Goal: Information Seeking & Learning: Learn about a topic

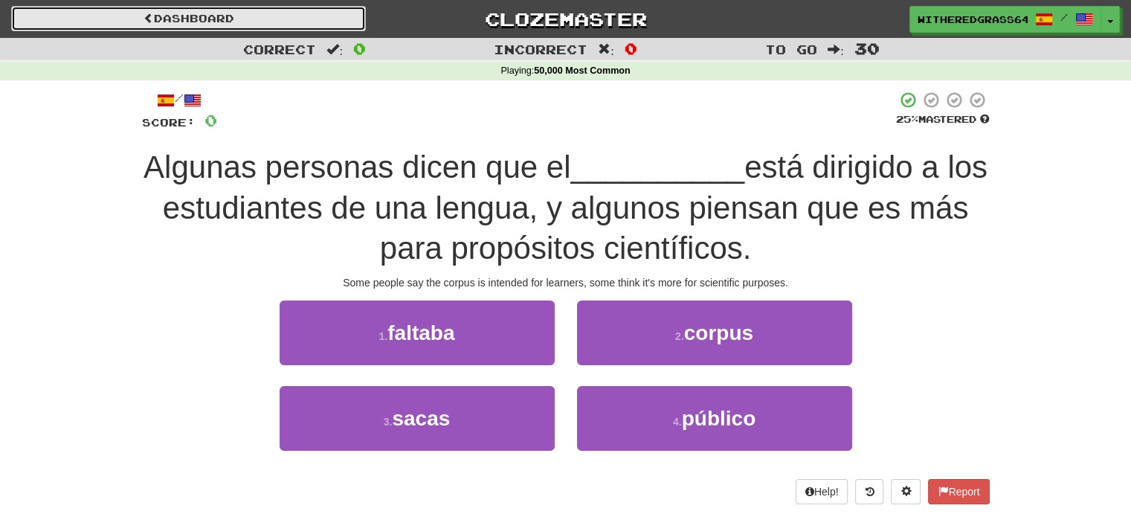
click at [247, 16] on link "Dashboard" at bounding box center [188, 18] width 355 height 25
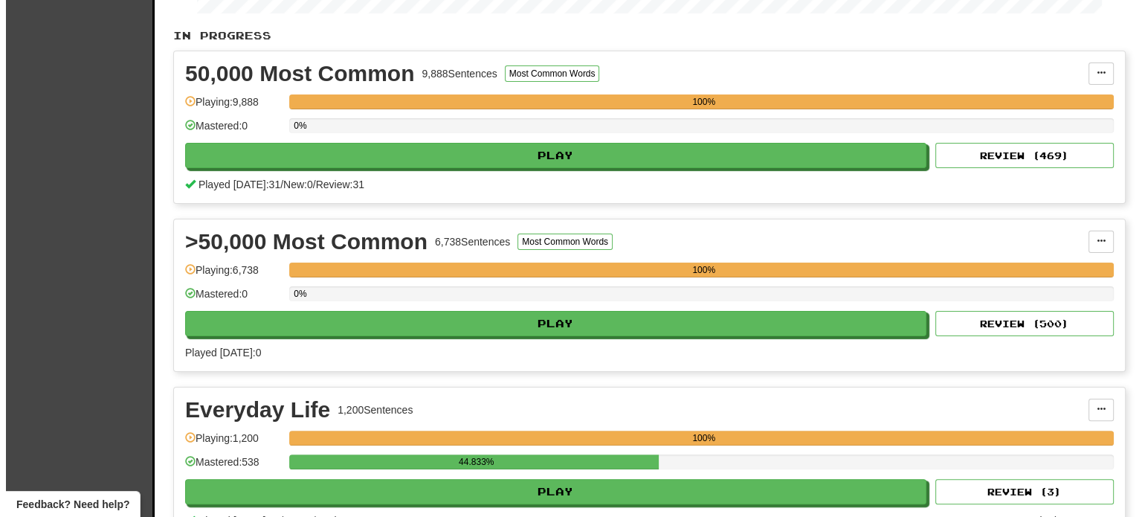
scroll to position [427, 0]
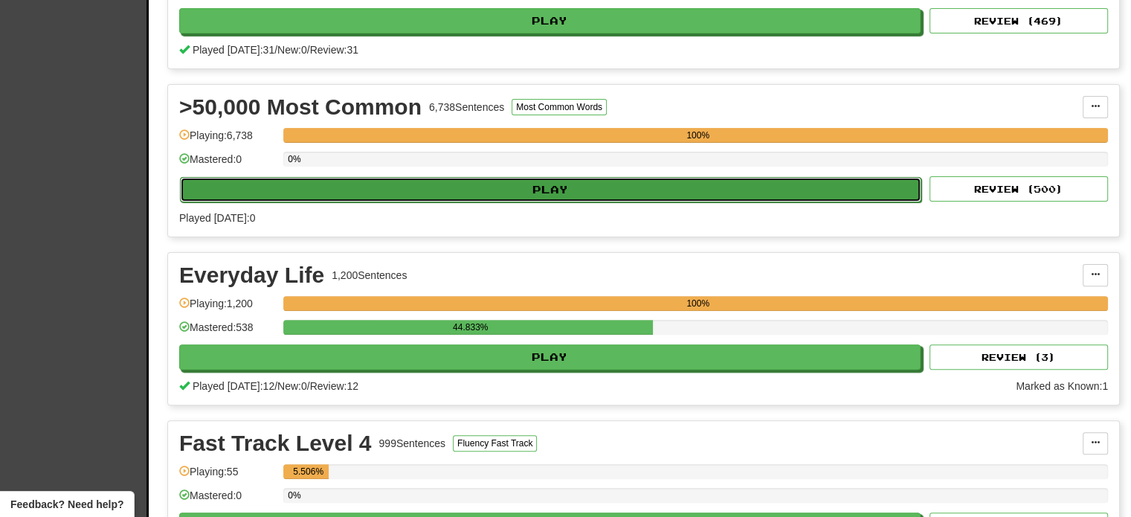
click at [619, 193] on button "Play" at bounding box center [550, 189] width 741 height 25
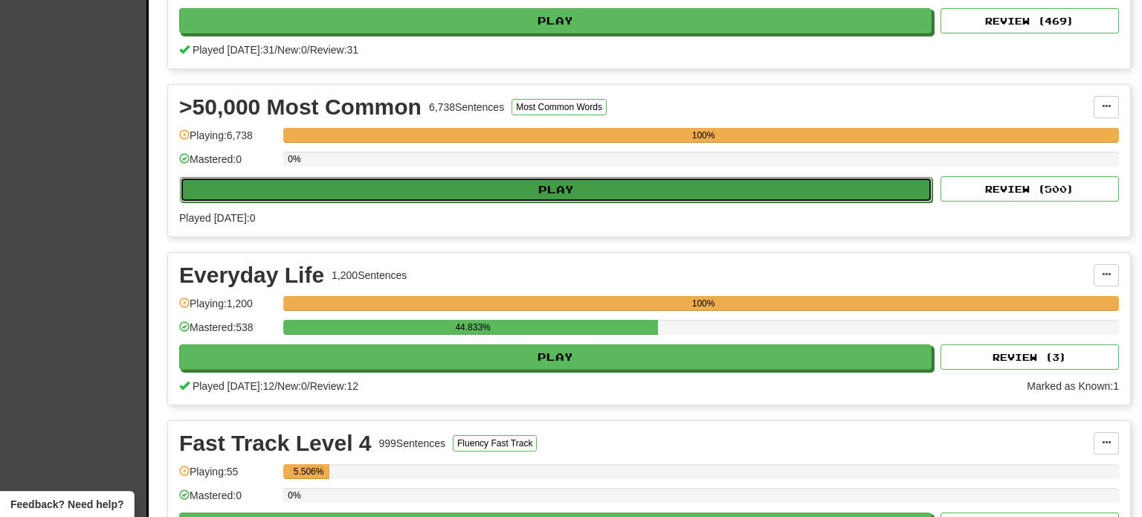
select select "**"
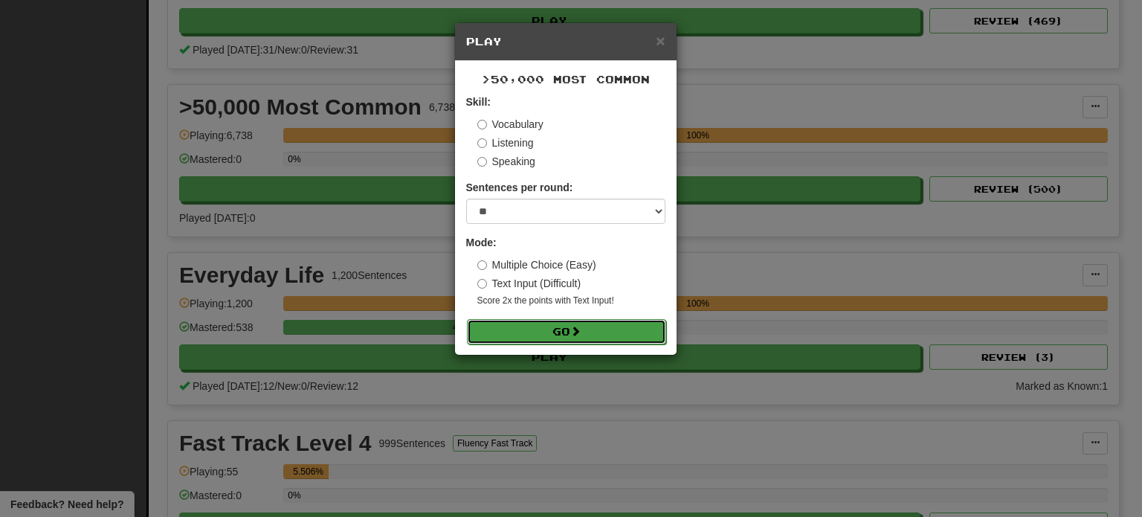
click at [502, 338] on button "Go" at bounding box center [566, 331] width 199 height 25
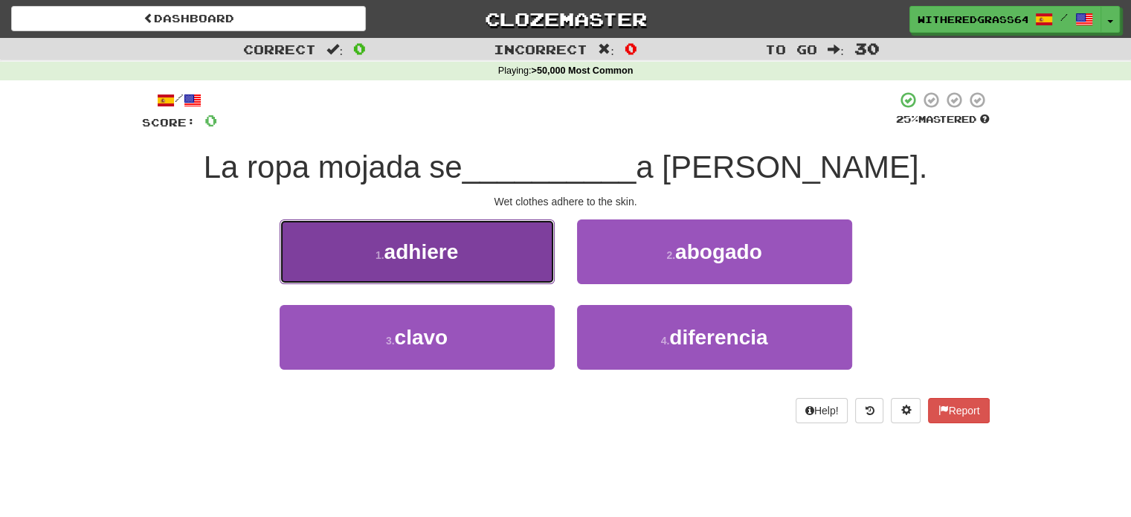
click at [488, 269] on button "1 . adhiere" at bounding box center [416, 251] width 275 height 65
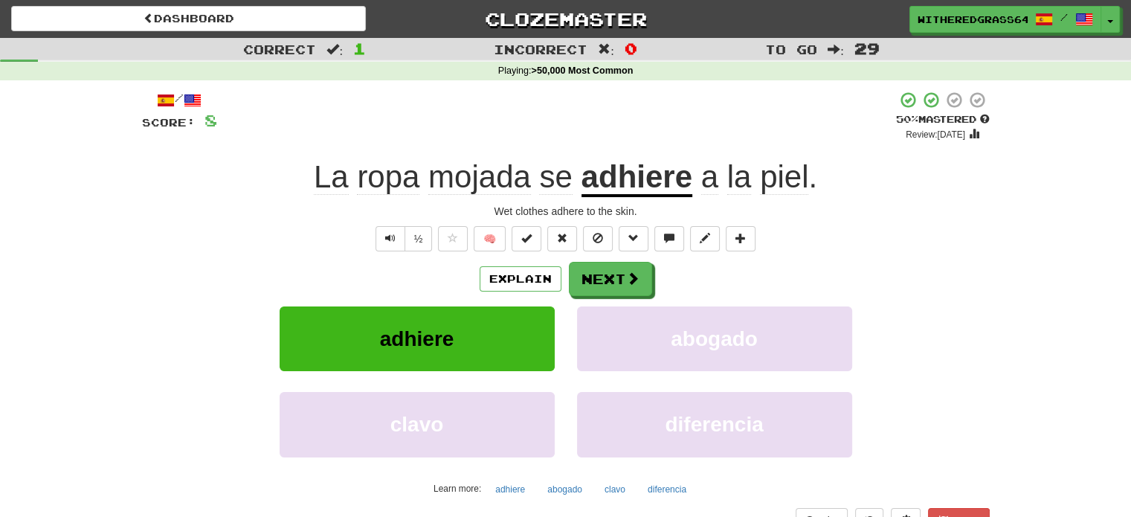
click at [262, 231] on div "½ 🧠" at bounding box center [565, 238] width 847 height 25
click at [594, 288] on button "Next" at bounding box center [610, 279] width 83 height 34
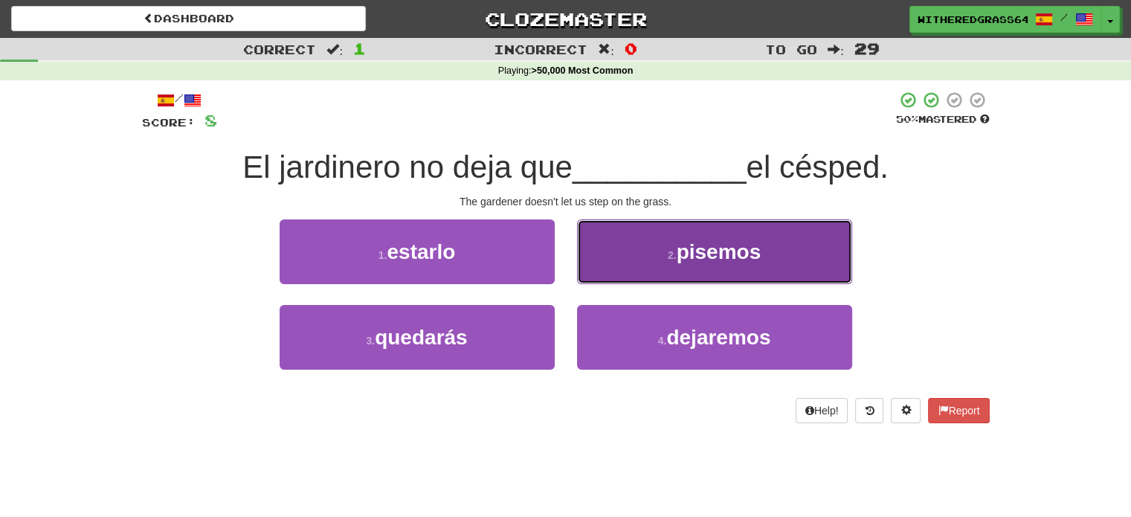
click at [661, 255] on button "2 . pisemos" at bounding box center [714, 251] width 275 height 65
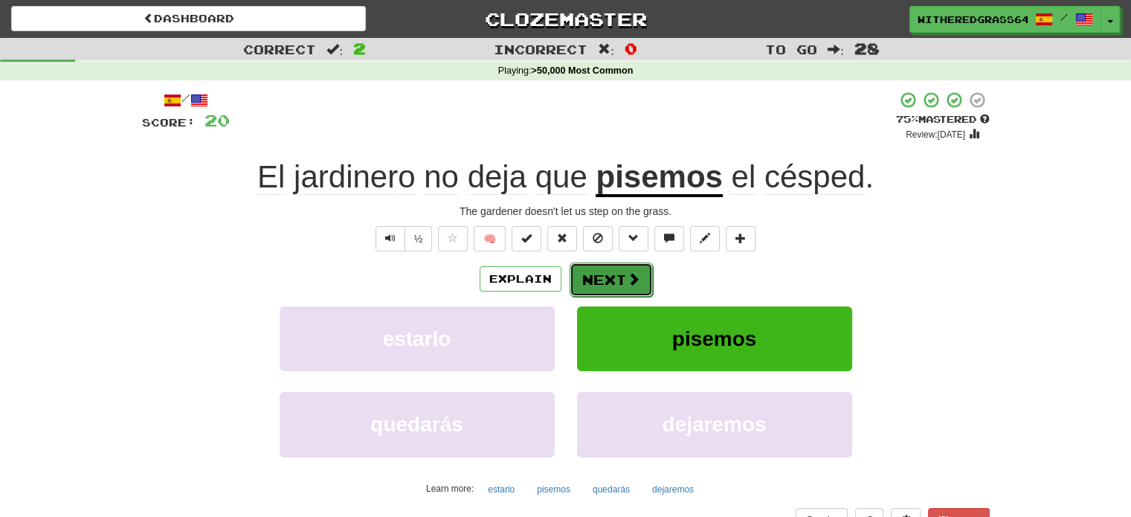
click at [627, 268] on button "Next" at bounding box center [610, 279] width 83 height 34
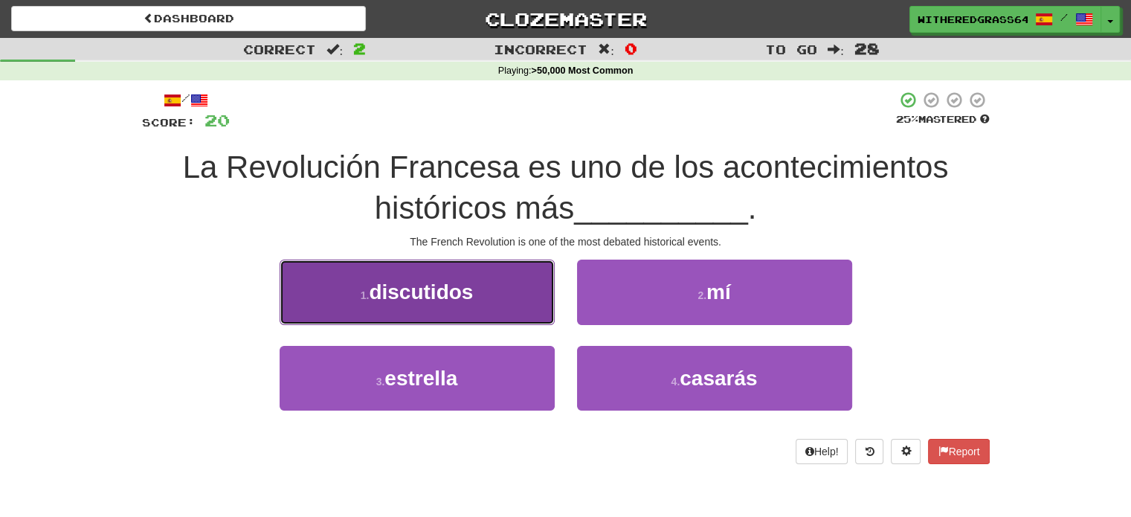
click at [474, 303] on button "1 . discutidos" at bounding box center [416, 291] width 275 height 65
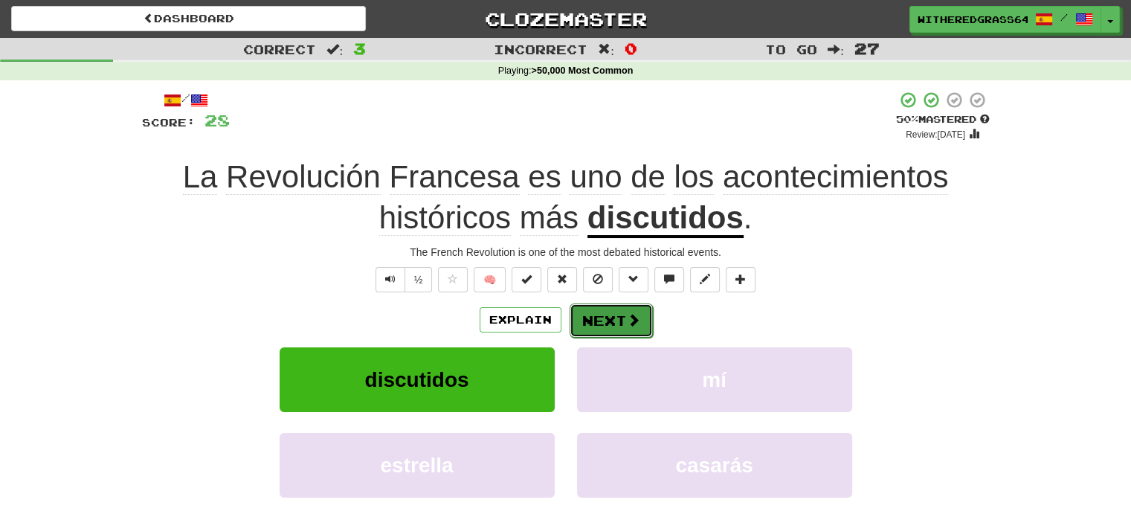
click at [624, 314] on button "Next" at bounding box center [610, 320] width 83 height 34
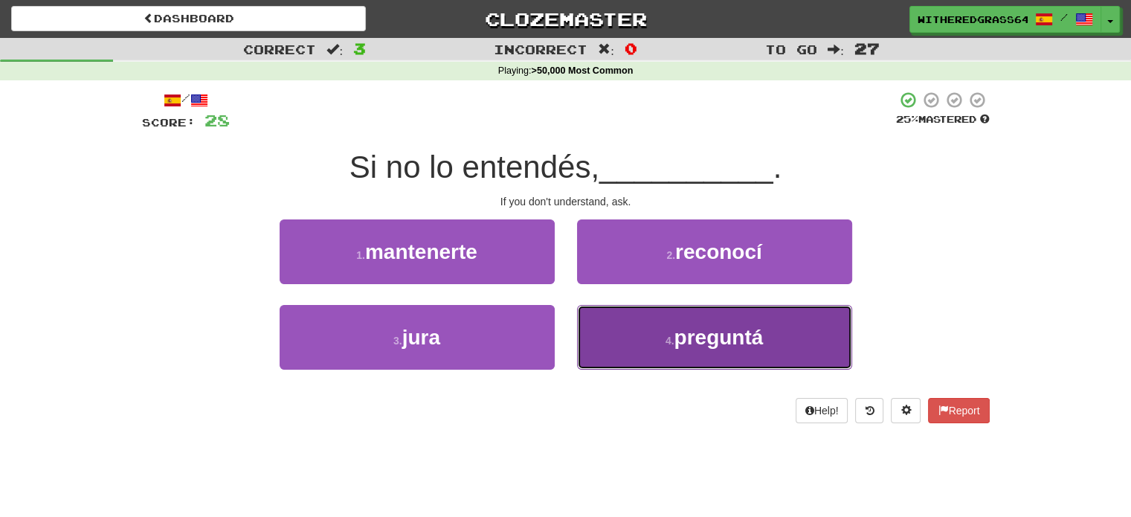
click at [604, 326] on button "4 . preguntá" at bounding box center [714, 337] width 275 height 65
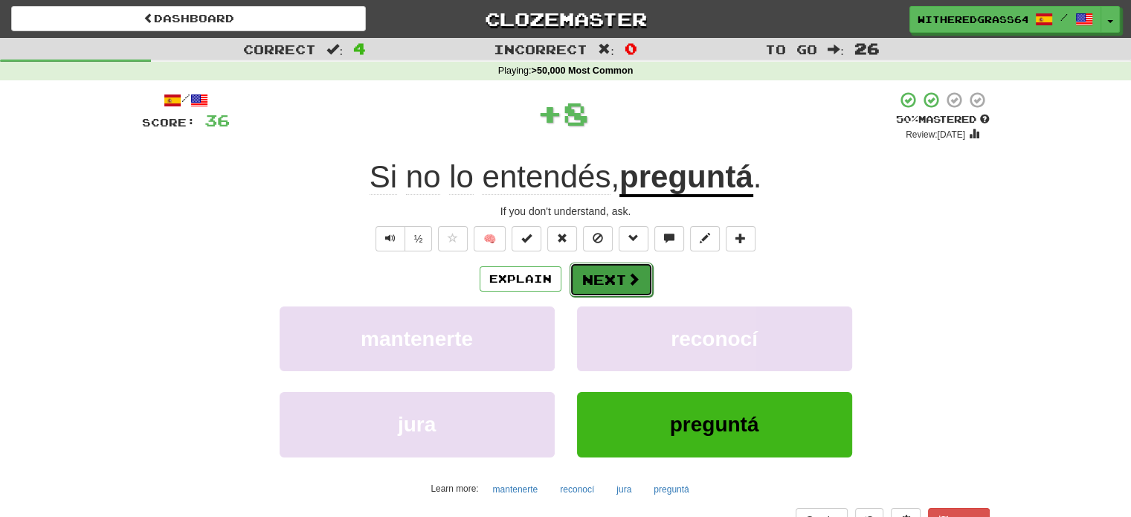
click at [608, 276] on button "Next" at bounding box center [610, 279] width 83 height 34
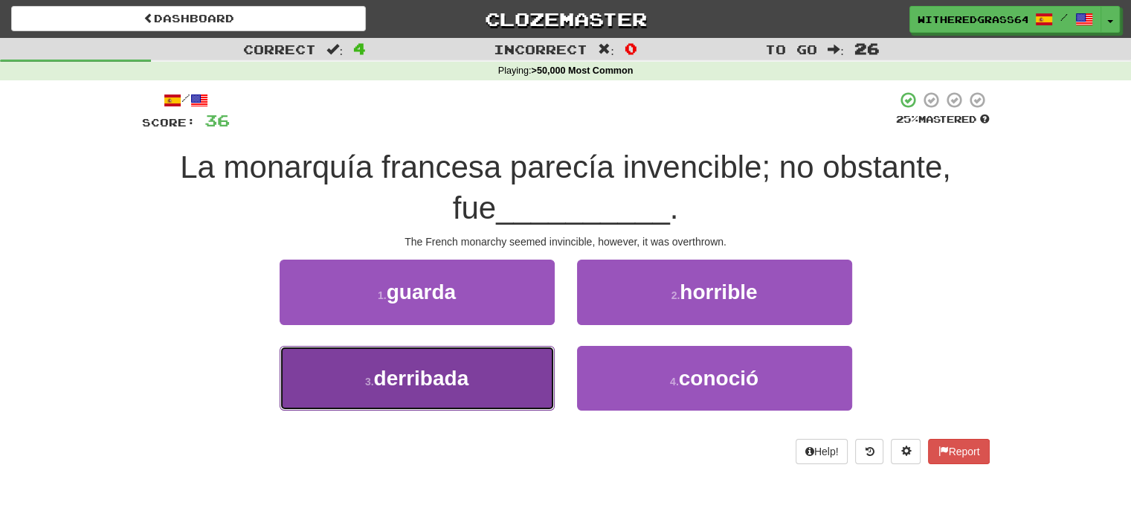
click at [523, 378] on button "3 . derribada" at bounding box center [416, 378] width 275 height 65
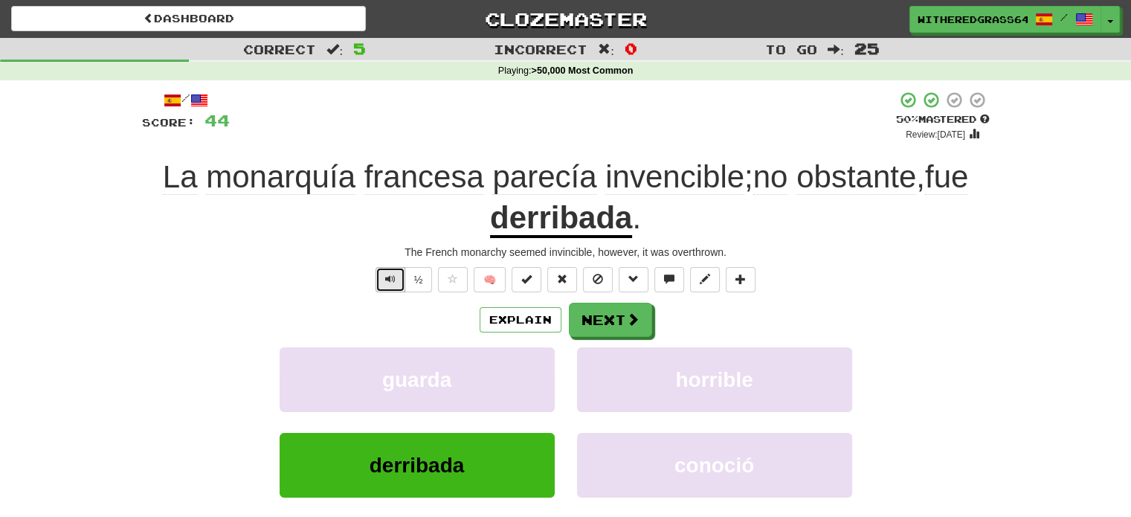
click at [387, 275] on span "Text-to-speech controls" at bounding box center [390, 279] width 10 height 10
click at [497, 317] on button "Explain" at bounding box center [520, 319] width 82 height 25
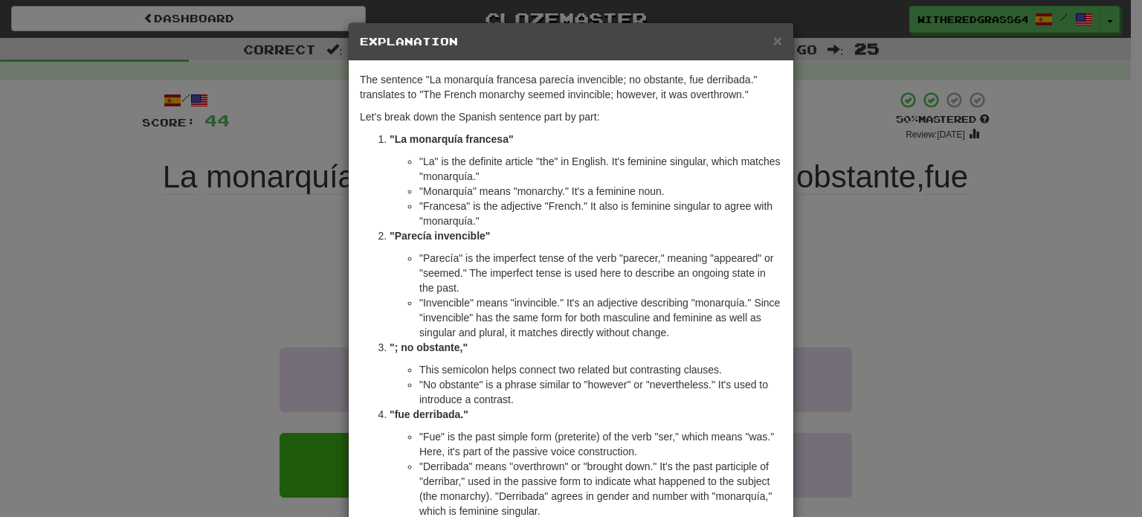
click at [252, 335] on div "× Explanation The sentence "La monarquía francesa parecía invencible; no obstan…" at bounding box center [571, 258] width 1142 height 517
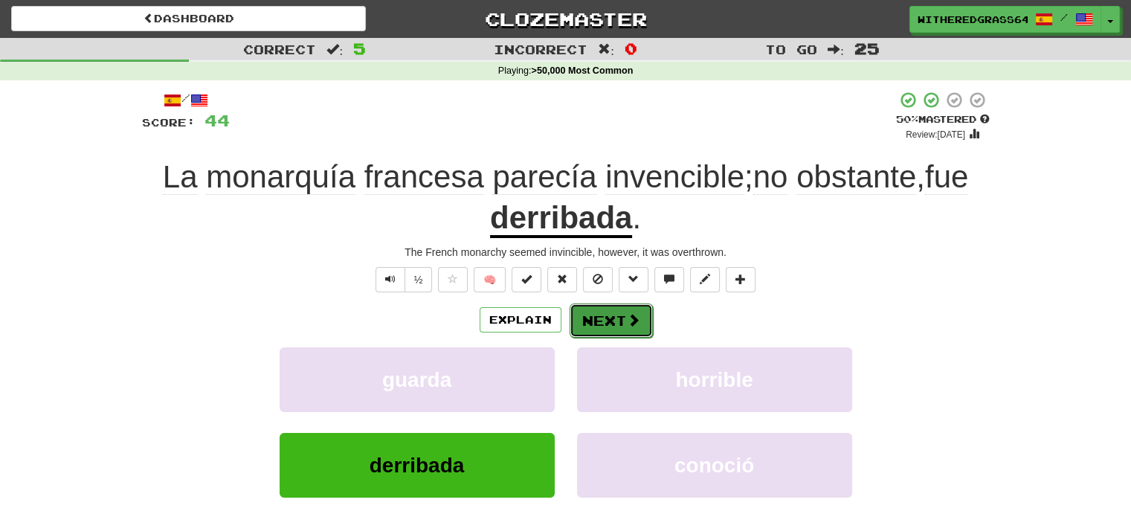
click at [612, 322] on button "Next" at bounding box center [610, 320] width 83 height 34
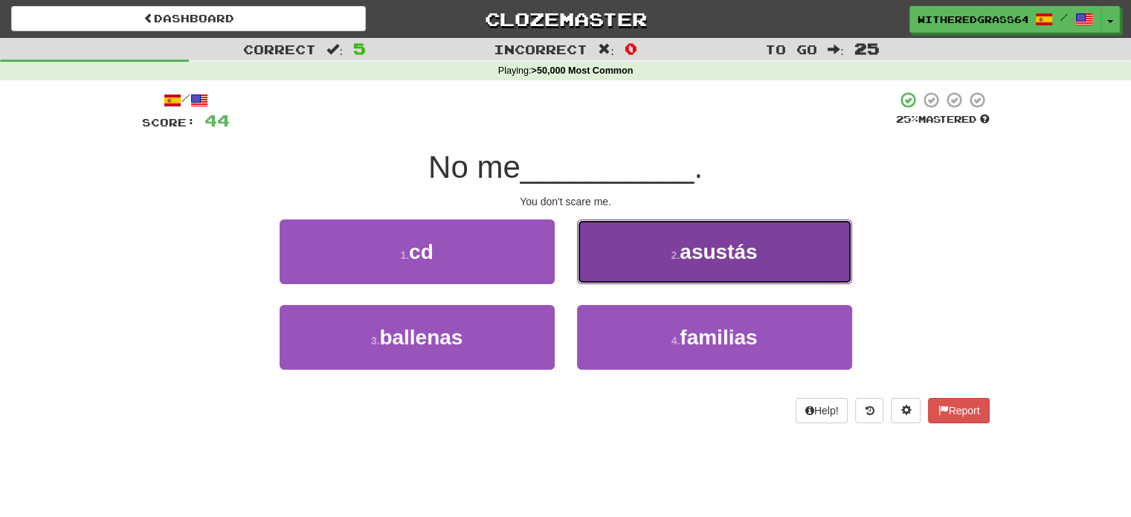
click at [627, 262] on button "2 . asustás" at bounding box center [714, 251] width 275 height 65
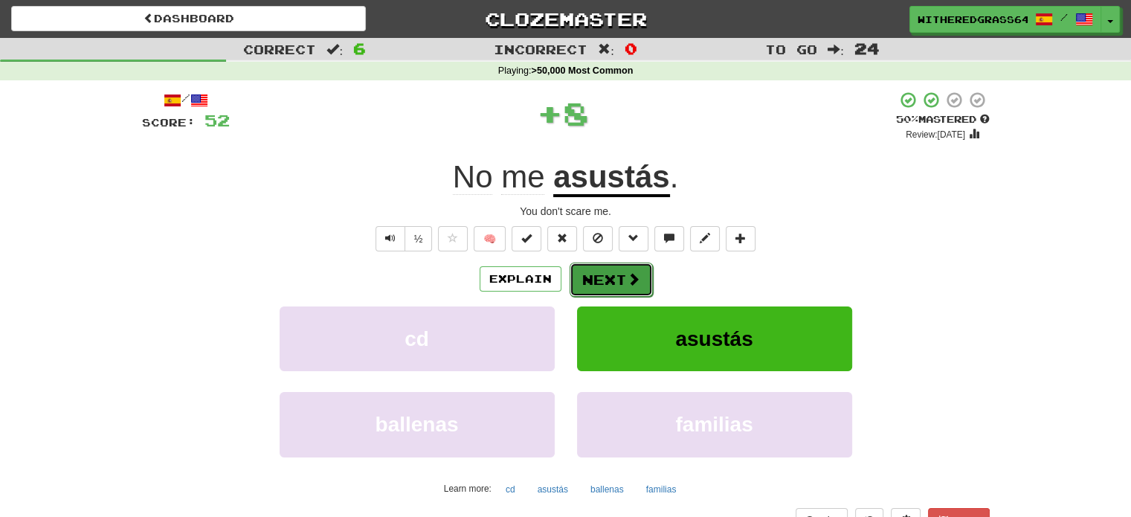
click at [609, 273] on button "Next" at bounding box center [610, 279] width 83 height 34
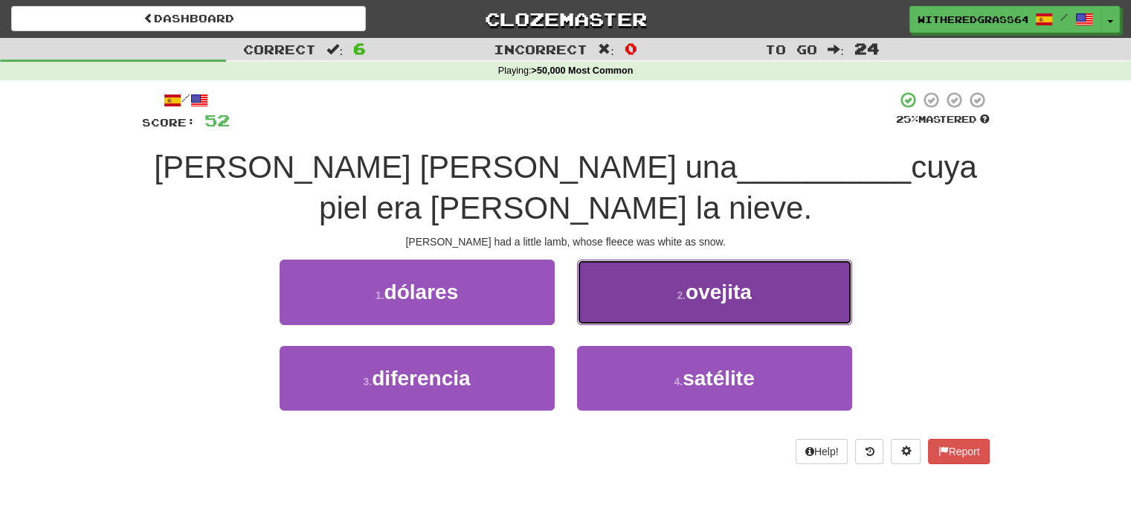
click at [644, 310] on button "2 . ovejita" at bounding box center [714, 291] width 275 height 65
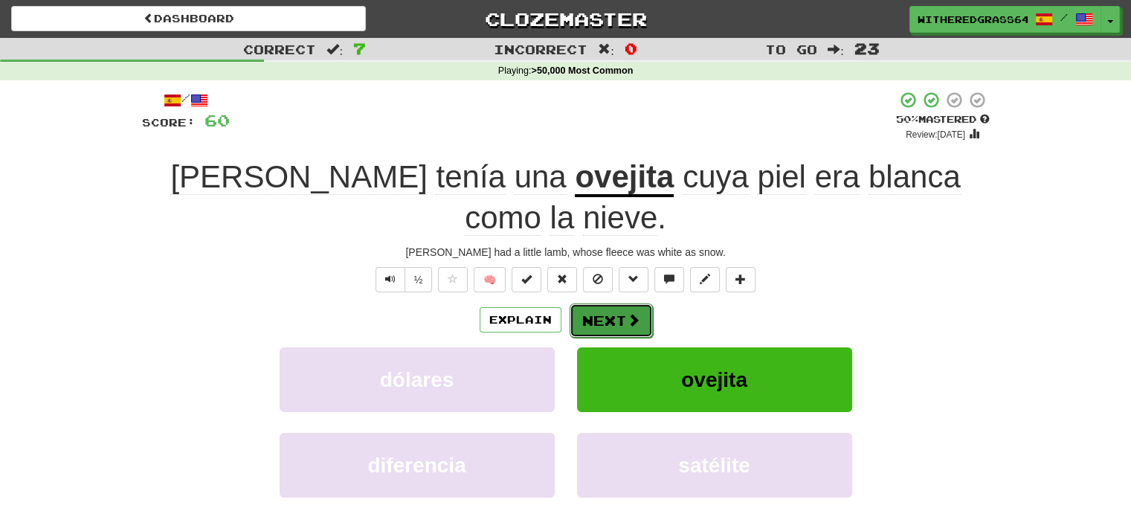
click at [597, 303] on button "Next" at bounding box center [610, 320] width 83 height 34
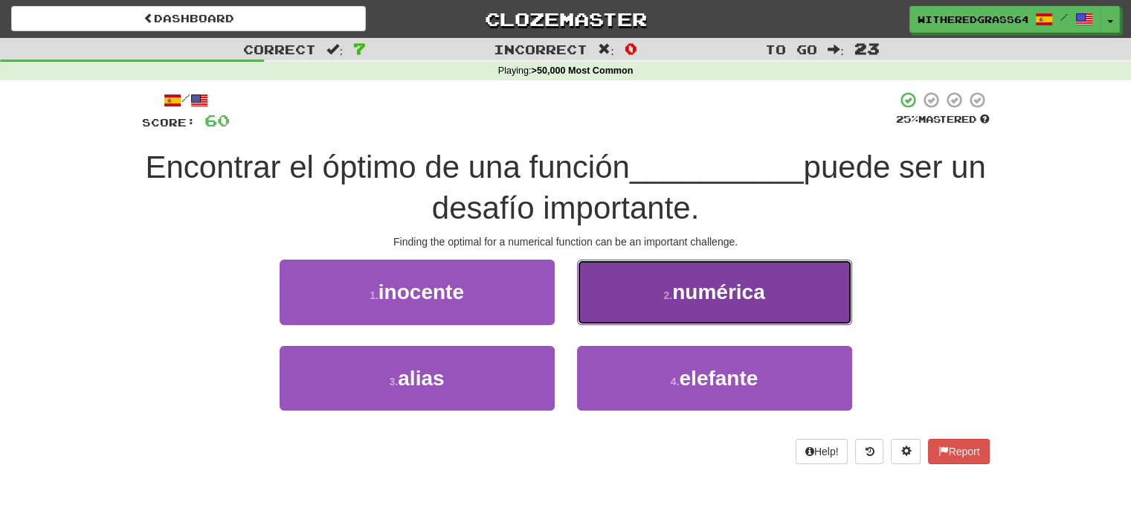
click at [647, 312] on button "2 . numérica" at bounding box center [714, 291] width 275 height 65
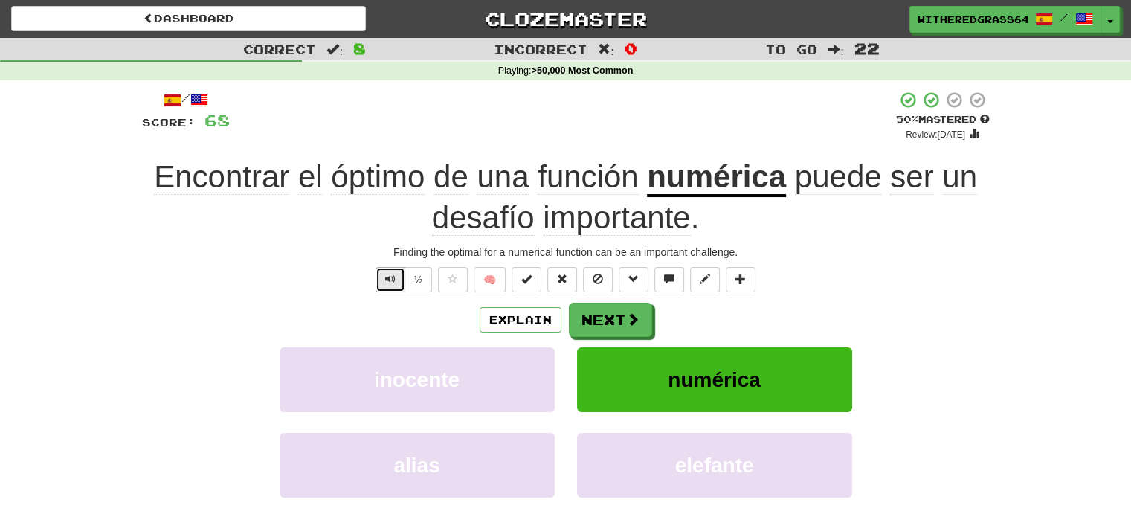
click at [386, 282] on span "Text-to-speech controls" at bounding box center [390, 279] width 10 height 10
click at [608, 326] on button "Next" at bounding box center [610, 320] width 83 height 34
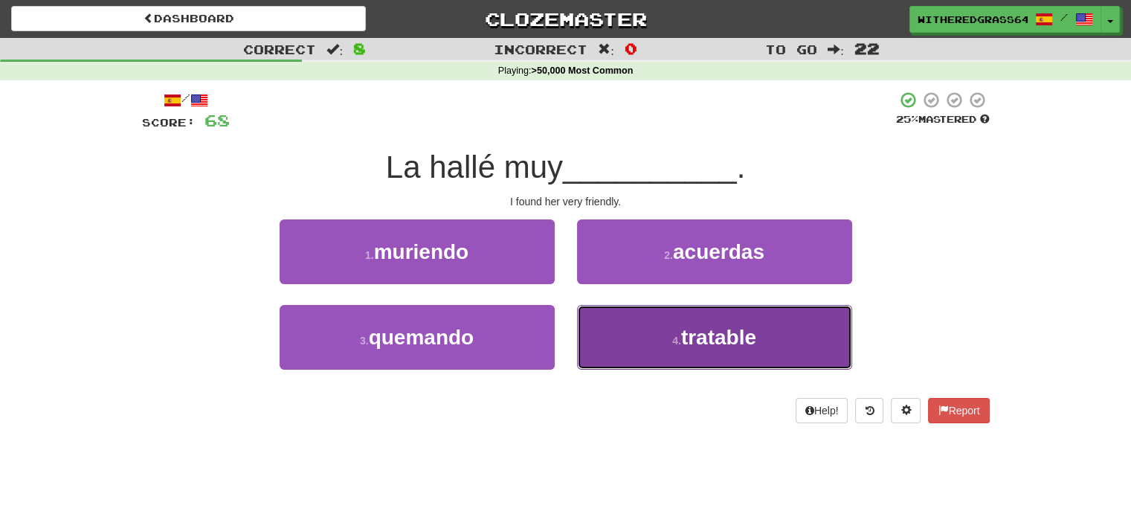
click at [673, 313] on button "4 . tratable" at bounding box center [714, 337] width 275 height 65
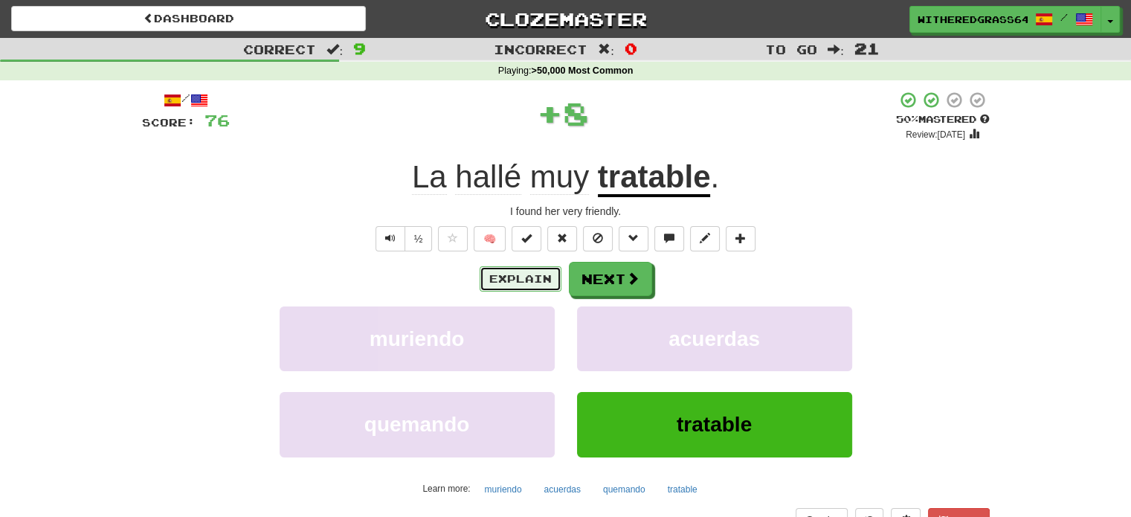
click at [535, 276] on button "Explain" at bounding box center [520, 278] width 82 height 25
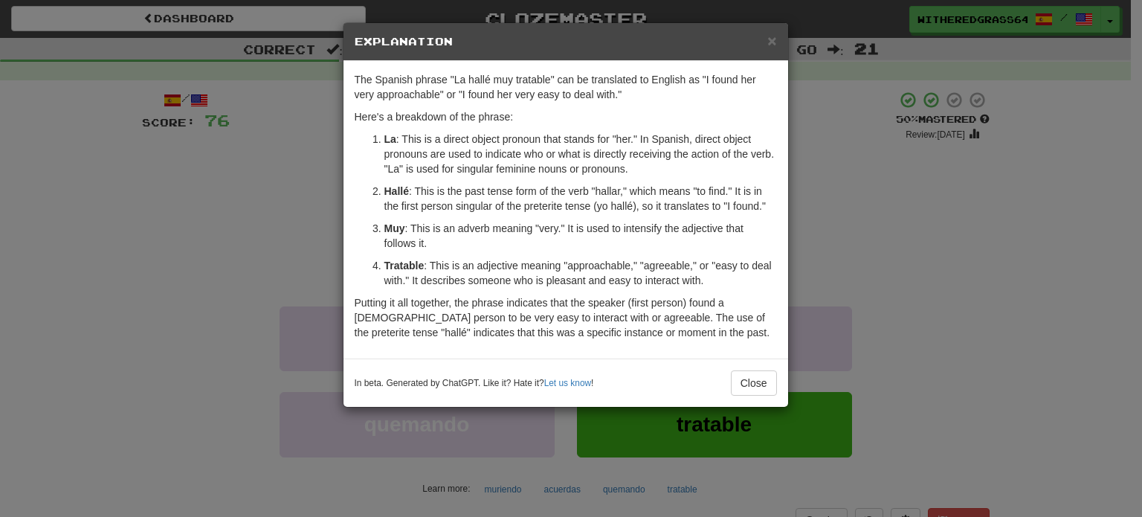
click at [285, 224] on div "× Explanation The Spanish phrase "La hallé muy tratable" can be translated to E…" at bounding box center [571, 258] width 1142 height 517
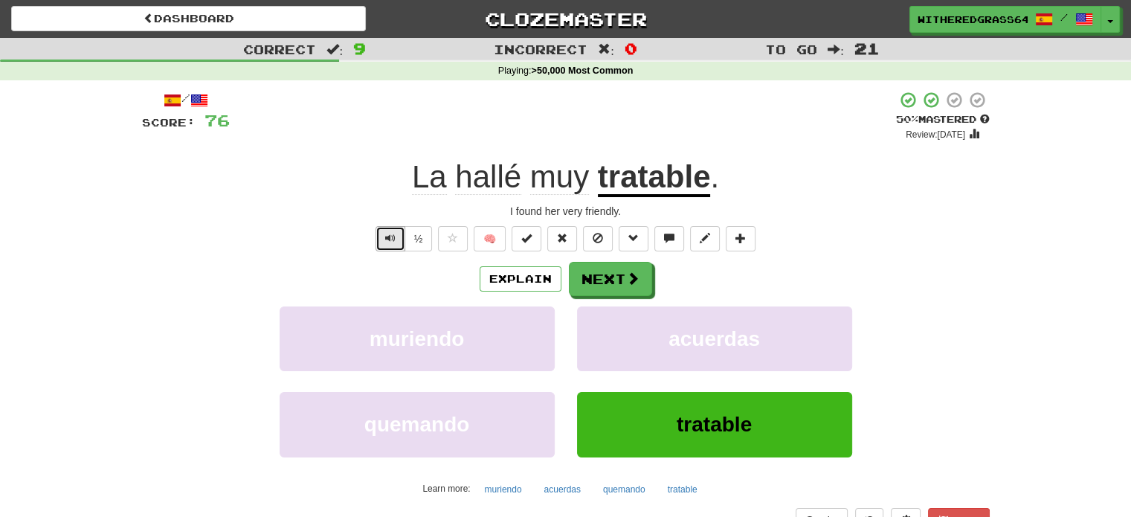
click at [397, 238] on button "Text-to-speech controls" at bounding box center [390, 238] width 30 height 25
click at [606, 293] on button "Next" at bounding box center [610, 279] width 83 height 34
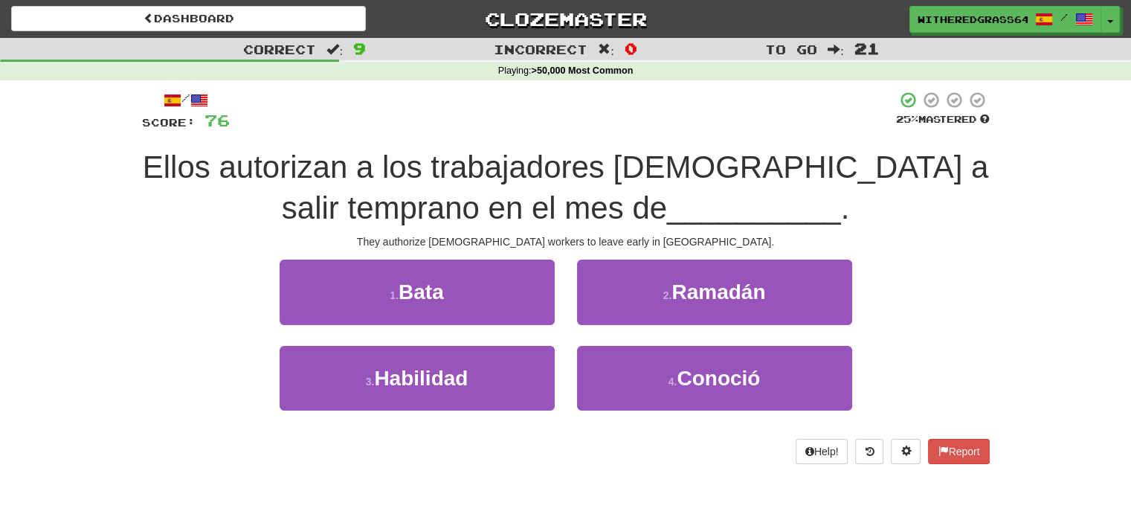
click at [764, 217] on span "__________" at bounding box center [754, 207] width 174 height 35
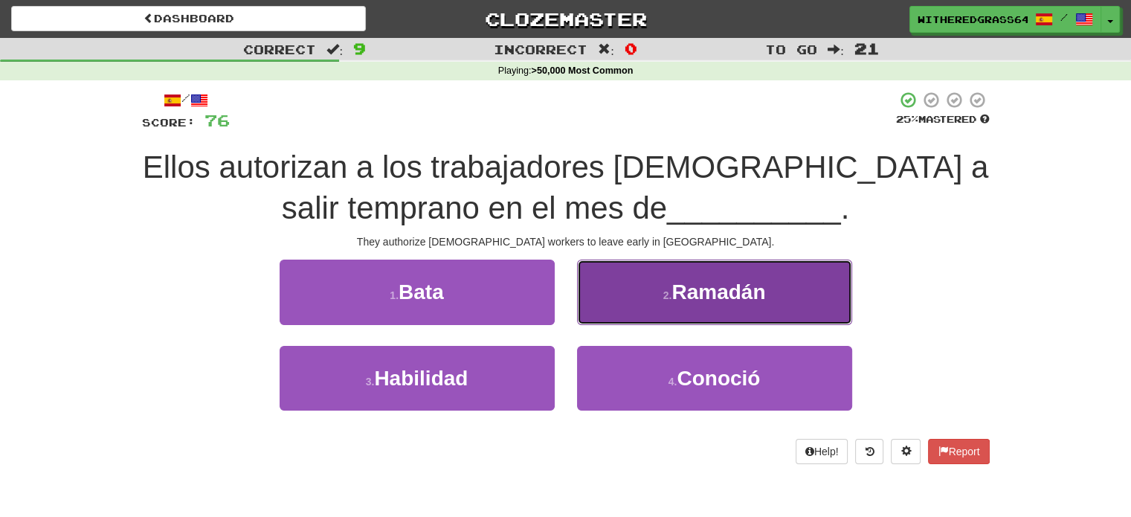
click at [711, 285] on span "Ramadán" at bounding box center [718, 291] width 94 height 23
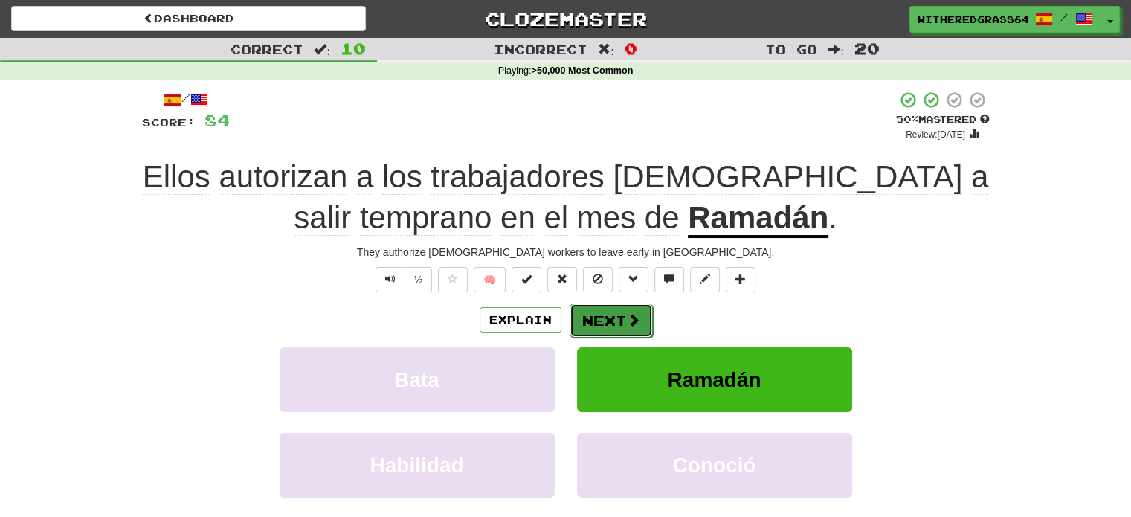
click at [621, 321] on button "Next" at bounding box center [610, 320] width 83 height 34
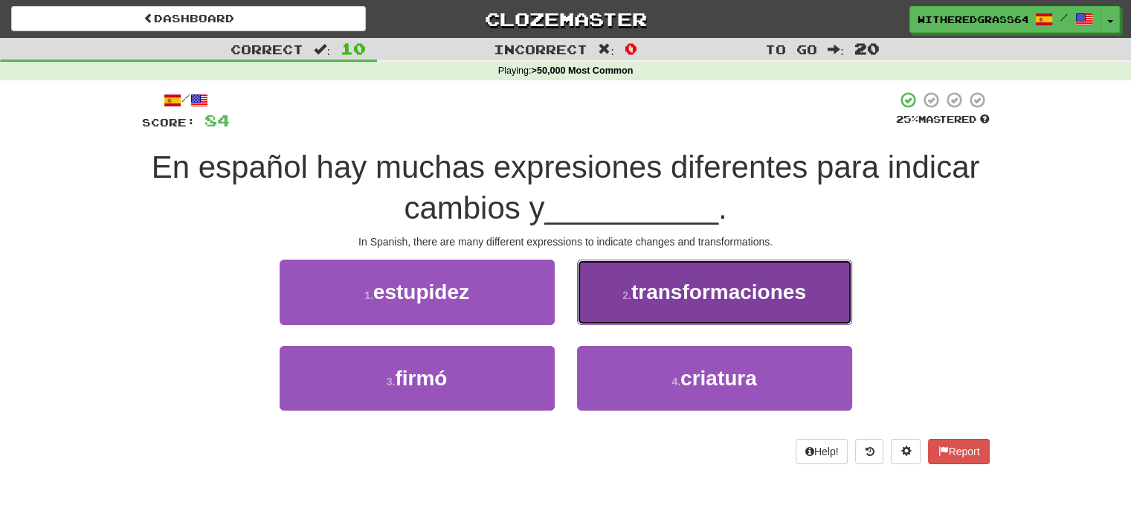
click at [648, 288] on span "transformaciones" at bounding box center [718, 291] width 175 height 23
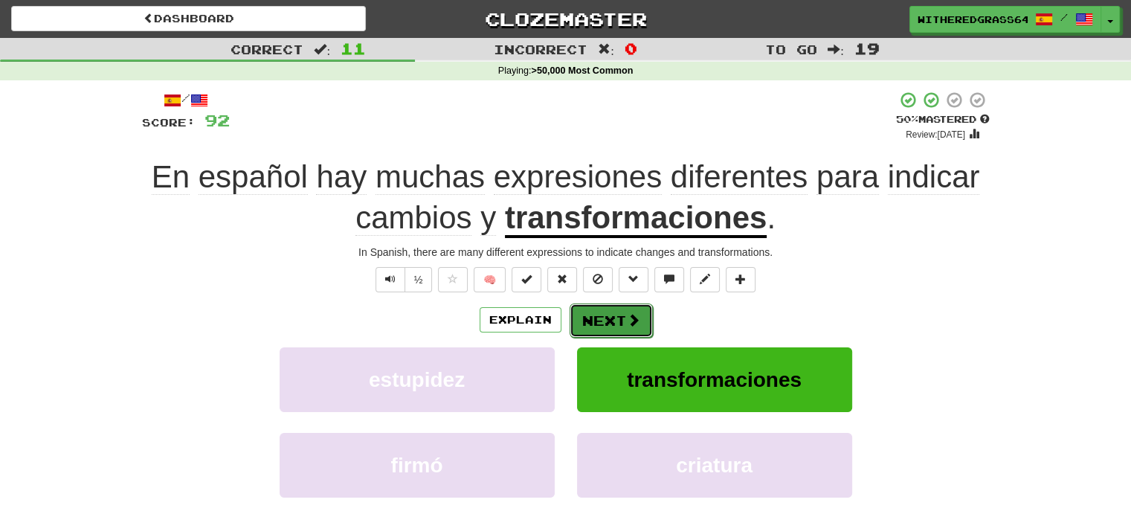
click at [609, 316] on button "Next" at bounding box center [610, 320] width 83 height 34
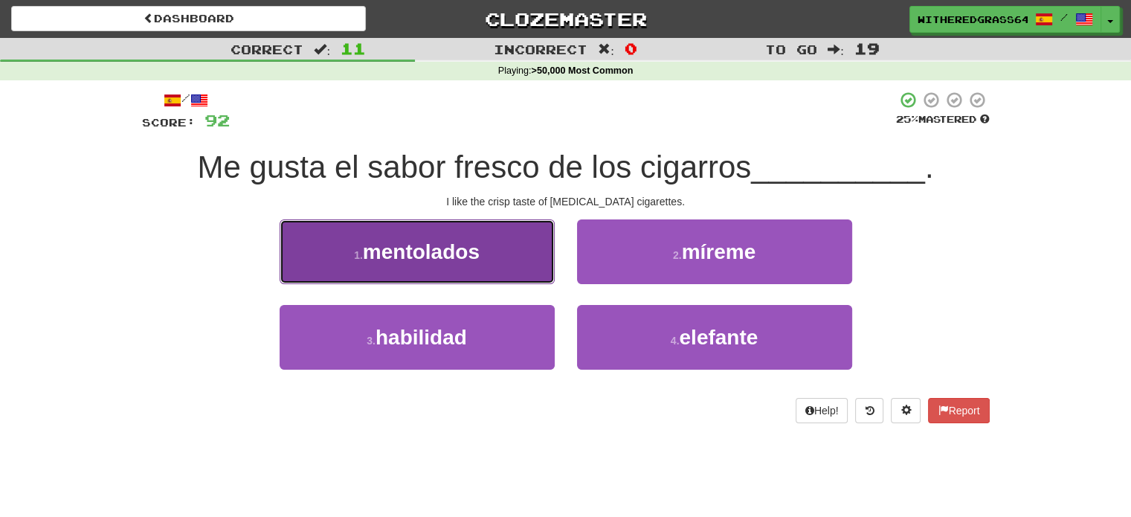
click at [508, 268] on button "1 . mentolados" at bounding box center [416, 251] width 275 height 65
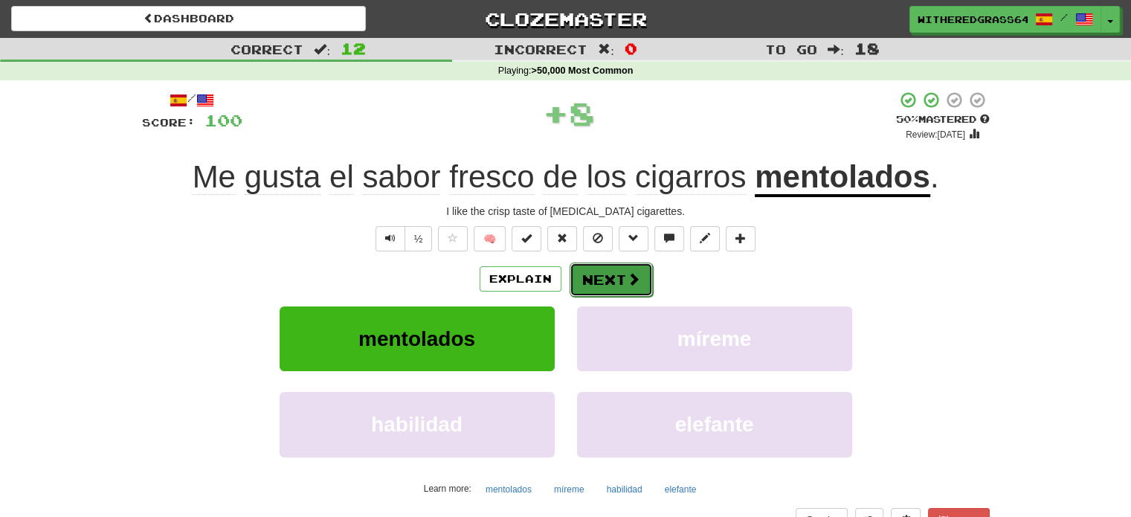
click at [602, 281] on button "Next" at bounding box center [610, 279] width 83 height 34
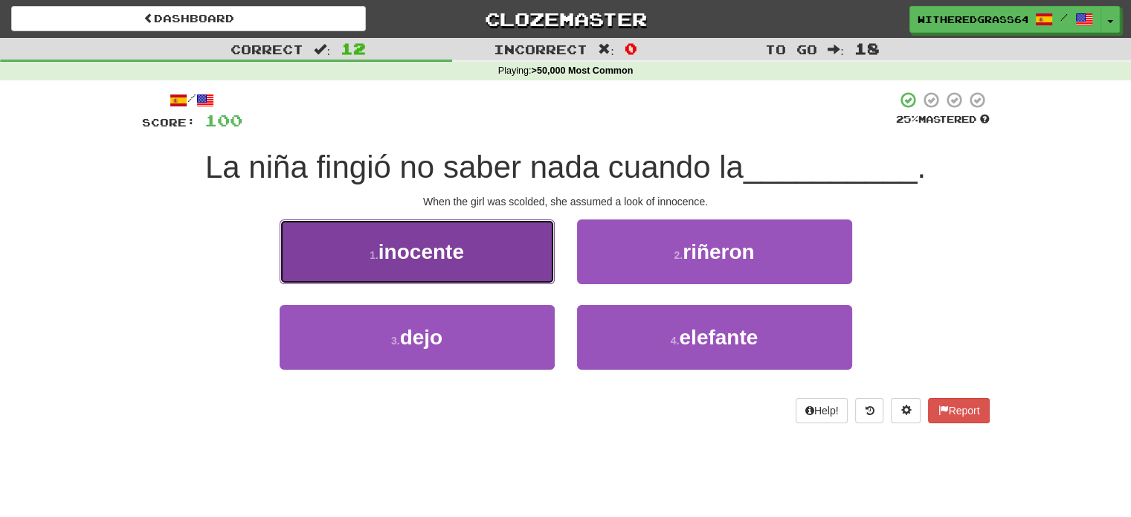
click at [520, 264] on button "1 . inocente" at bounding box center [416, 251] width 275 height 65
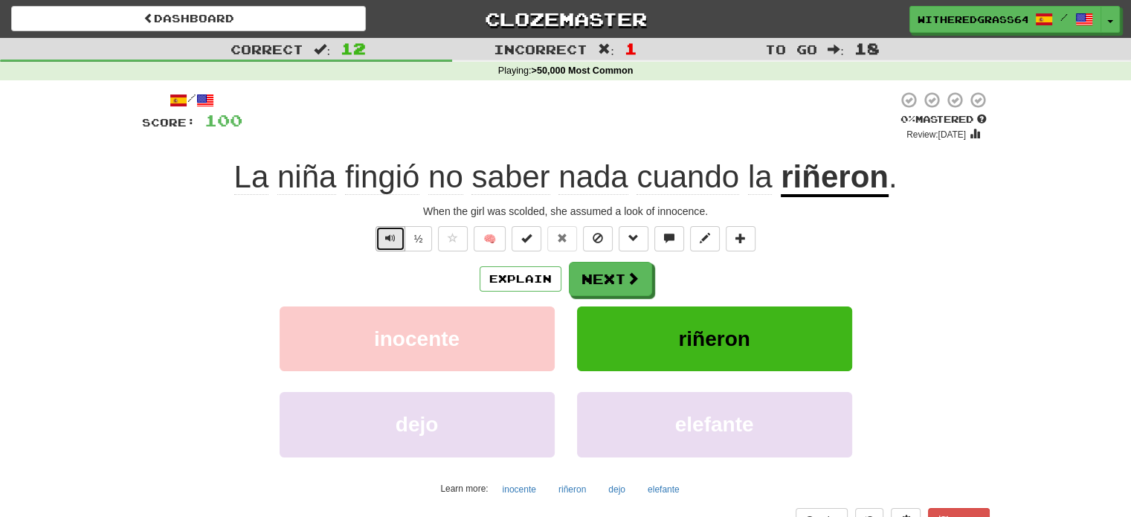
click at [389, 242] on span "Text-to-speech controls" at bounding box center [390, 238] width 10 height 10
click at [601, 288] on button "Next" at bounding box center [610, 279] width 83 height 34
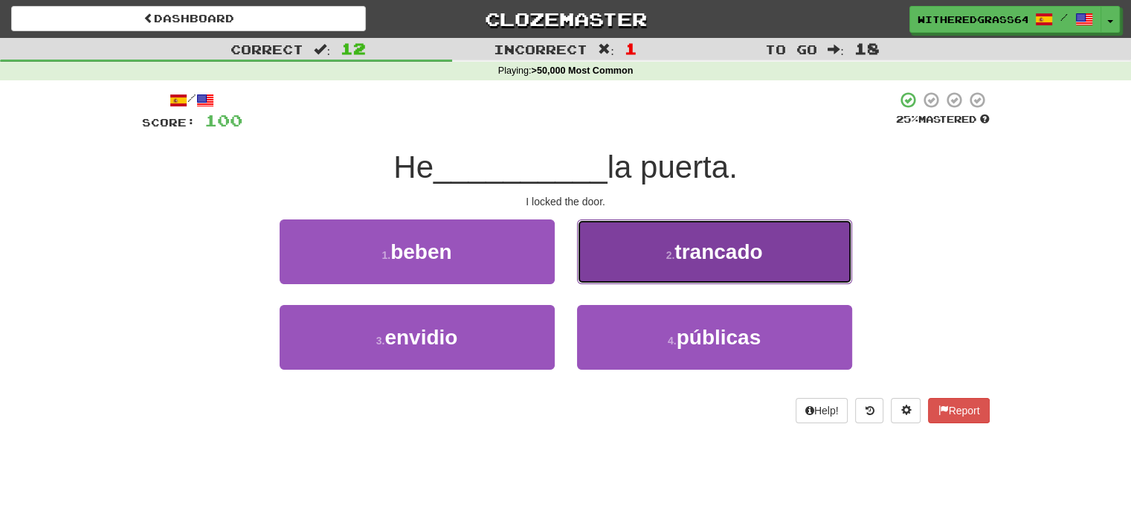
click at [631, 267] on button "2 . trancado" at bounding box center [714, 251] width 275 height 65
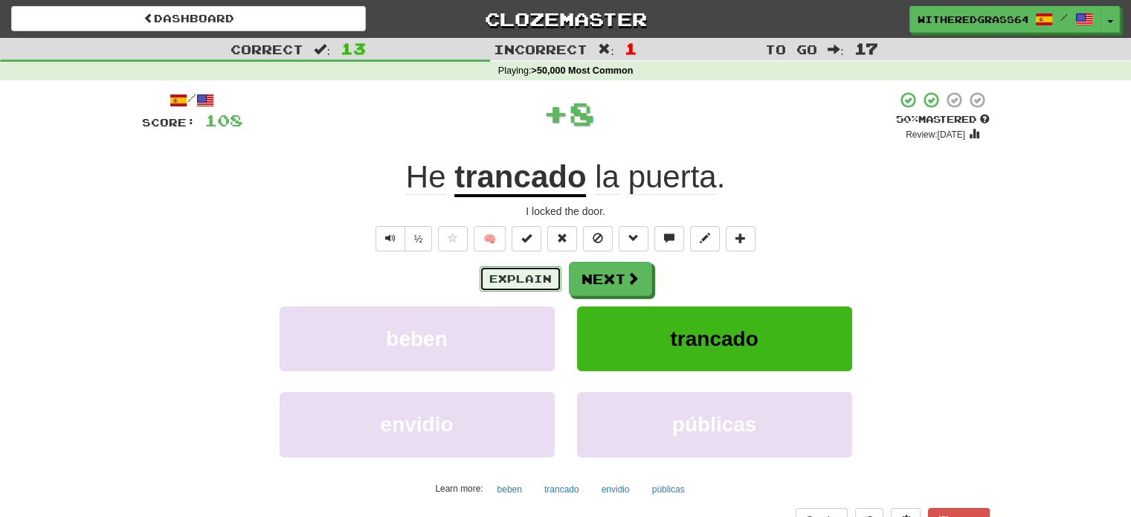
click at [523, 273] on button "Explain" at bounding box center [520, 278] width 82 height 25
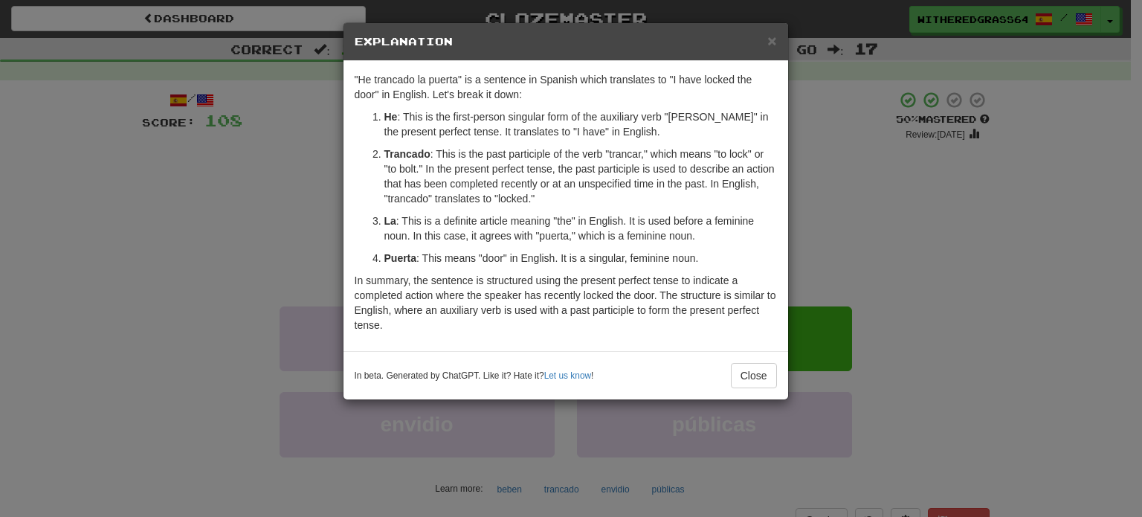
click at [244, 185] on div "× Explanation "He trancado la puerta" is a sentence in Spanish which translates…" at bounding box center [571, 258] width 1142 height 517
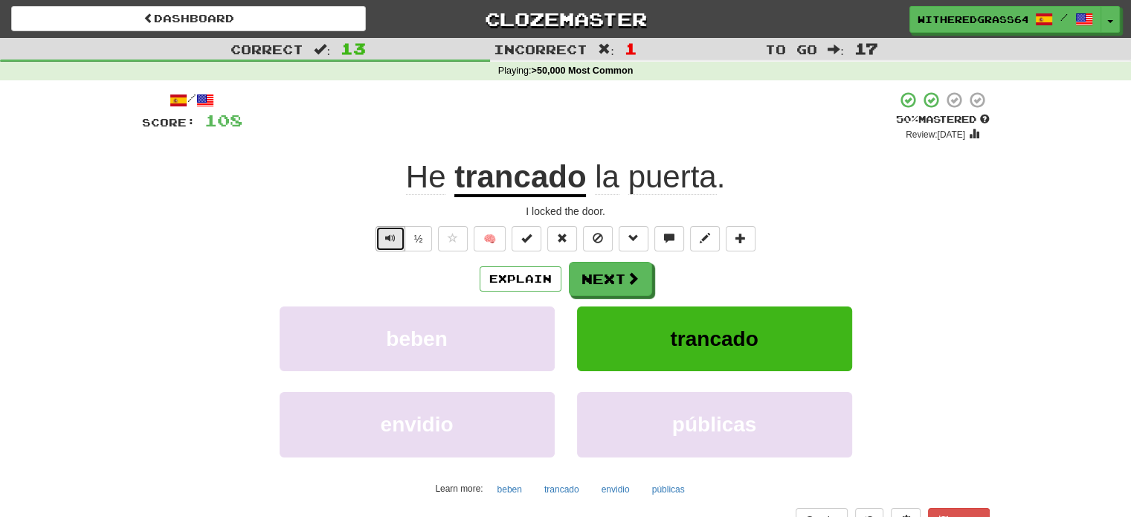
click at [381, 239] on button "Text-to-speech controls" at bounding box center [390, 238] width 30 height 25
click at [583, 276] on button "Next" at bounding box center [610, 279] width 83 height 34
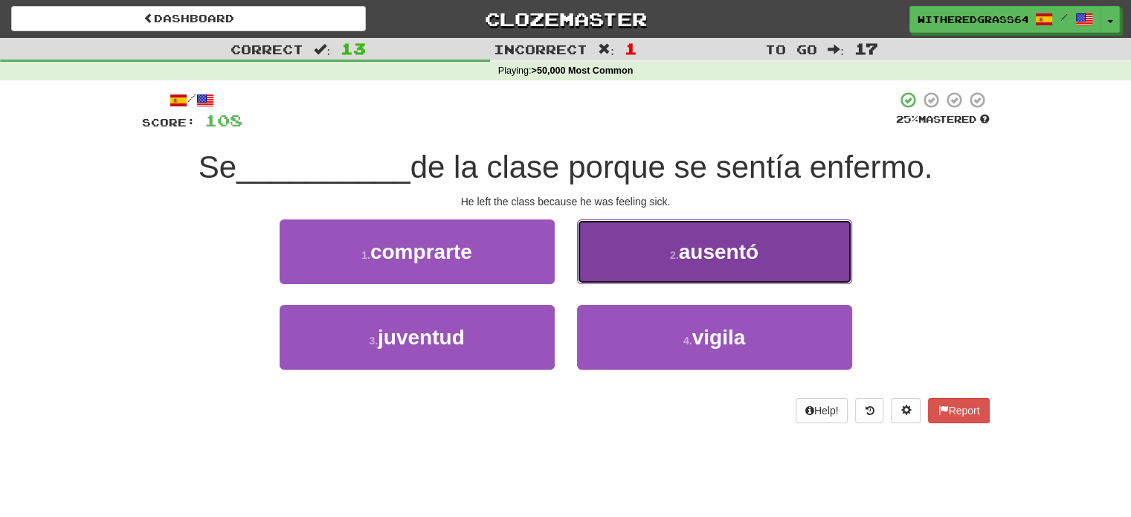
click at [645, 266] on button "2 . ausentó" at bounding box center [714, 251] width 275 height 65
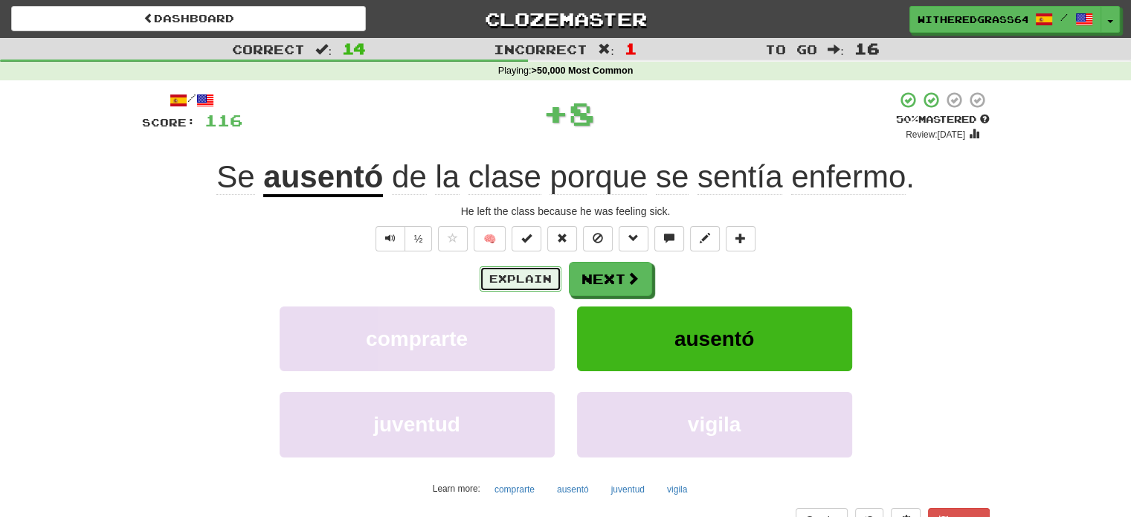
click at [527, 270] on button "Explain" at bounding box center [520, 278] width 82 height 25
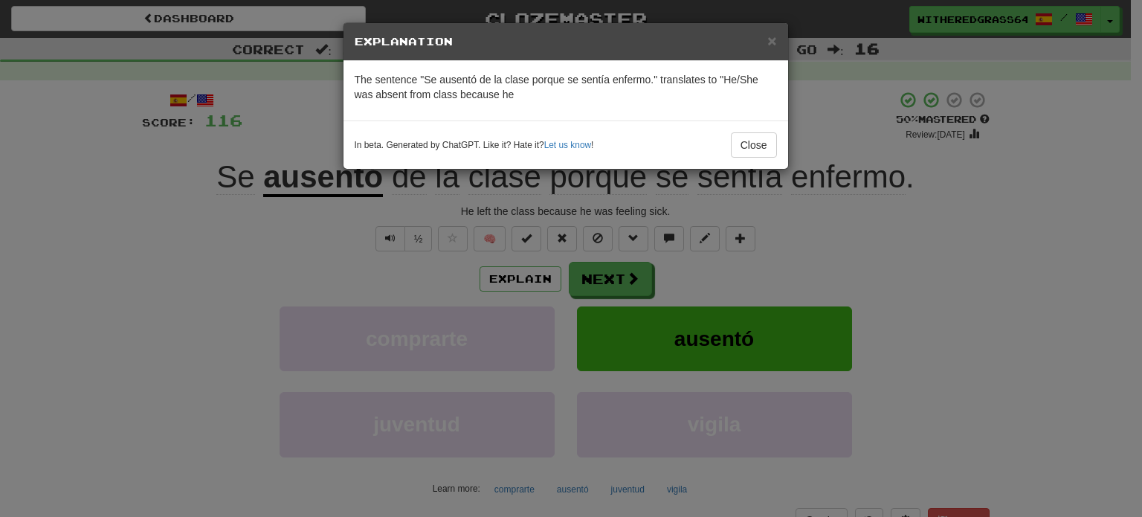
click at [370, 267] on div "× Explanation The sentence "Se ausentó de la clase porque se sentía enfermo." t…" at bounding box center [571, 258] width 1142 height 517
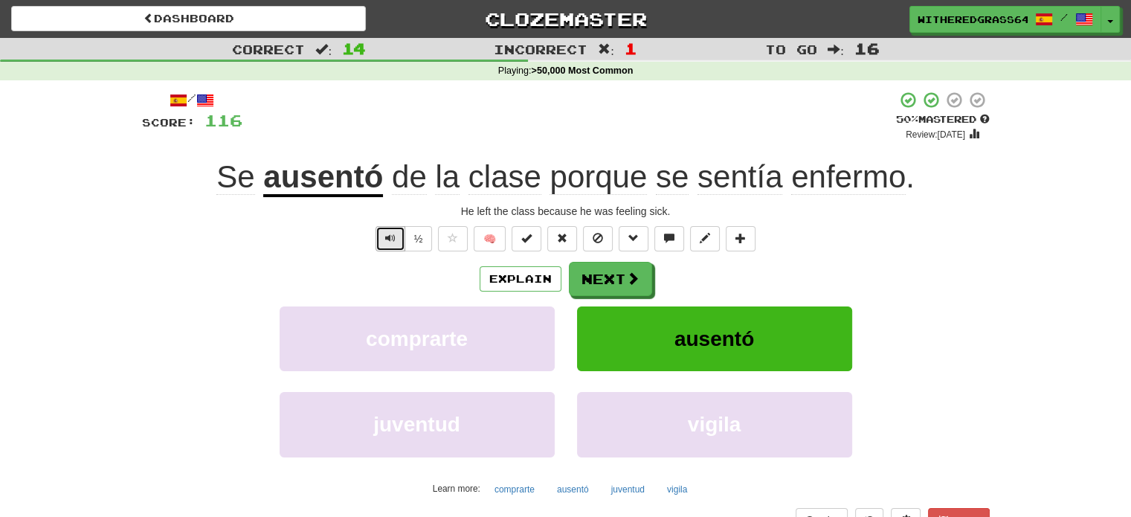
click at [384, 244] on button "Text-to-speech controls" at bounding box center [390, 238] width 30 height 25
click at [525, 279] on button "Explain" at bounding box center [520, 278] width 82 height 25
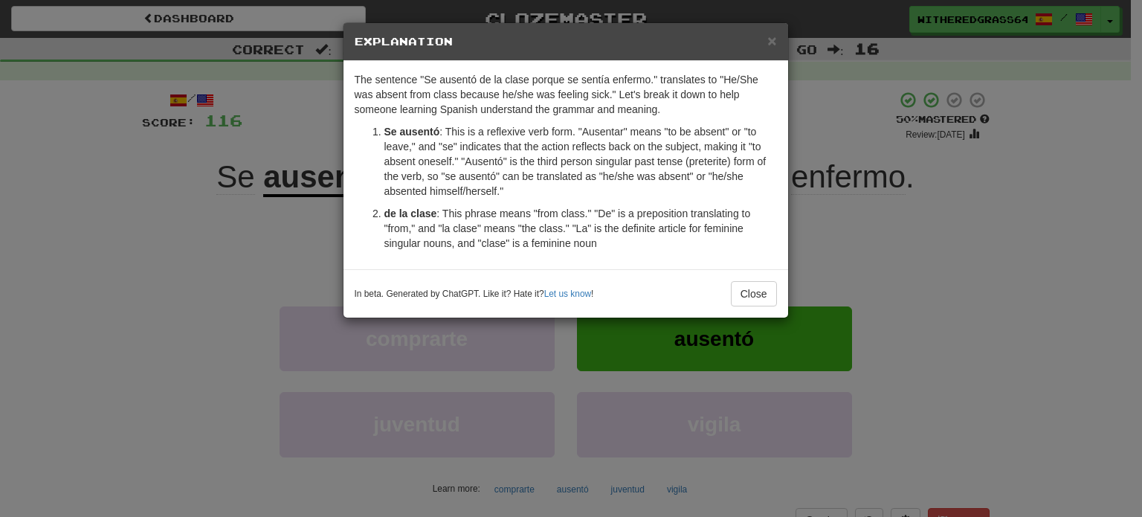
click at [888, 265] on div "× Explanation The sentence "Se ausentó de la clase porque se sentía enfermo." t…" at bounding box center [571, 258] width 1142 height 517
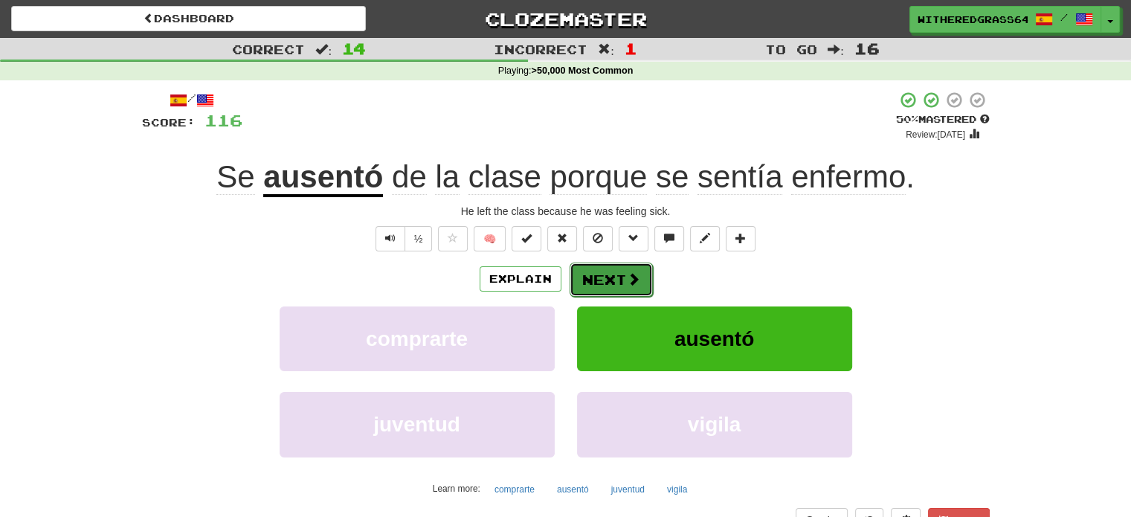
click at [641, 270] on button "Next" at bounding box center [610, 279] width 83 height 34
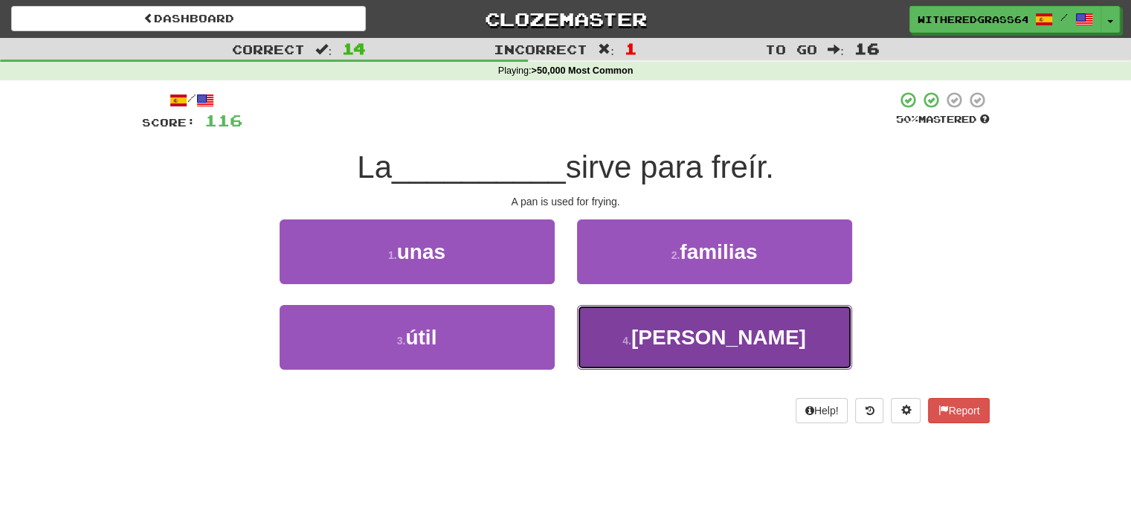
click at [638, 329] on button "4 . sartén" at bounding box center [714, 337] width 275 height 65
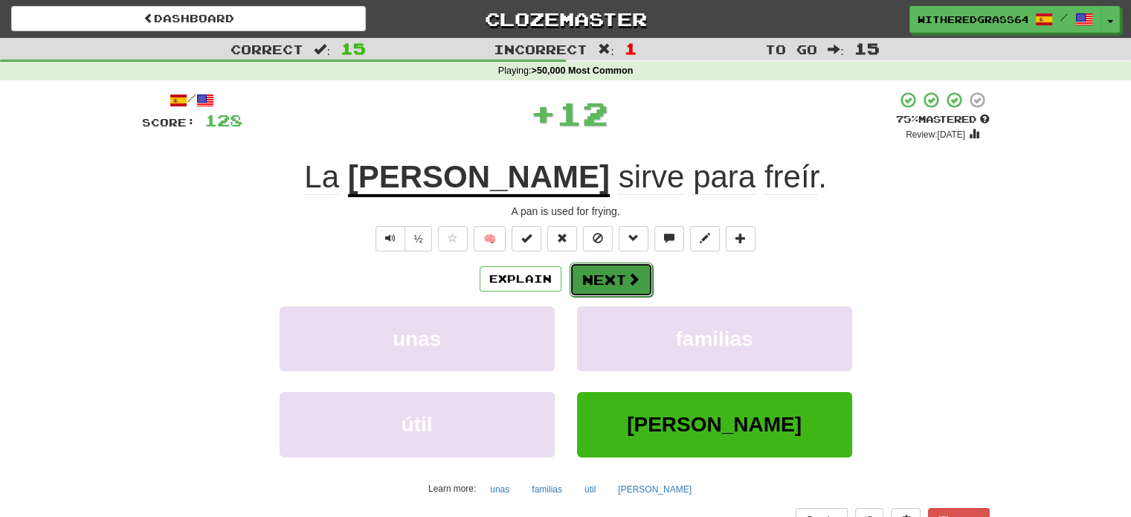
click at [623, 281] on button "Next" at bounding box center [610, 279] width 83 height 34
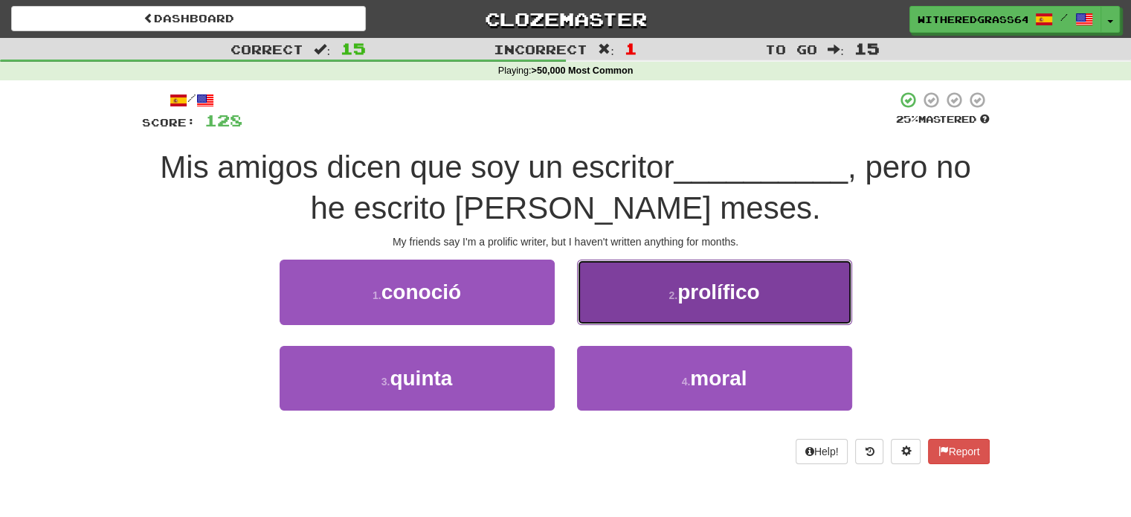
click at [600, 297] on button "2 . prolífico" at bounding box center [714, 291] width 275 height 65
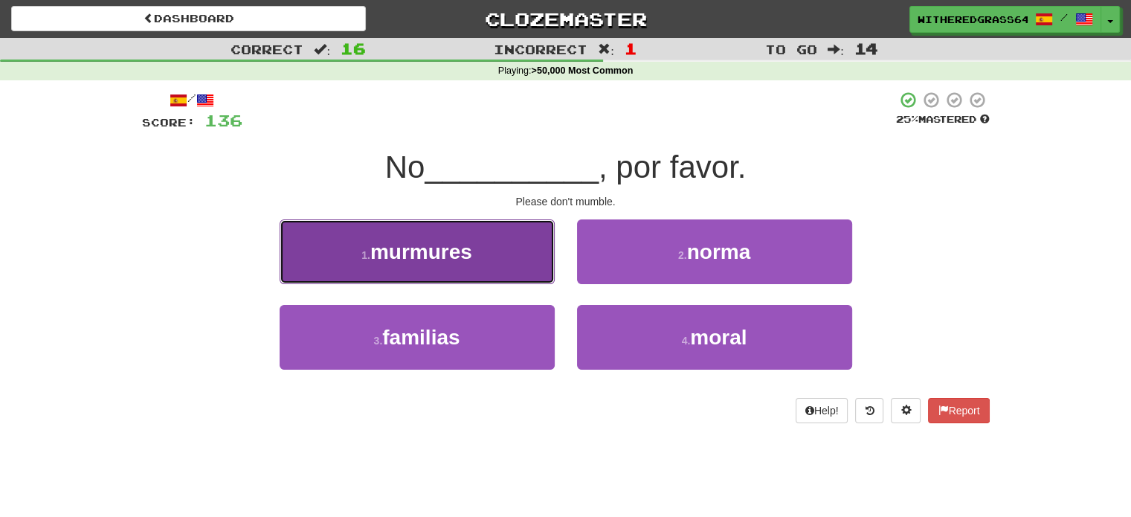
click at [505, 251] on button "1 . murmures" at bounding box center [416, 251] width 275 height 65
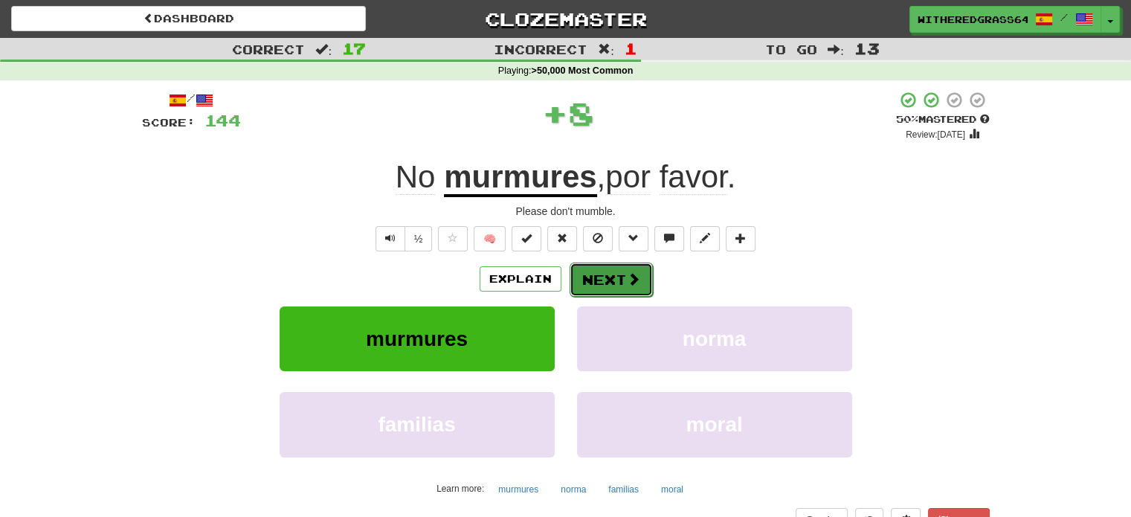
click at [618, 279] on button "Next" at bounding box center [610, 279] width 83 height 34
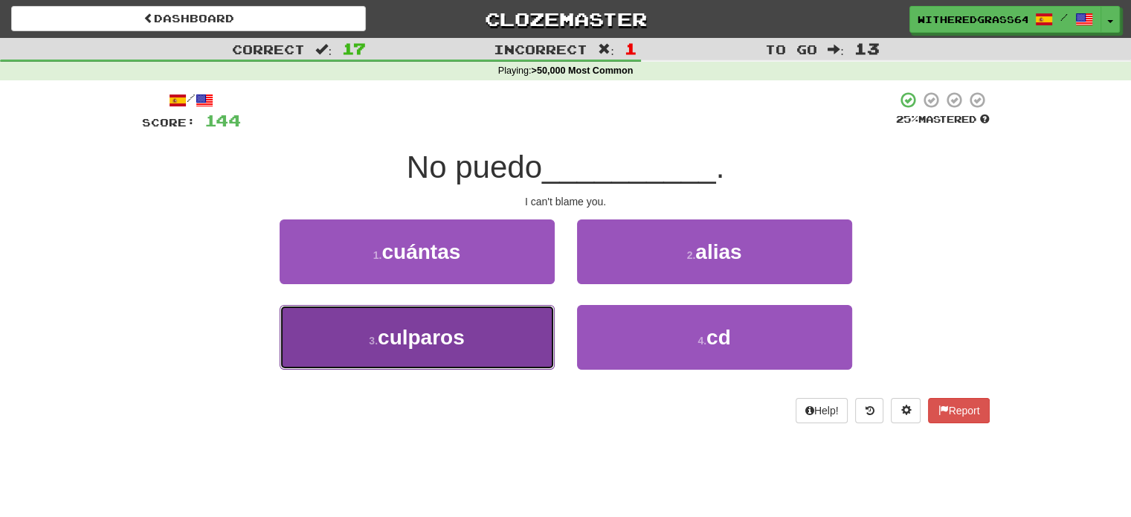
click at [489, 323] on button "3 . culparos" at bounding box center [416, 337] width 275 height 65
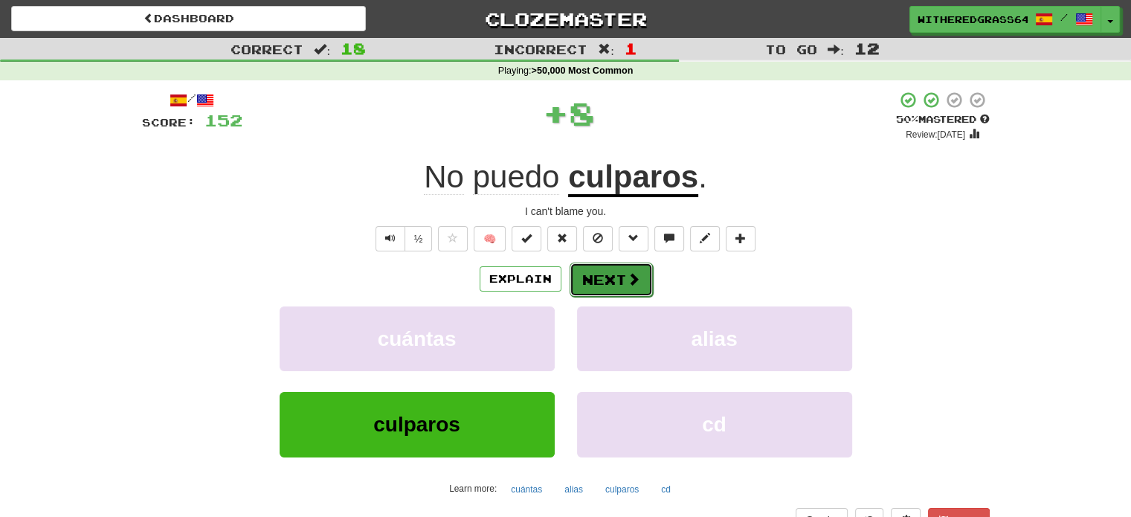
click at [607, 272] on button "Next" at bounding box center [610, 279] width 83 height 34
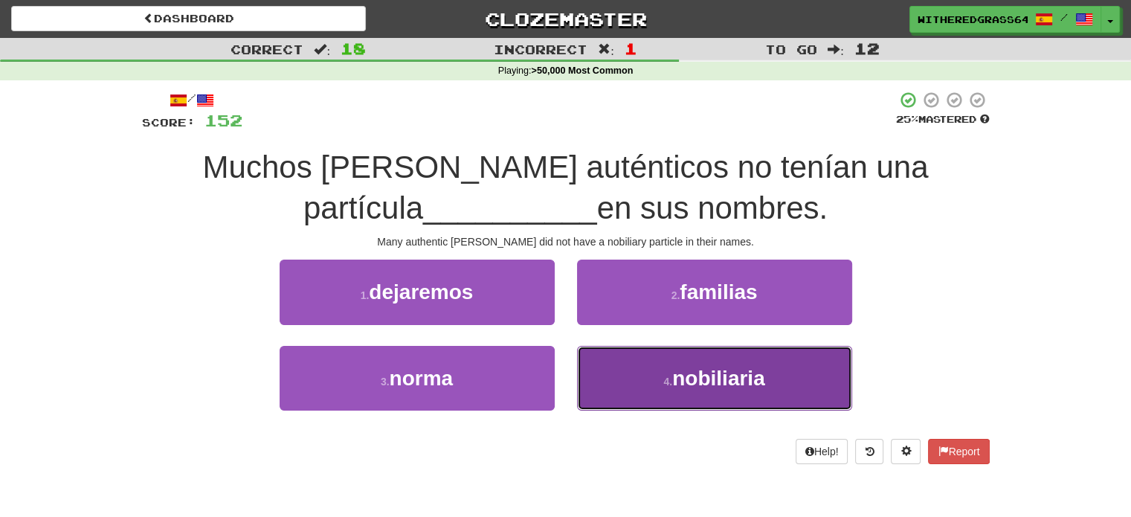
click at [624, 377] on button "4 . nobiliaria" at bounding box center [714, 378] width 275 height 65
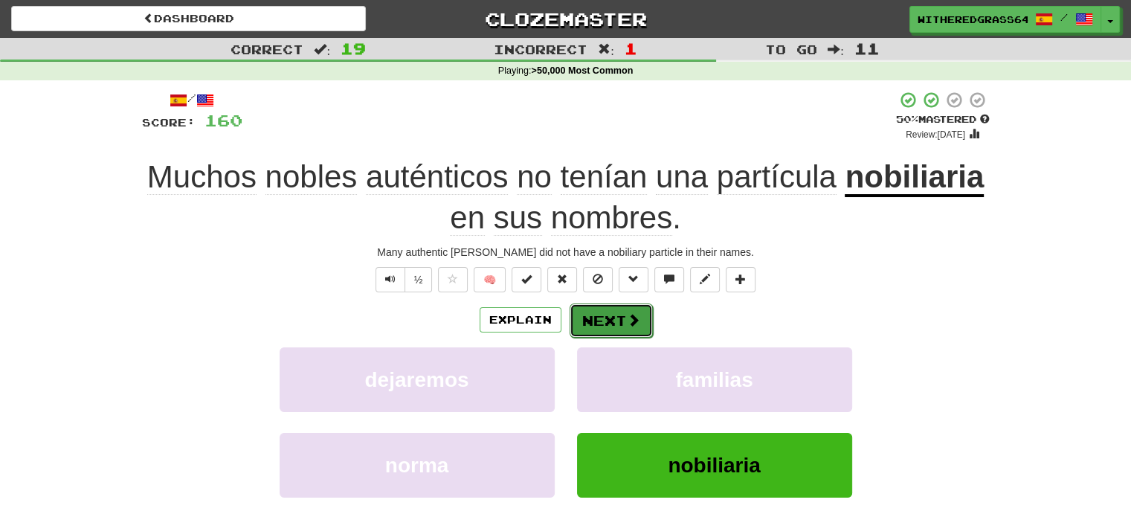
click at [620, 317] on button "Next" at bounding box center [610, 320] width 83 height 34
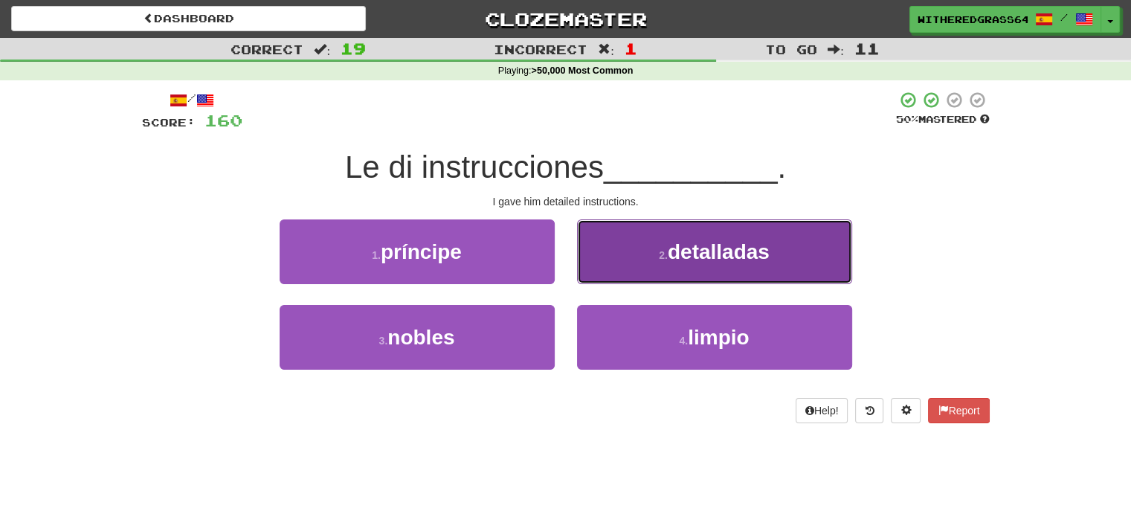
click at [612, 242] on button "2 . detalladas" at bounding box center [714, 251] width 275 height 65
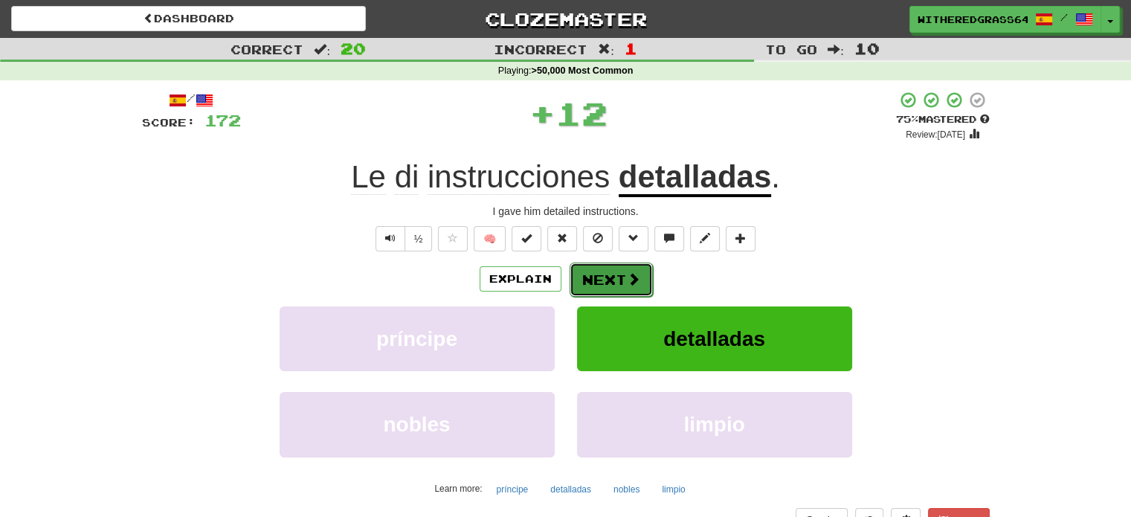
click at [612, 283] on button "Next" at bounding box center [610, 279] width 83 height 34
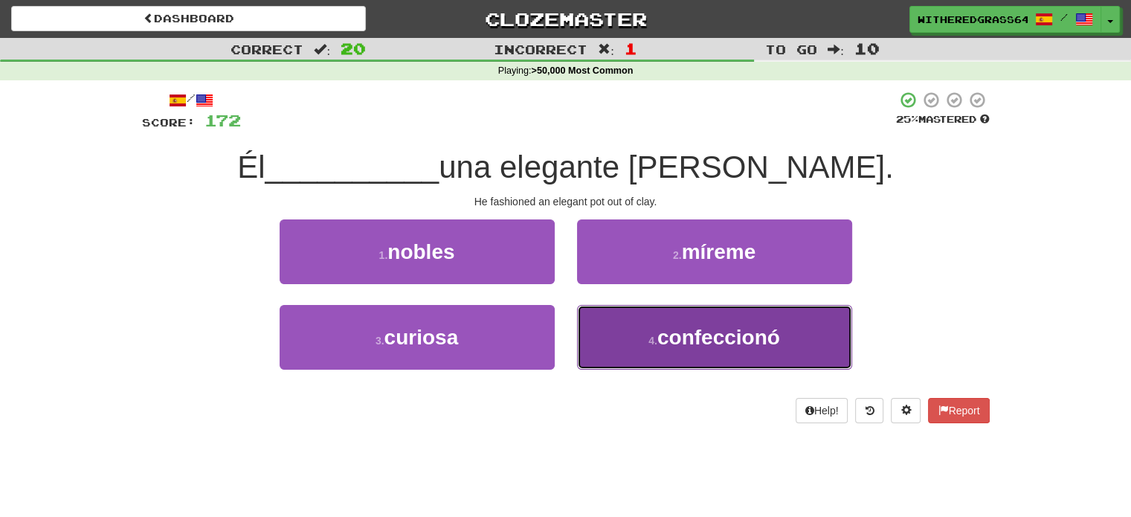
click at [612, 329] on button "4 . confeccionó" at bounding box center [714, 337] width 275 height 65
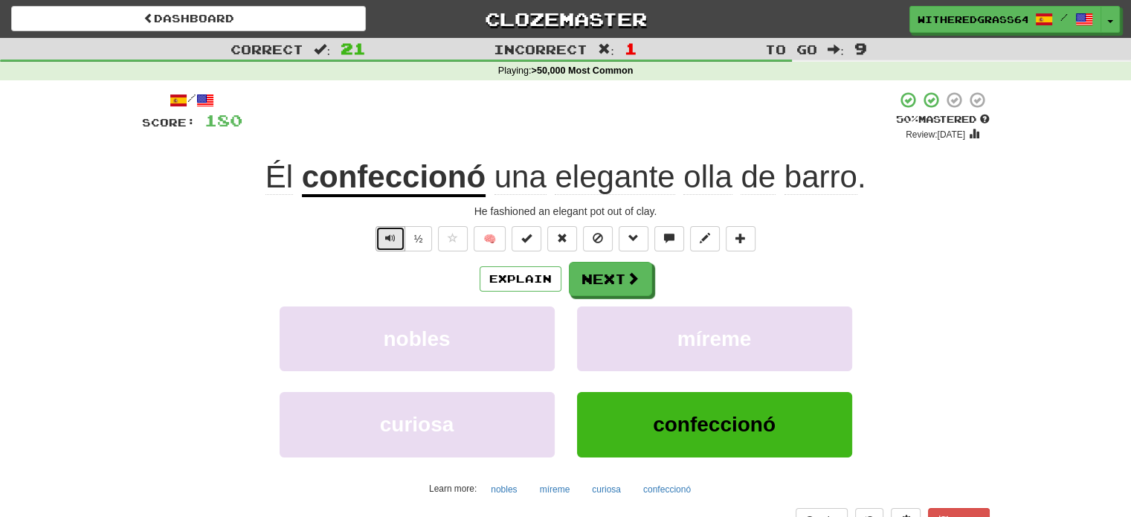
click at [393, 228] on button "Text-to-speech controls" at bounding box center [390, 238] width 30 height 25
click at [592, 274] on button "Next" at bounding box center [610, 279] width 83 height 34
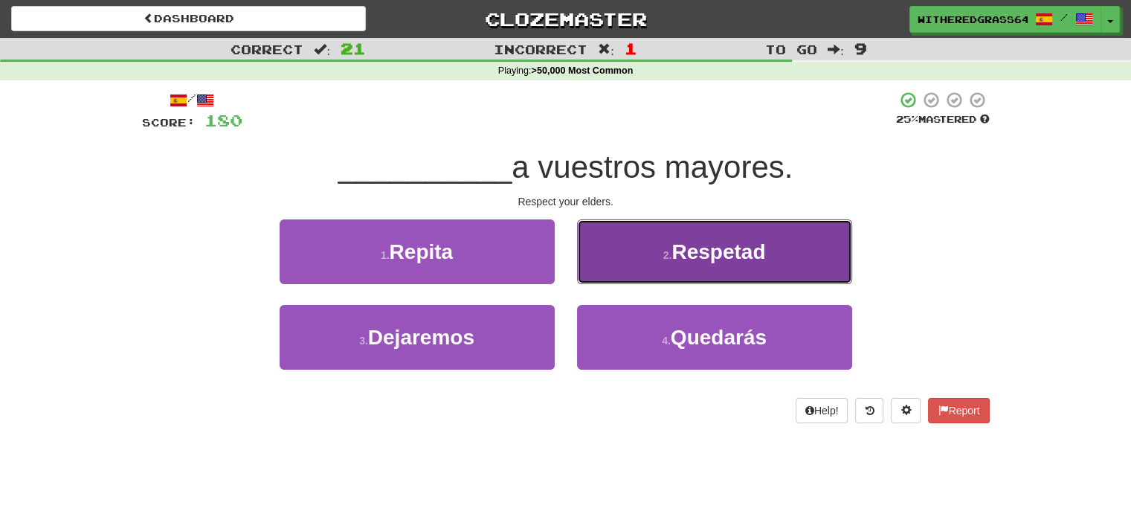
click at [633, 268] on button "2 . Respetad" at bounding box center [714, 251] width 275 height 65
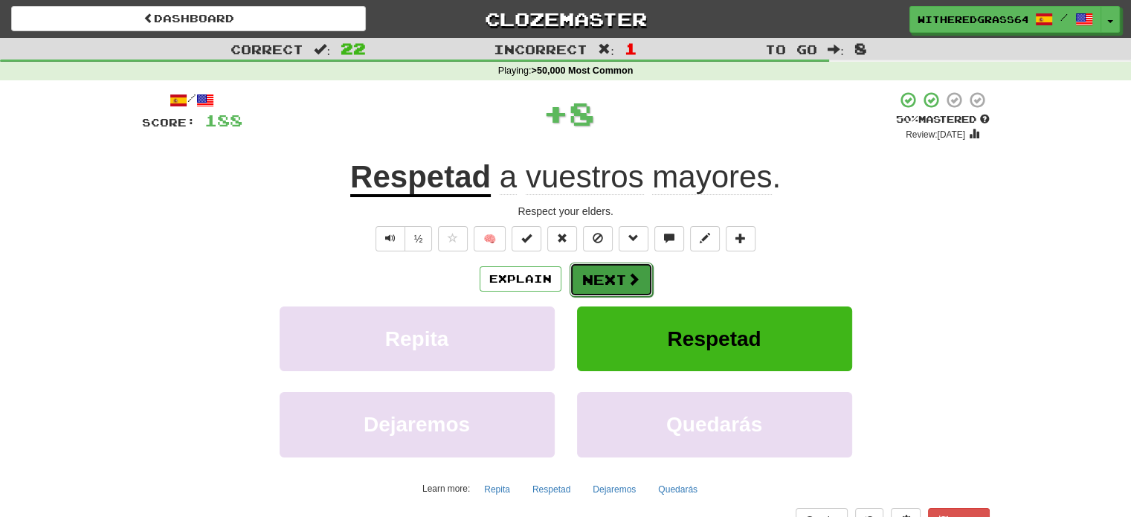
click at [594, 277] on button "Next" at bounding box center [610, 279] width 83 height 34
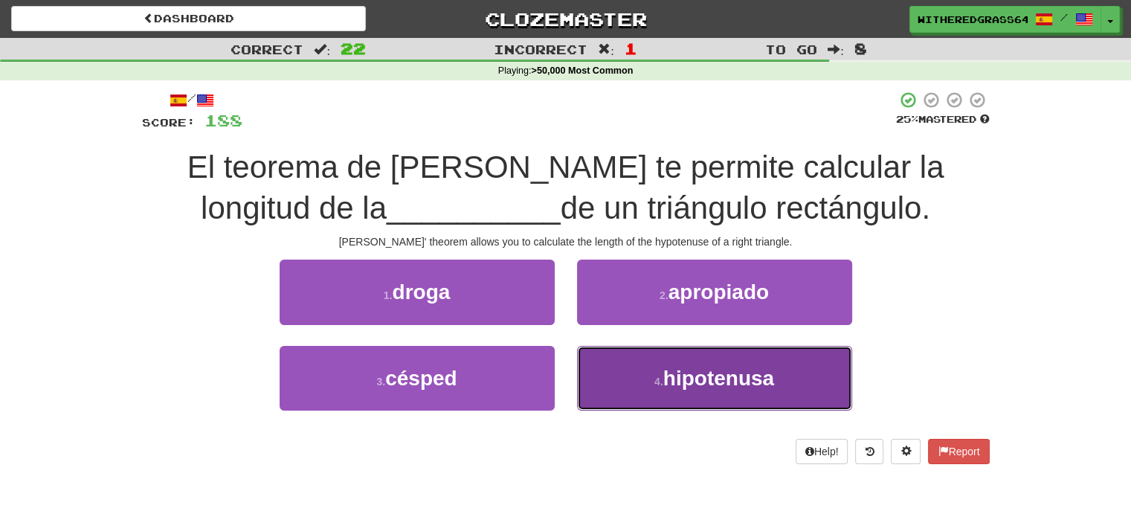
click at [660, 371] on button "4 . hipotenusa" at bounding box center [714, 378] width 275 height 65
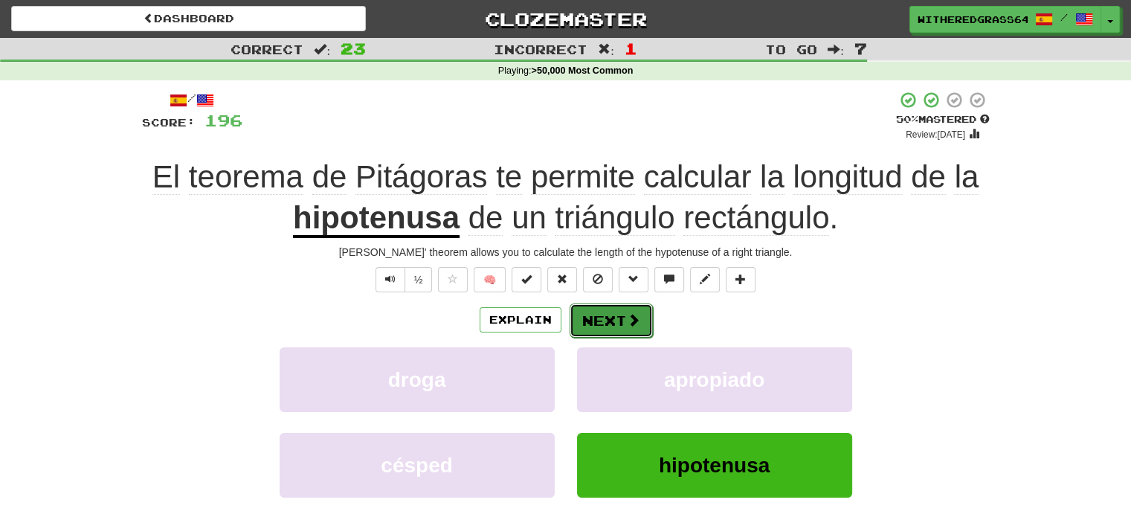
click at [627, 321] on span at bounding box center [633, 319] width 13 height 13
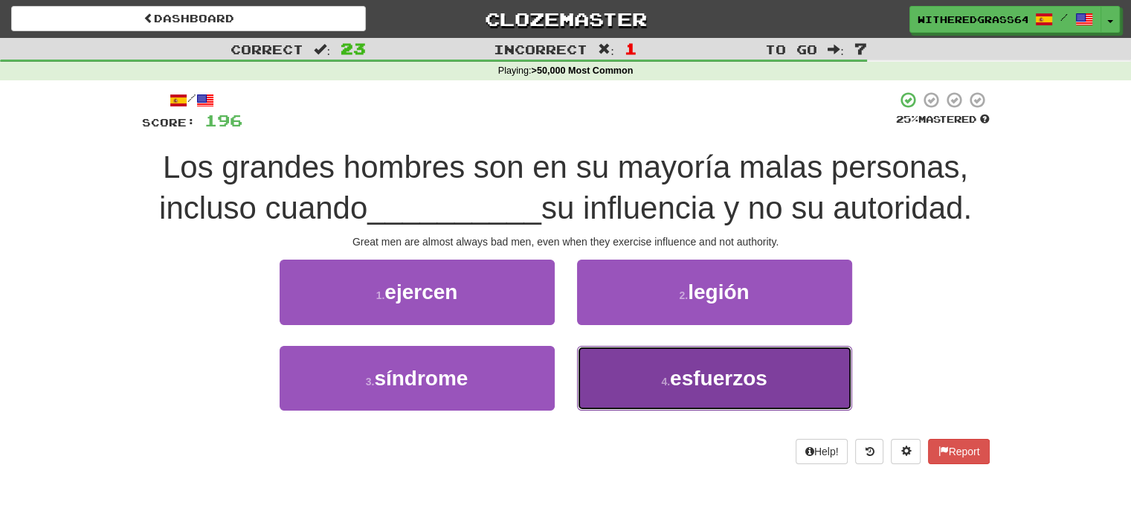
click at [592, 366] on button "4 . esfuerzos" at bounding box center [714, 378] width 275 height 65
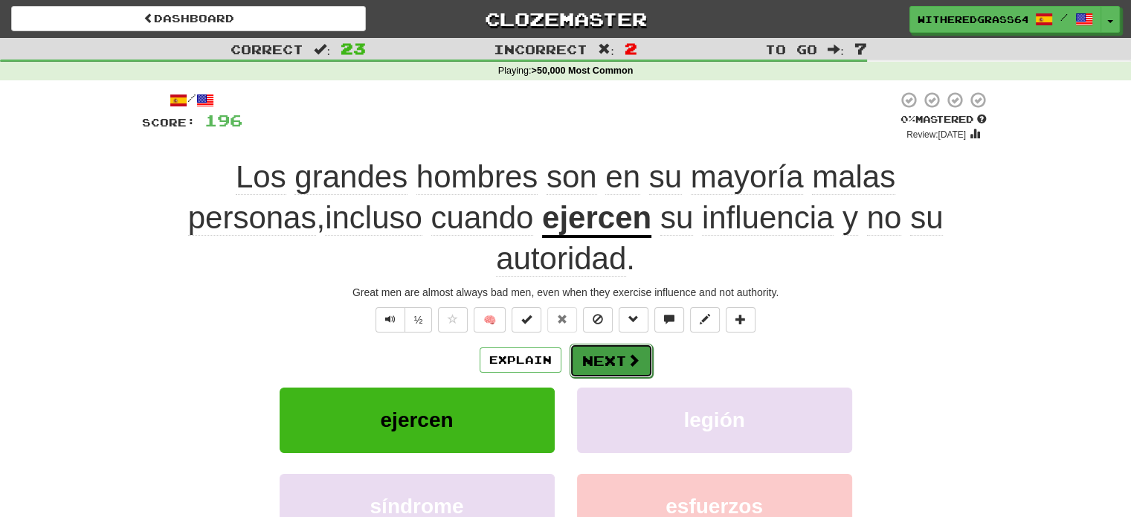
click at [592, 343] on button "Next" at bounding box center [610, 360] width 83 height 34
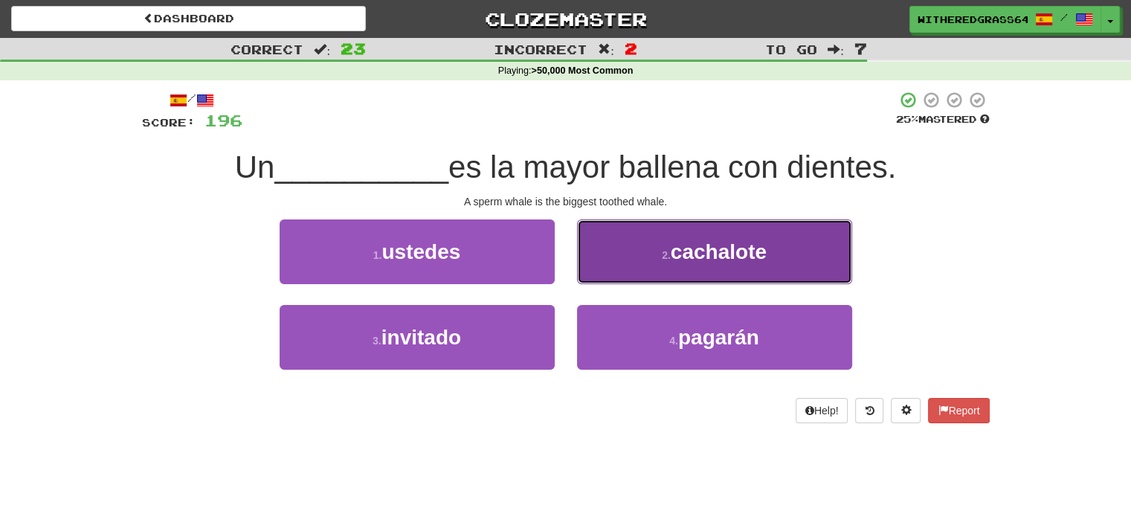
click at [629, 255] on button "2 . cachalote" at bounding box center [714, 251] width 275 height 65
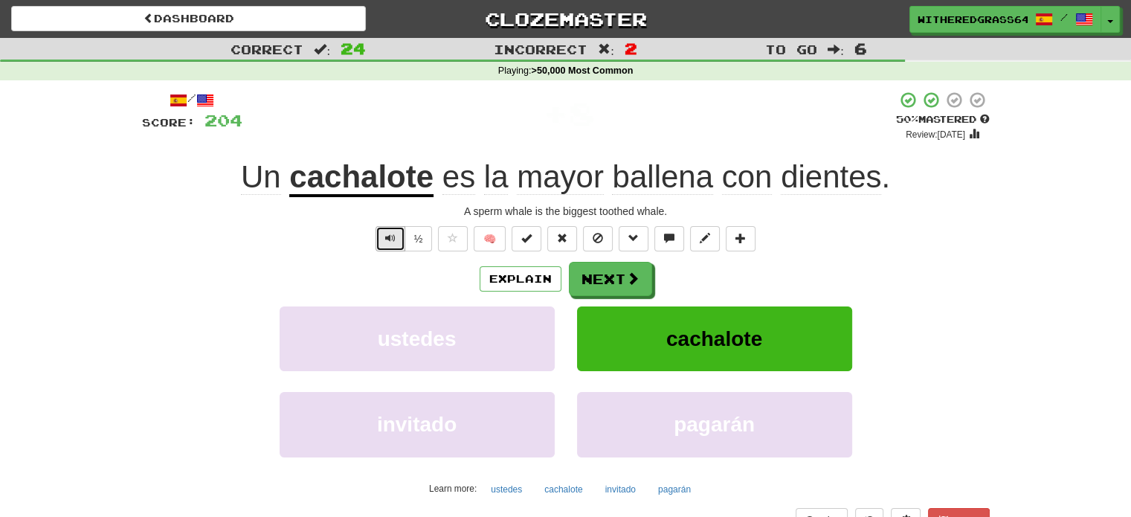
click at [384, 246] on button "Text-to-speech controls" at bounding box center [390, 238] width 30 height 25
click at [601, 279] on button "Next" at bounding box center [610, 279] width 83 height 34
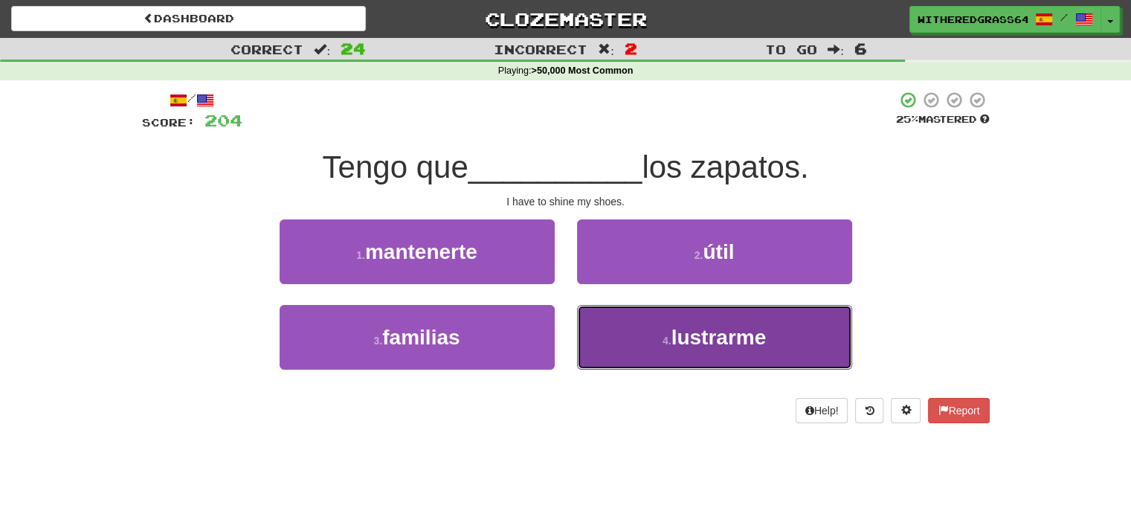
click at [587, 320] on button "4 . lustrarme" at bounding box center [714, 337] width 275 height 65
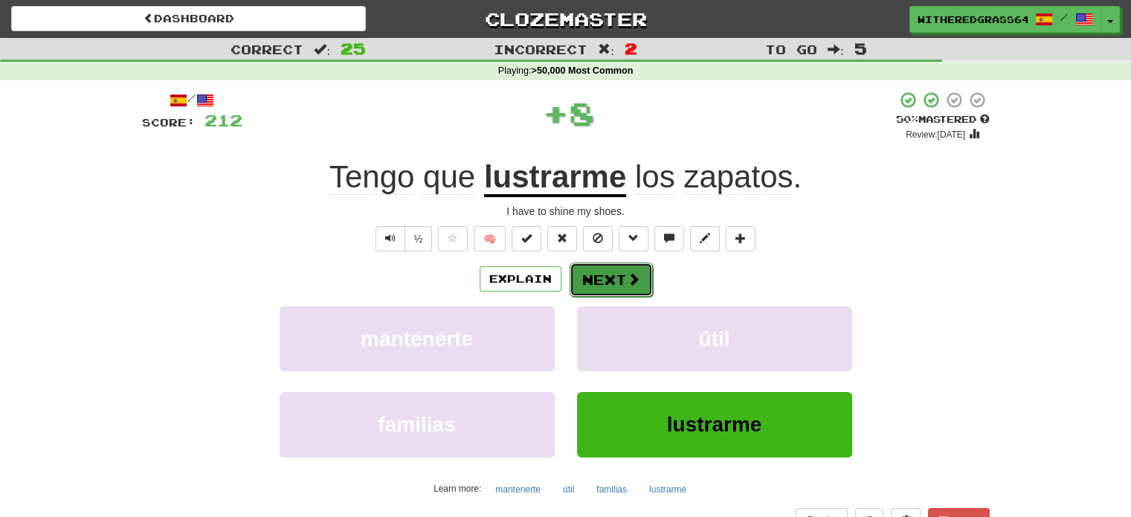
click at [595, 282] on button "Next" at bounding box center [610, 279] width 83 height 34
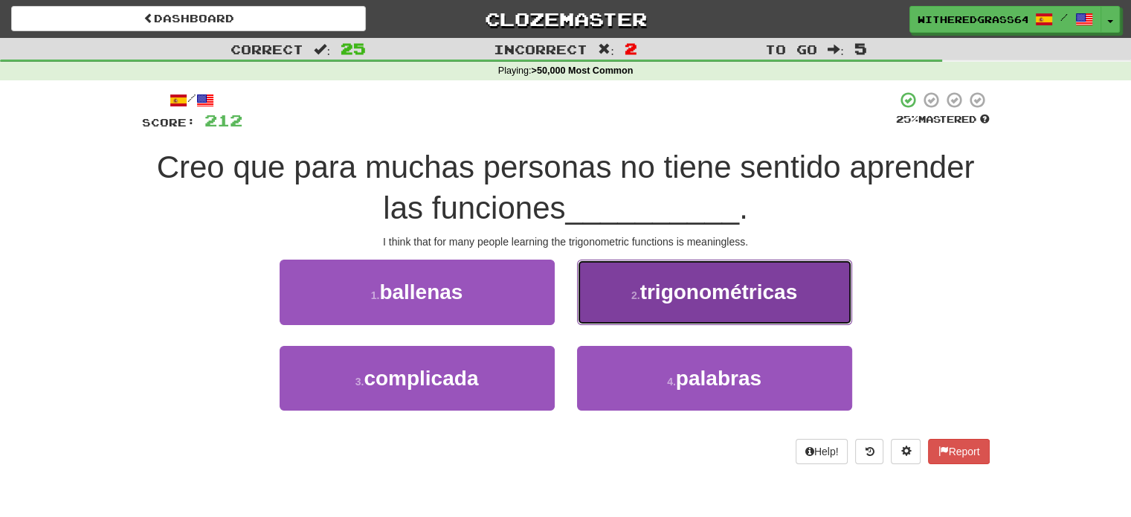
click at [631, 291] on small "2 ." at bounding box center [635, 295] width 9 height 12
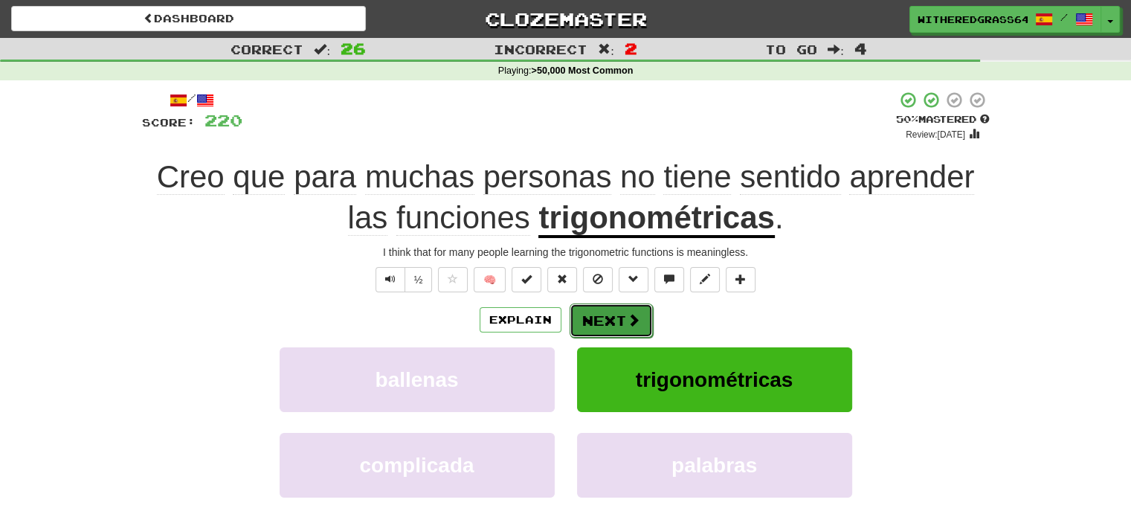
click at [589, 320] on button "Next" at bounding box center [610, 320] width 83 height 34
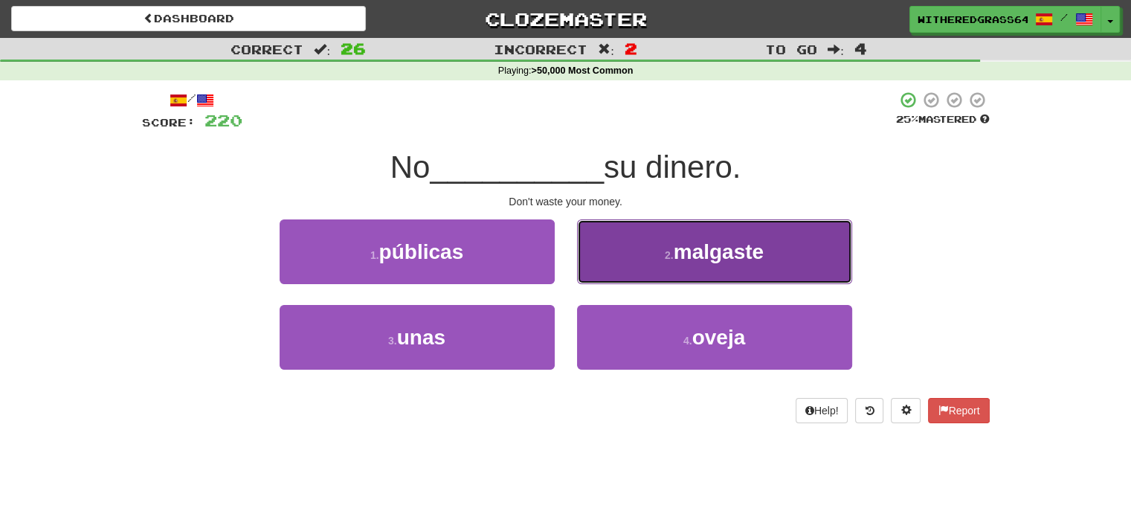
click at [605, 259] on button "2 . malgaste" at bounding box center [714, 251] width 275 height 65
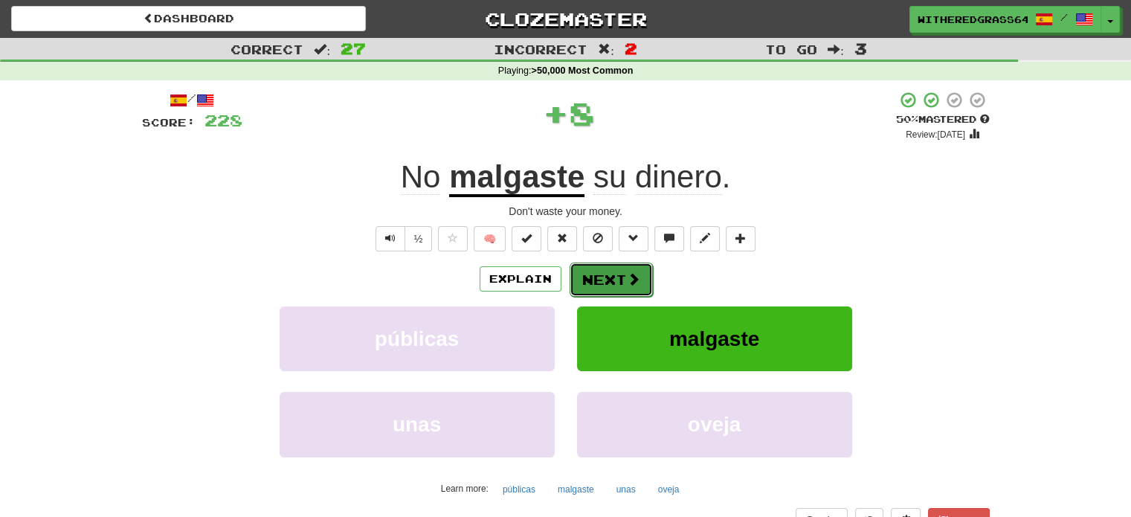
click at [599, 270] on button "Next" at bounding box center [610, 279] width 83 height 34
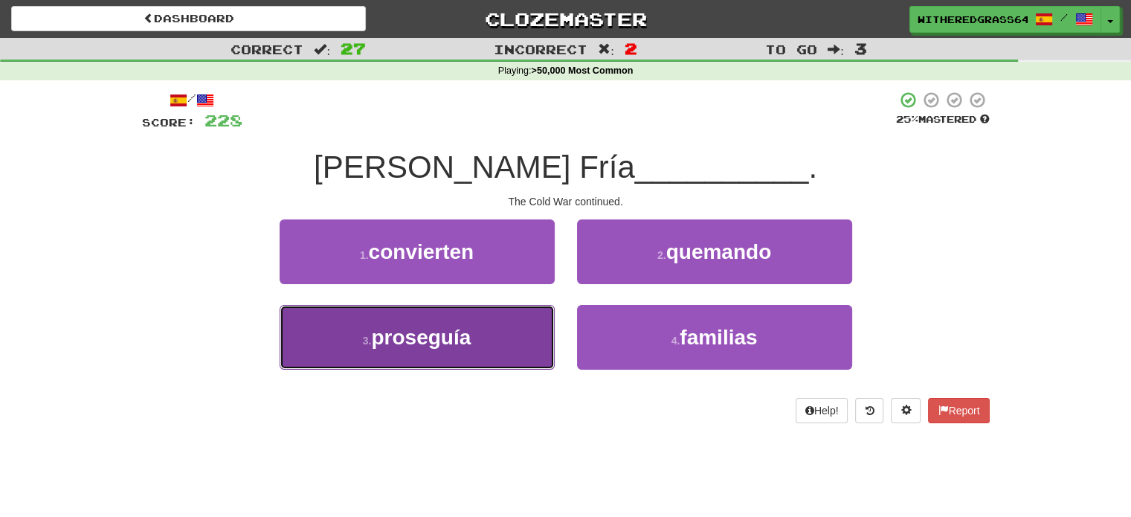
click at [510, 332] on button "3 . proseguía" at bounding box center [416, 337] width 275 height 65
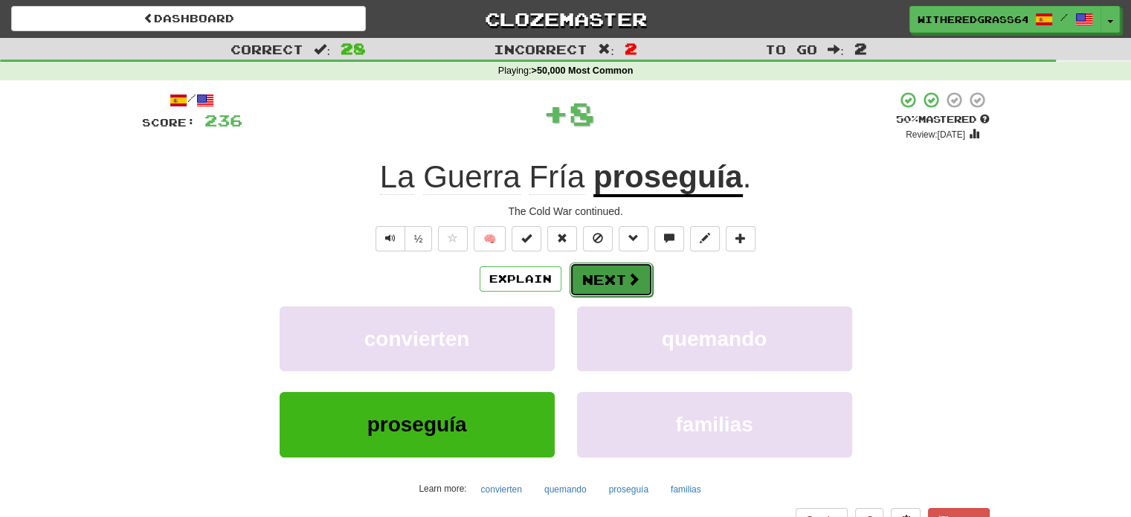
click at [627, 275] on span at bounding box center [633, 278] width 13 height 13
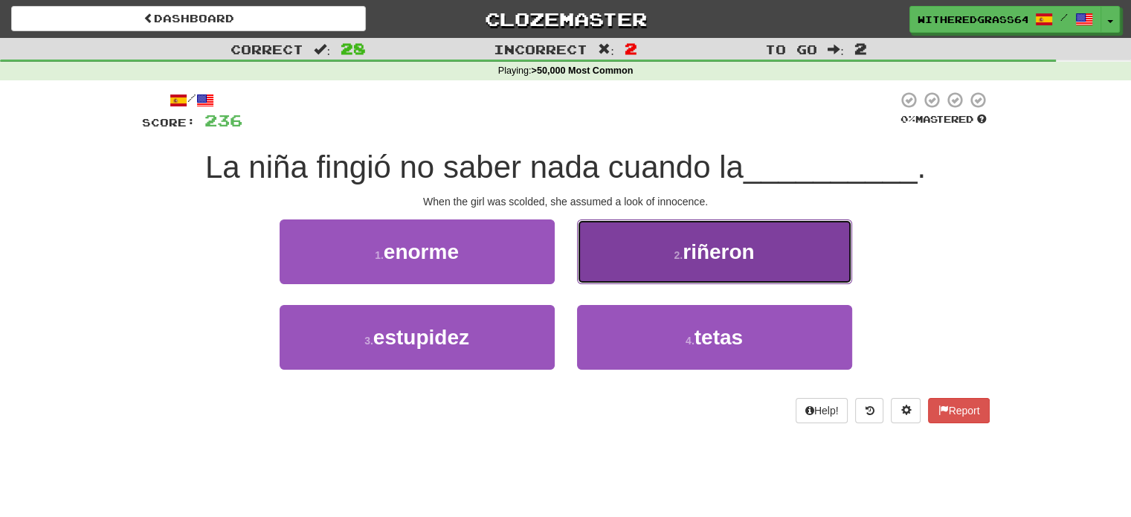
click at [609, 255] on button "2 . riñeron" at bounding box center [714, 251] width 275 height 65
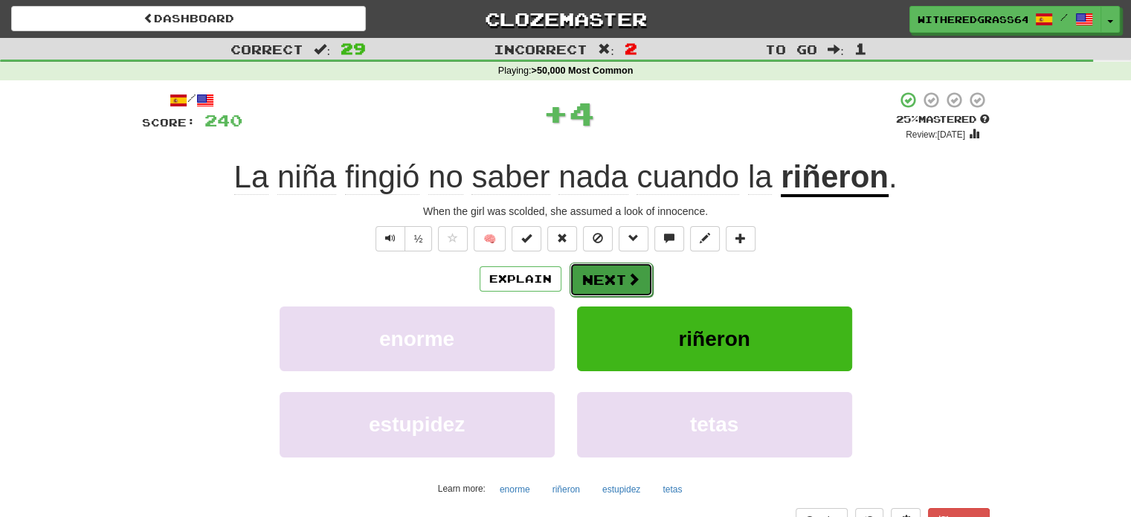
click at [601, 276] on button "Next" at bounding box center [610, 279] width 83 height 34
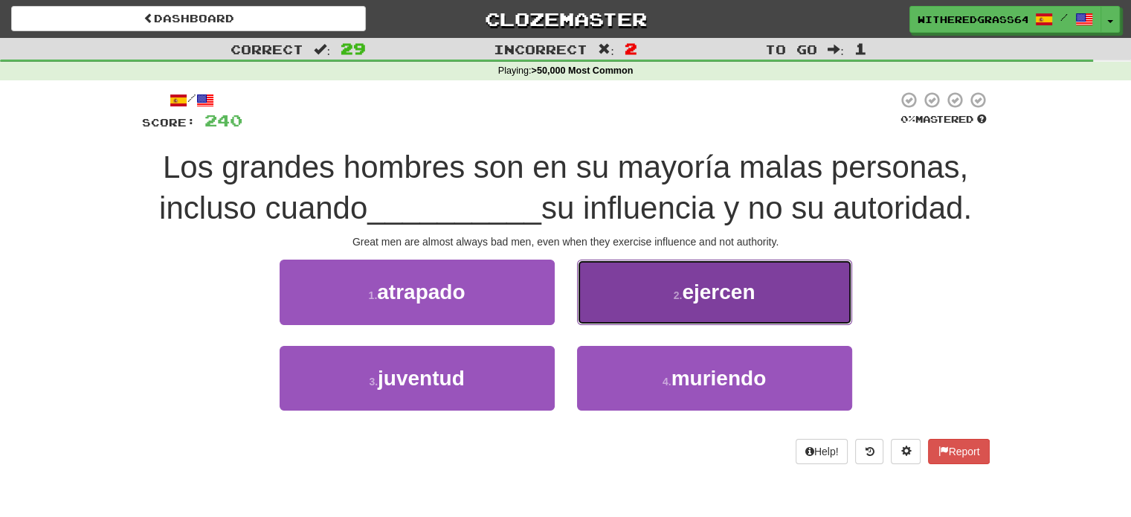
click at [630, 276] on button "2 . ejercen" at bounding box center [714, 291] width 275 height 65
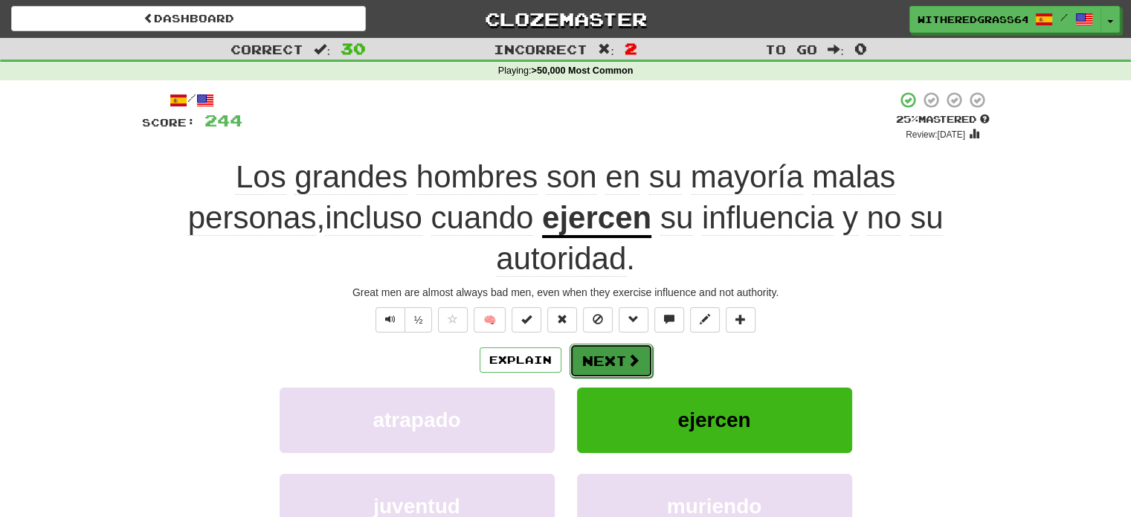
click at [597, 343] on button "Next" at bounding box center [610, 360] width 83 height 34
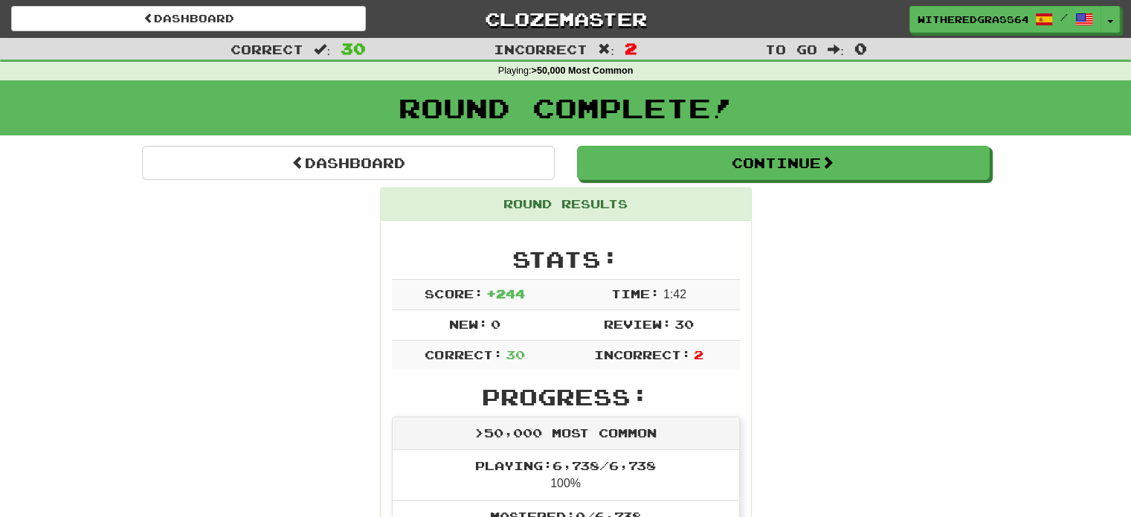
click at [597, 311] on td "Review: 30" at bounding box center [648, 324] width 181 height 30
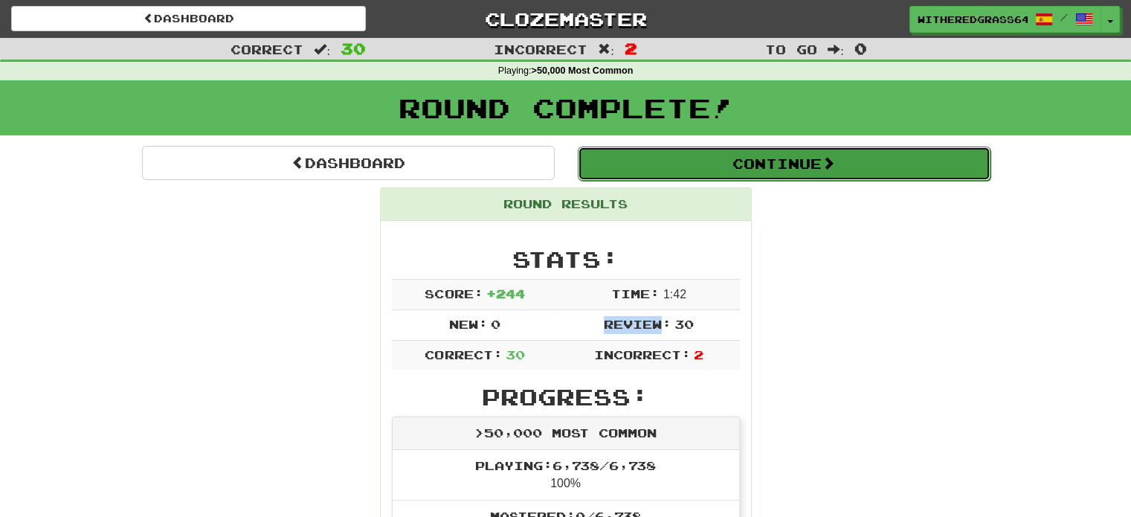
click at [721, 163] on button "Continue" at bounding box center [784, 163] width 413 height 34
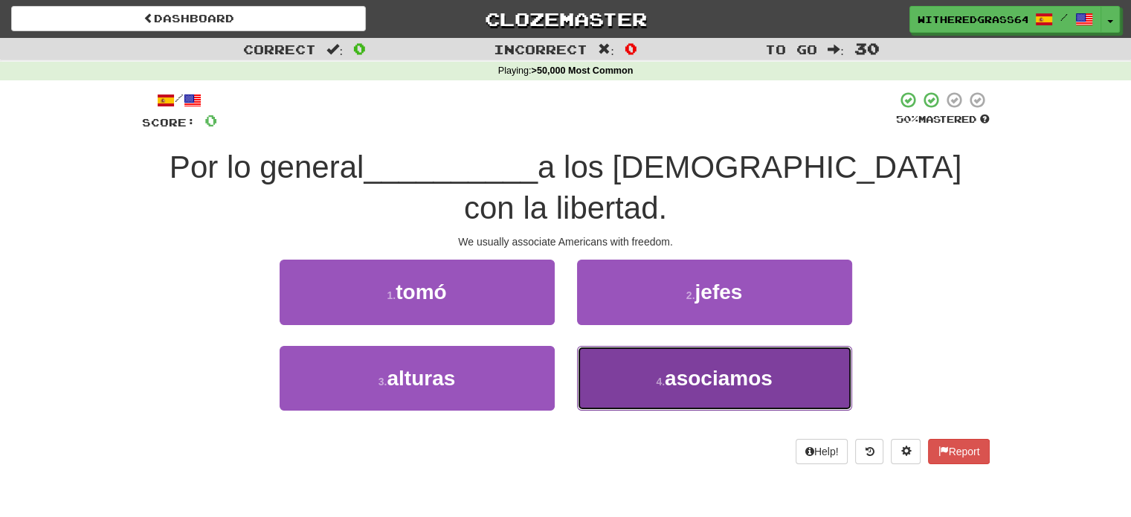
click at [666, 374] on span "asociamos" at bounding box center [718, 377] width 108 height 23
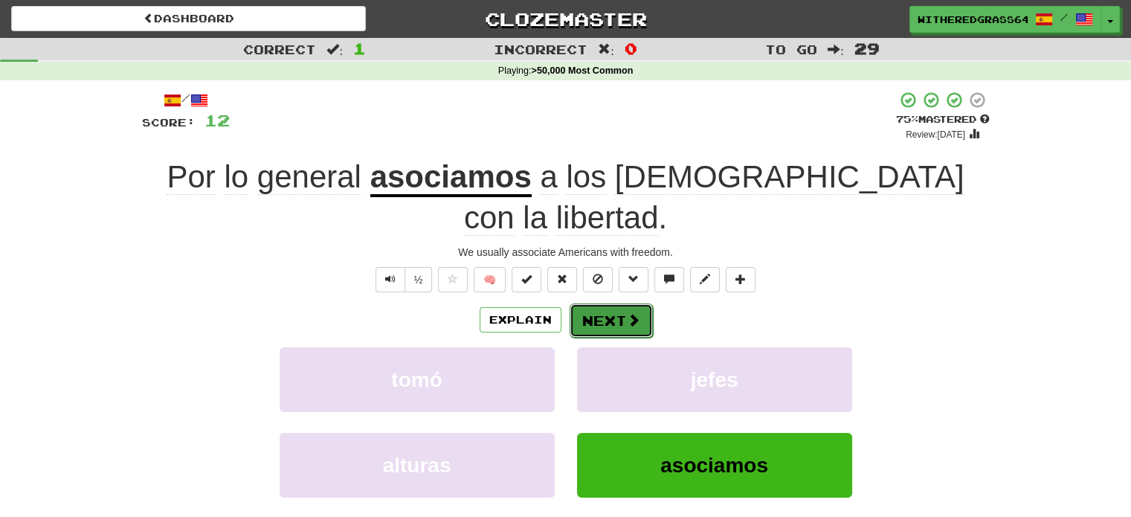
click at [636, 329] on button "Next" at bounding box center [610, 320] width 83 height 34
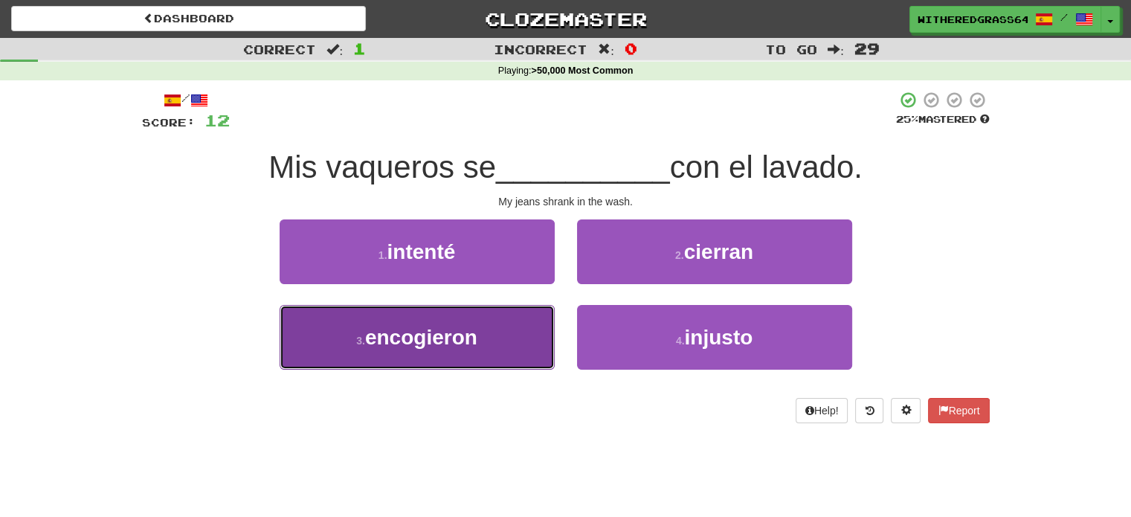
click at [529, 339] on button "3 . encogieron" at bounding box center [416, 337] width 275 height 65
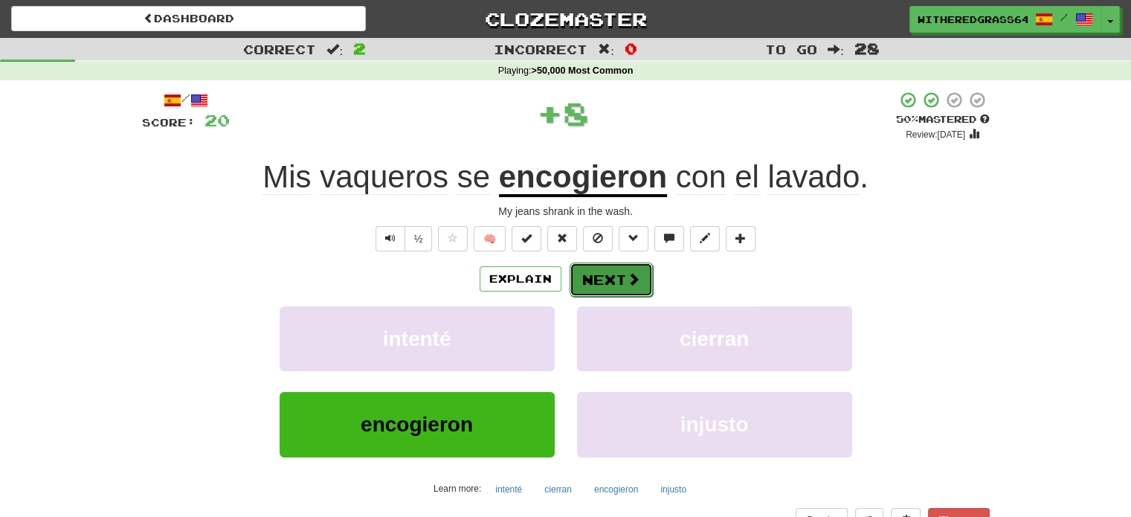
click at [604, 273] on button "Next" at bounding box center [610, 279] width 83 height 34
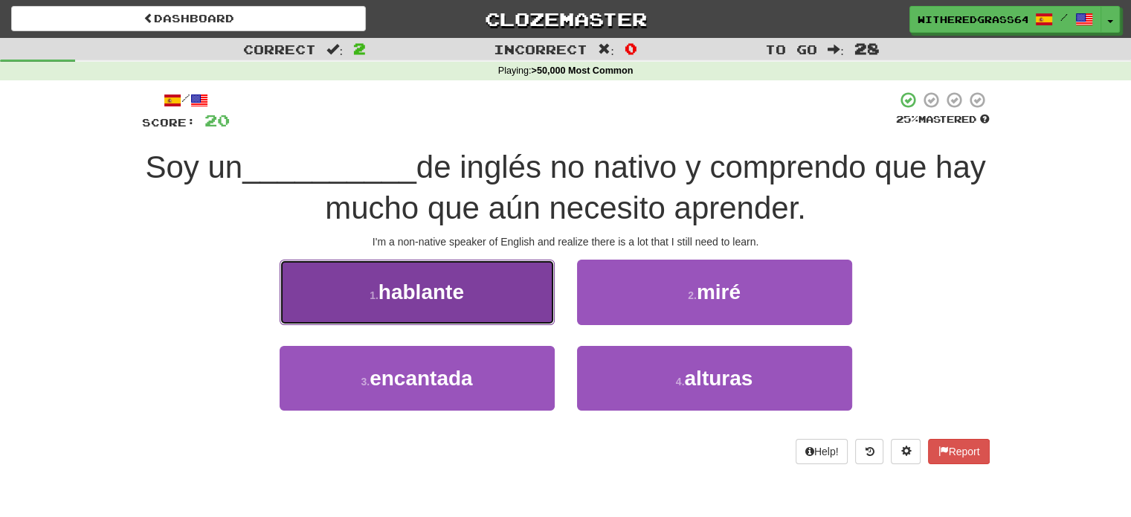
click at [526, 296] on button "1 . hablante" at bounding box center [416, 291] width 275 height 65
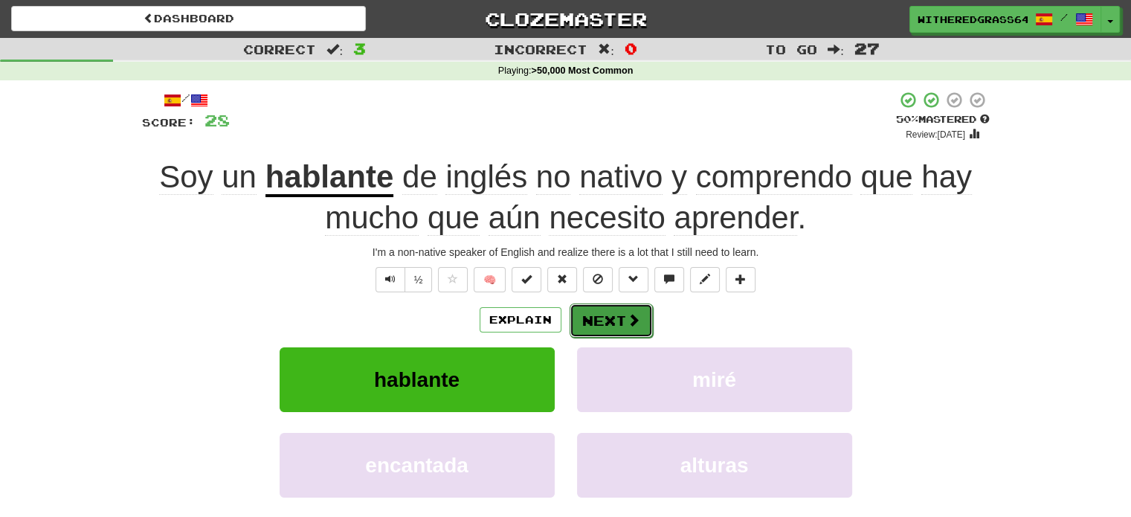
click at [607, 310] on button "Next" at bounding box center [610, 320] width 83 height 34
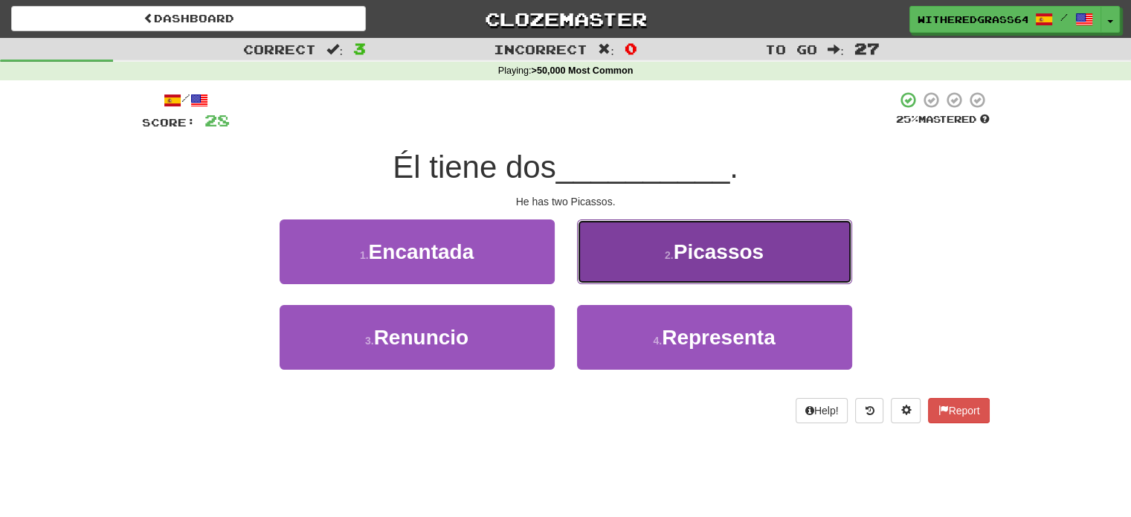
click at [601, 265] on button "2 . Picassos" at bounding box center [714, 251] width 275 height 65
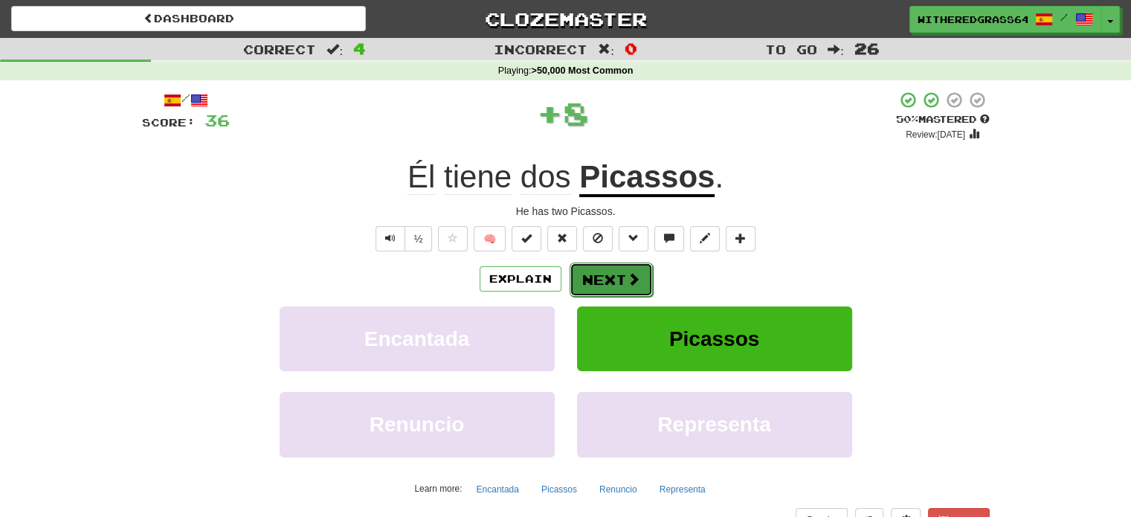
click at [604, 284] on button "Next" at bounding box center [610, 279] width 83 height 34
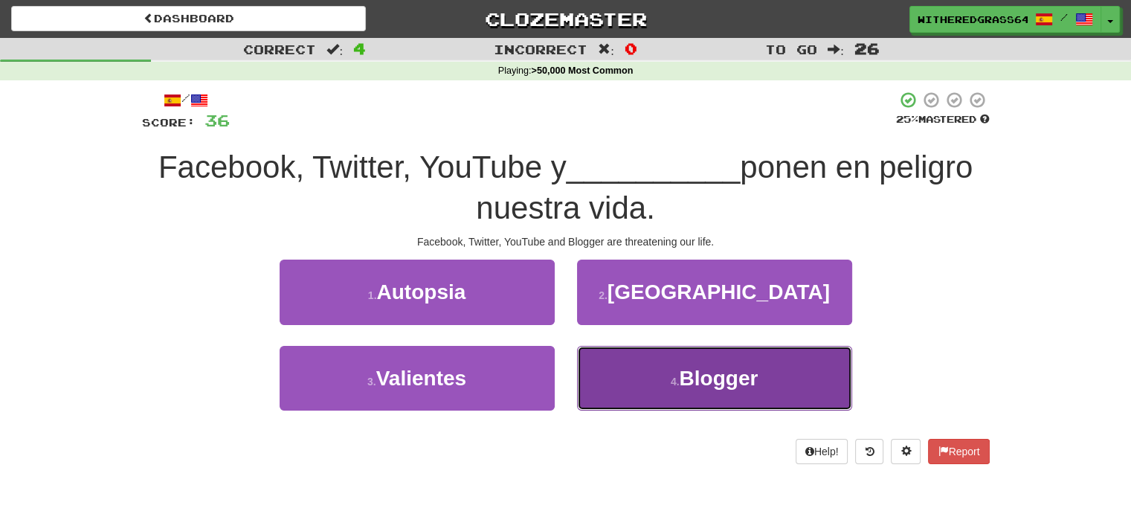
click at [654, 378] on button "4 . Blogger" at bounding box center [714, 378] width 275 height 65
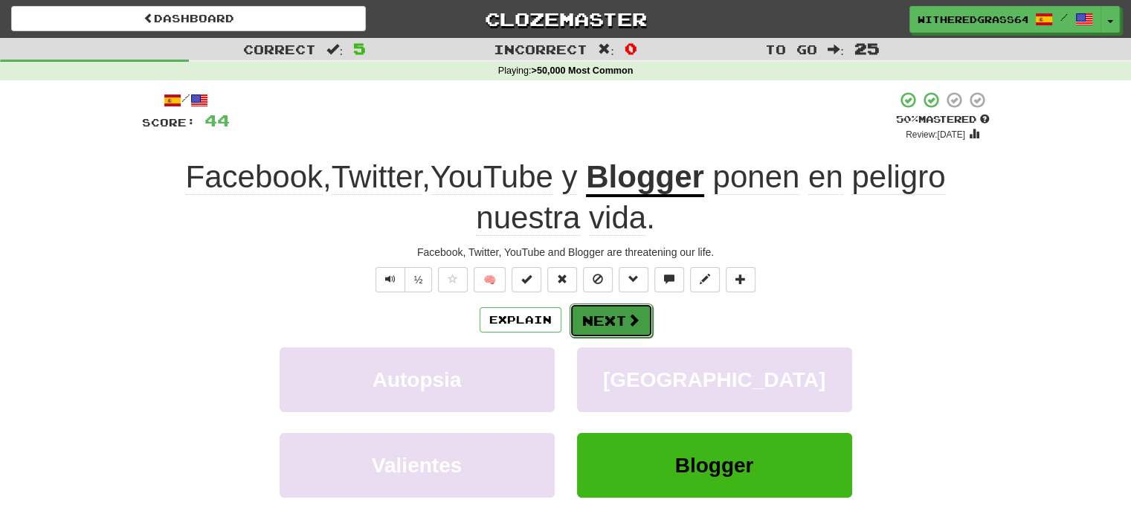
click at [622, 325] on button "Next" at bounding box center [610, 320] width 83 height 34
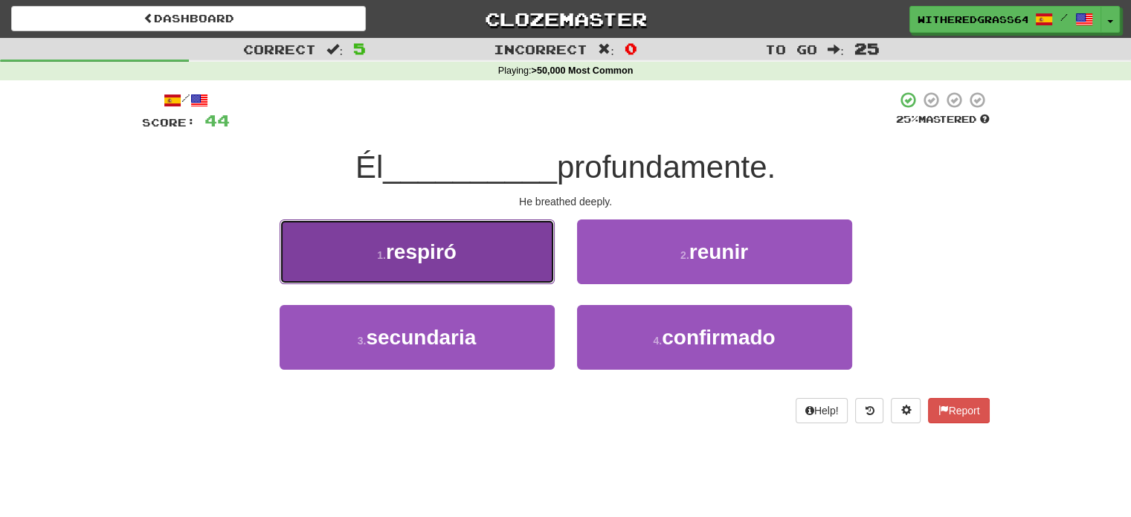
click at [508, 274] on button "1 . respiró" at bounding box center [416, 251] width 275 height 65
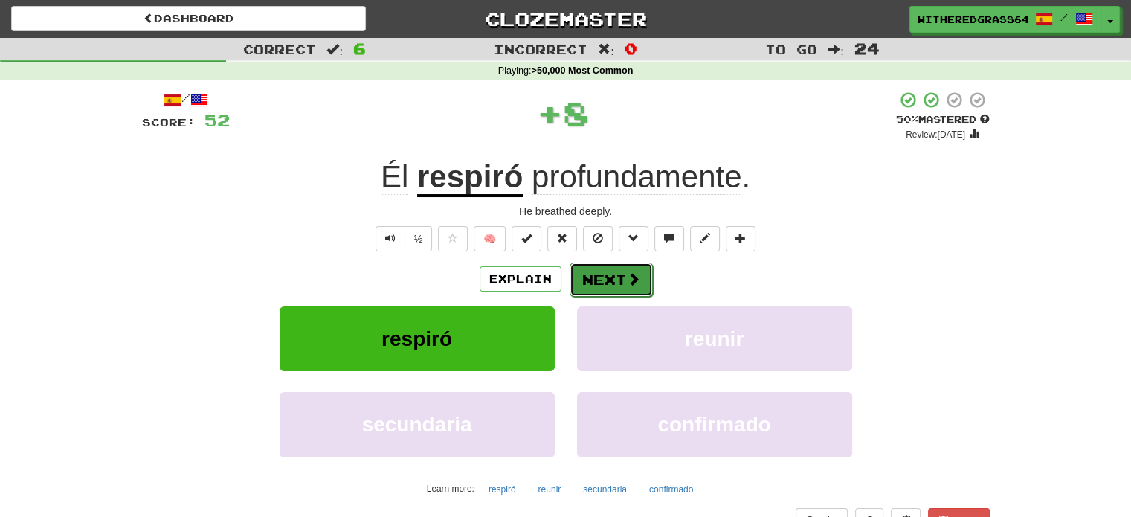
click at [587, 285] on button "Next" at bounding box center [610, 279] width 83 height 34
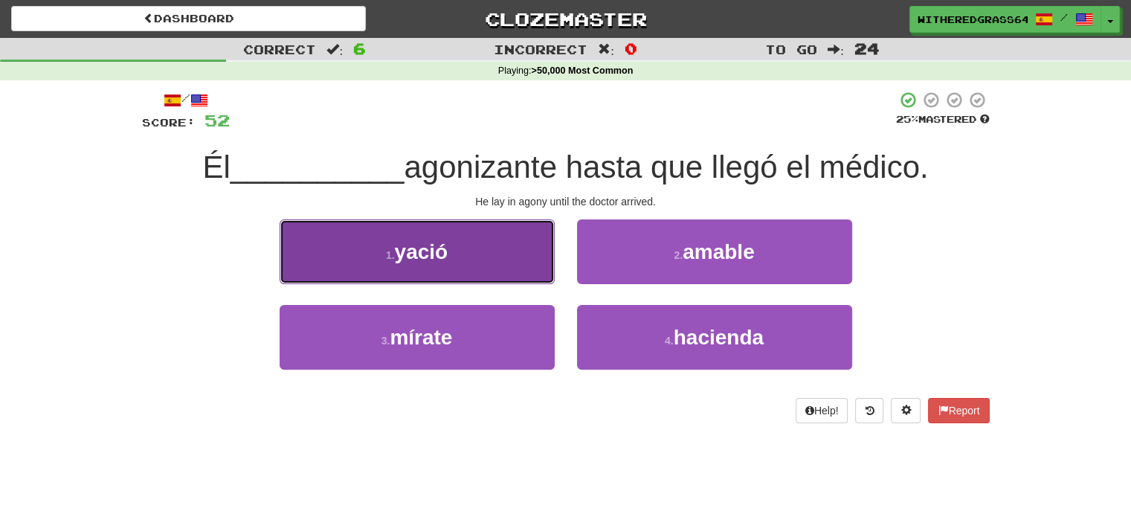
click at [504, 270] on button "1 . yació" at bounding box center [416, 251] width 275 height 65
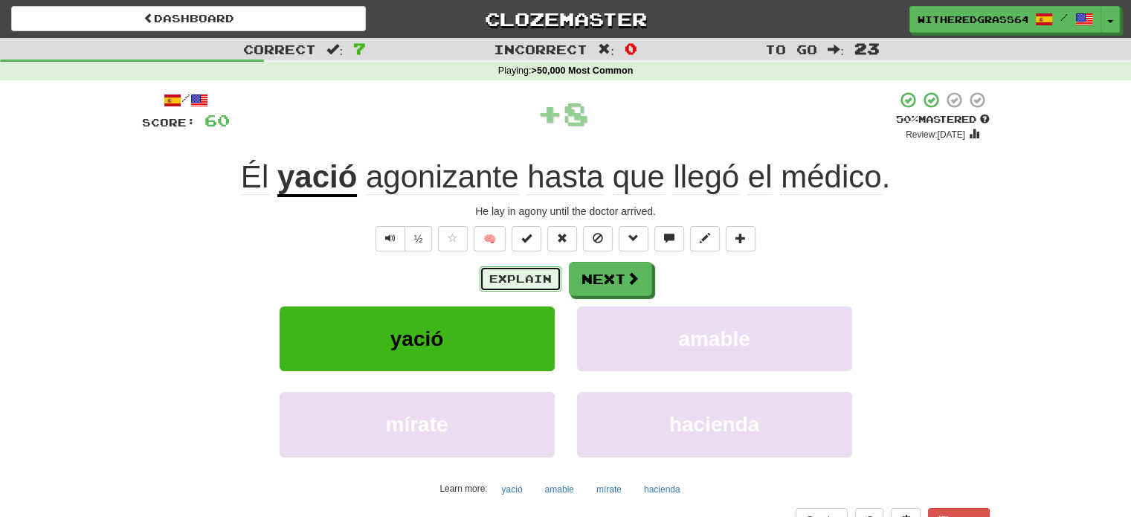
click at [531, 276] on button "Explain" at bounding box center [520, 278] width 82 height 25
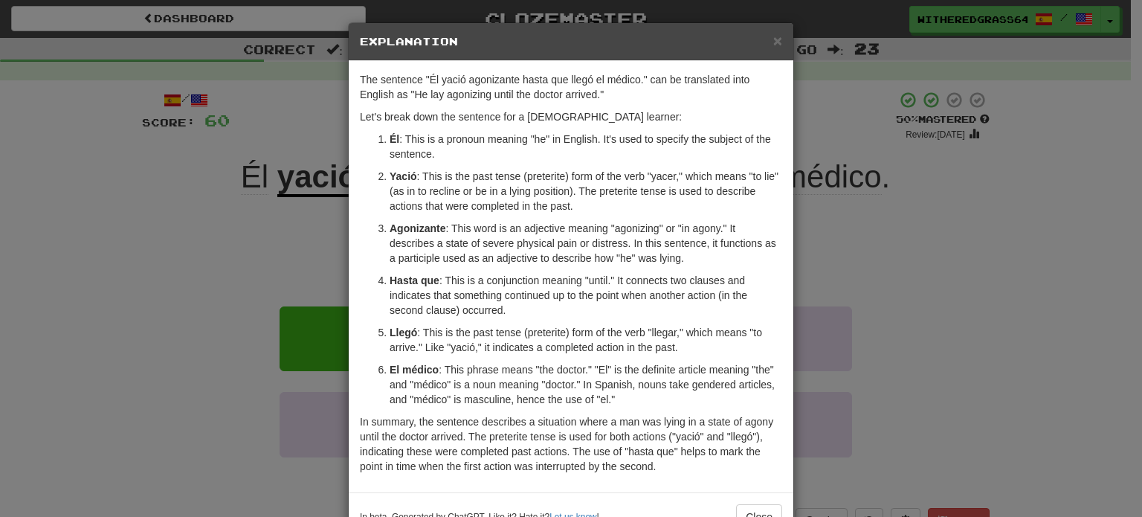
click at [272, 228] on div "× Explanation The sentence "Él yació agonizante hasta que llegó el médico." can…" at bounding box center [571, 258] width 1142 height 517
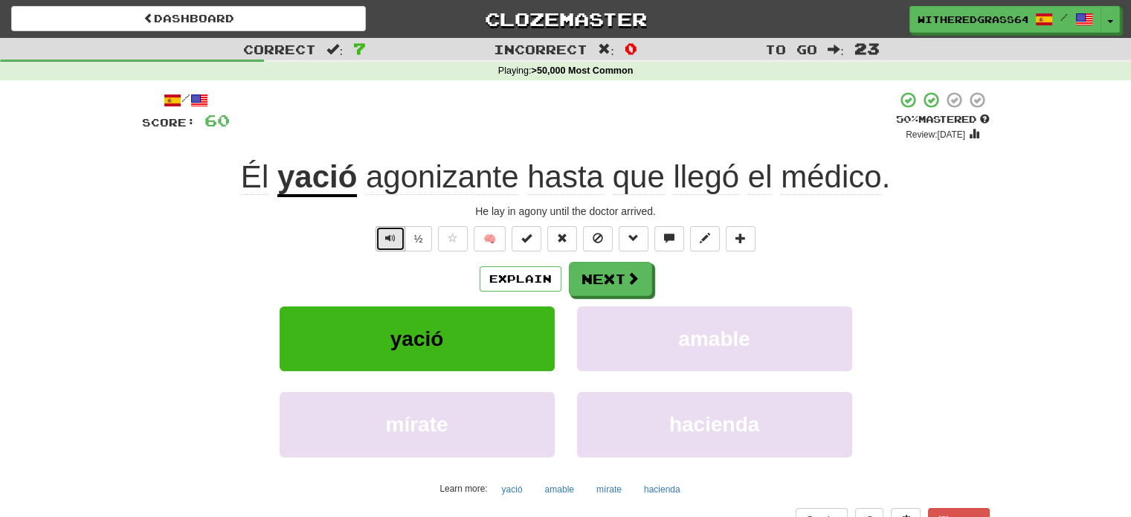
click at [384, 231] on button "Text-to-speech controls" at bounding box center [390, 238] width 30 height 25
click at [589, 279] on button "Next" at bounding box center [610, 279] width 83 height 34
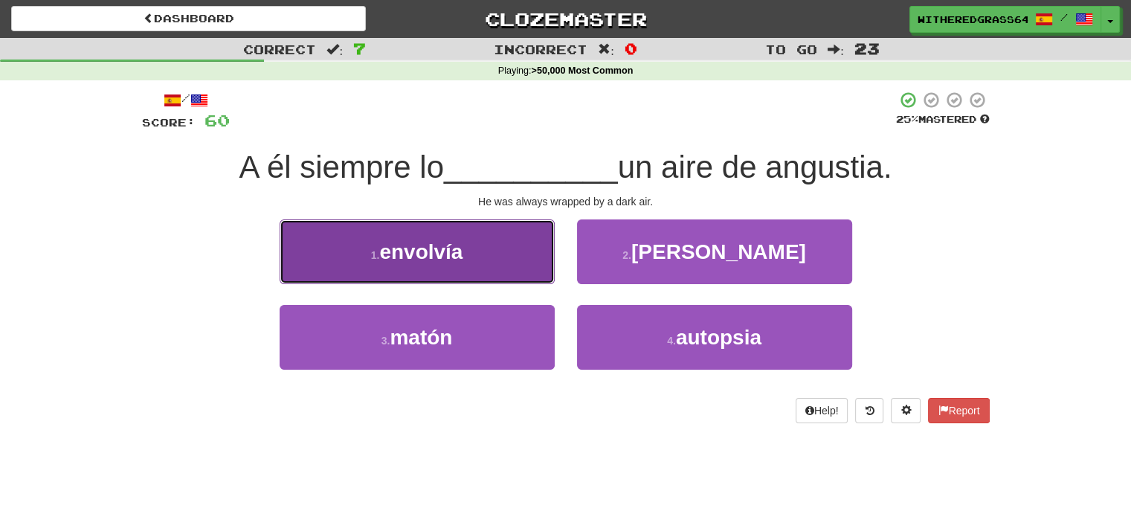
click at [528, 270] on button "1 . envolvía" at bounding box center [416, 251] width 275 height 65
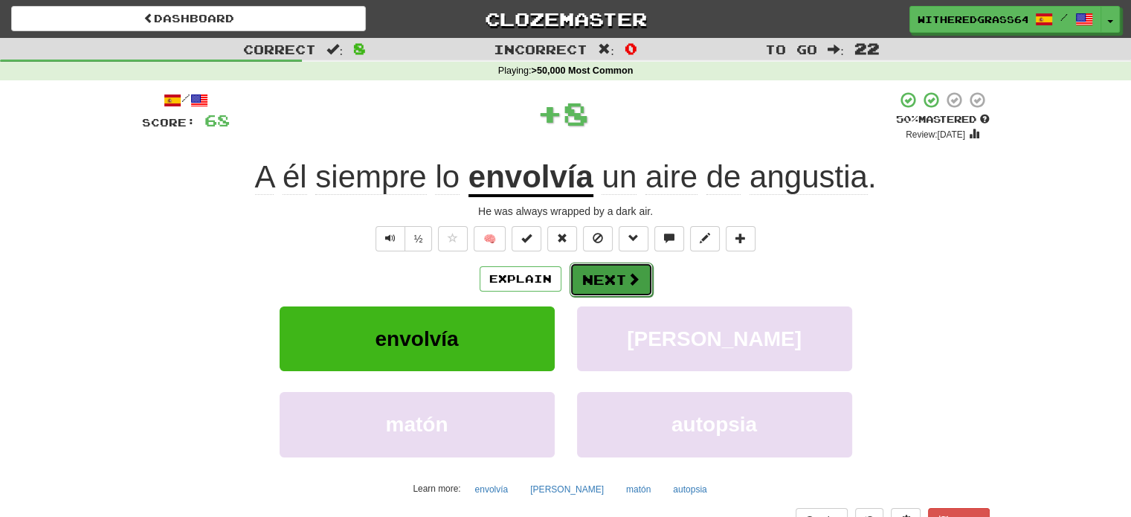
click at [606, 279] on button "Next" at bounding box center [610, 279] width 83 height 34
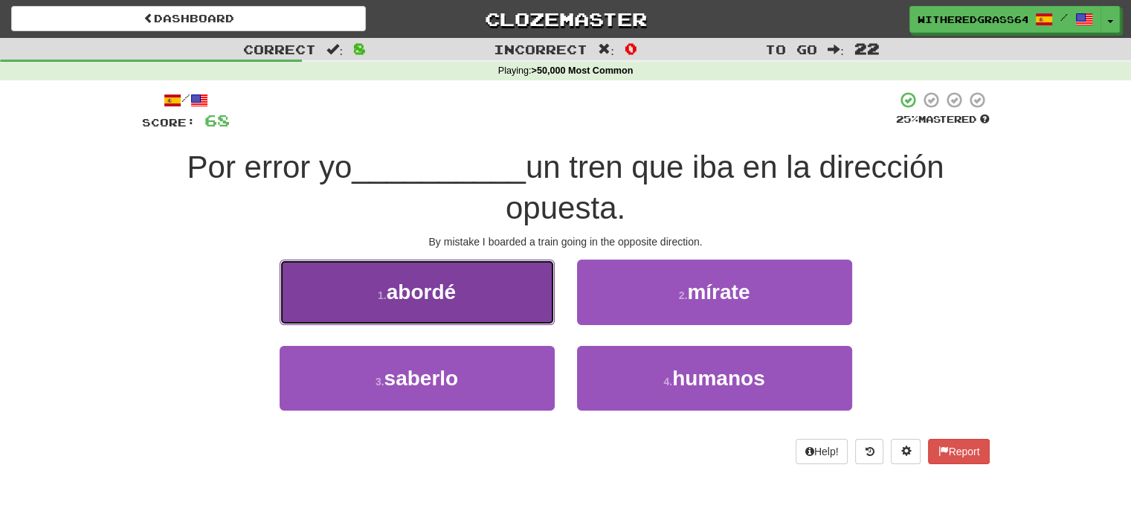
click at [534, 305] on button "1 . abordé" at bounding box center [416, 291] width 275 height 65
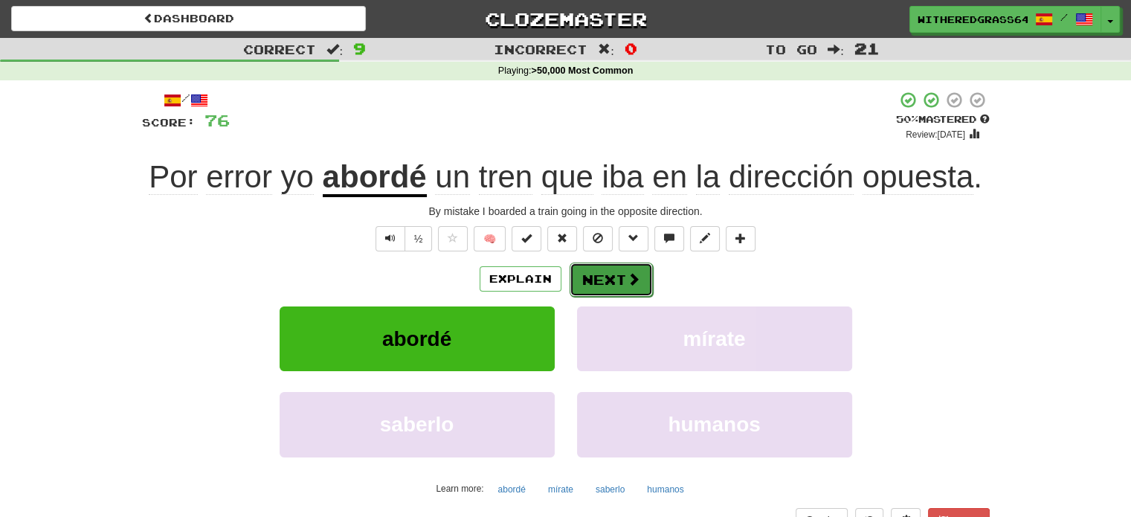
click at [615, 274] on button "Next" at bounding box center [610, 279] width 83 height 34
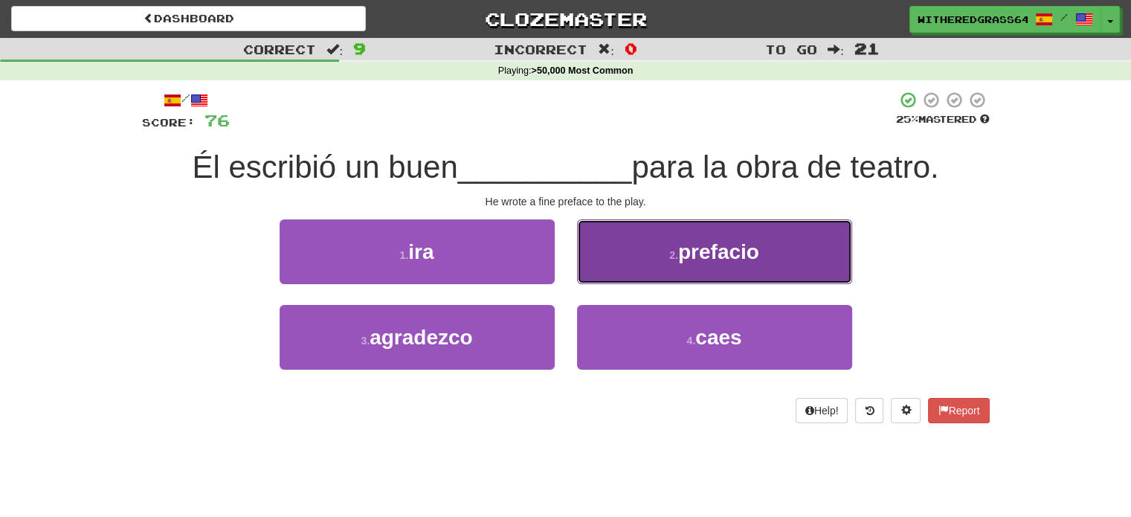
click at [673, 250] on small "2 ." at bounding box center [673, 255] width 9 height 12
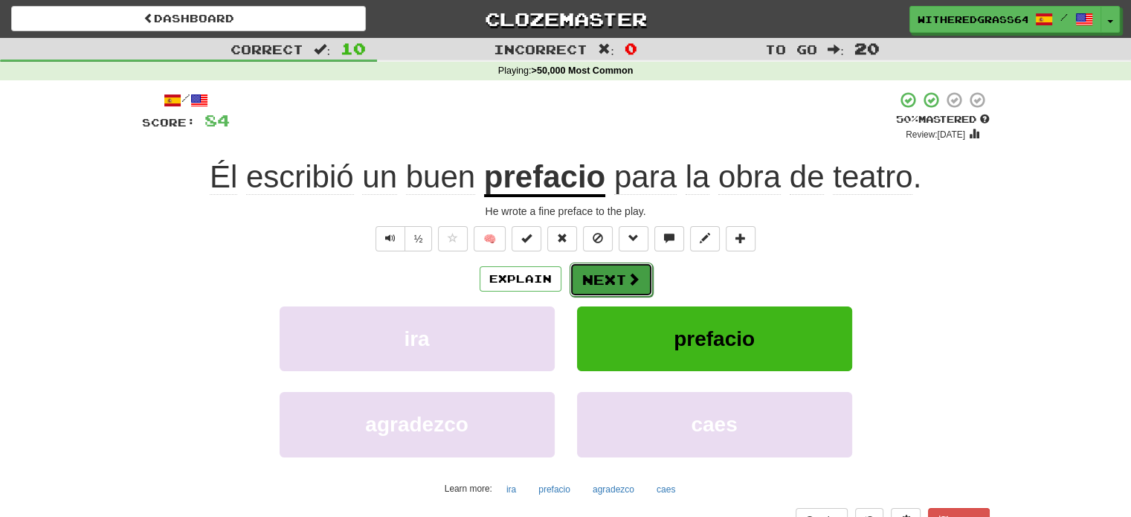
click at [596, 292] on button "Next" at bounding box center [610, 279] width 83 height 34
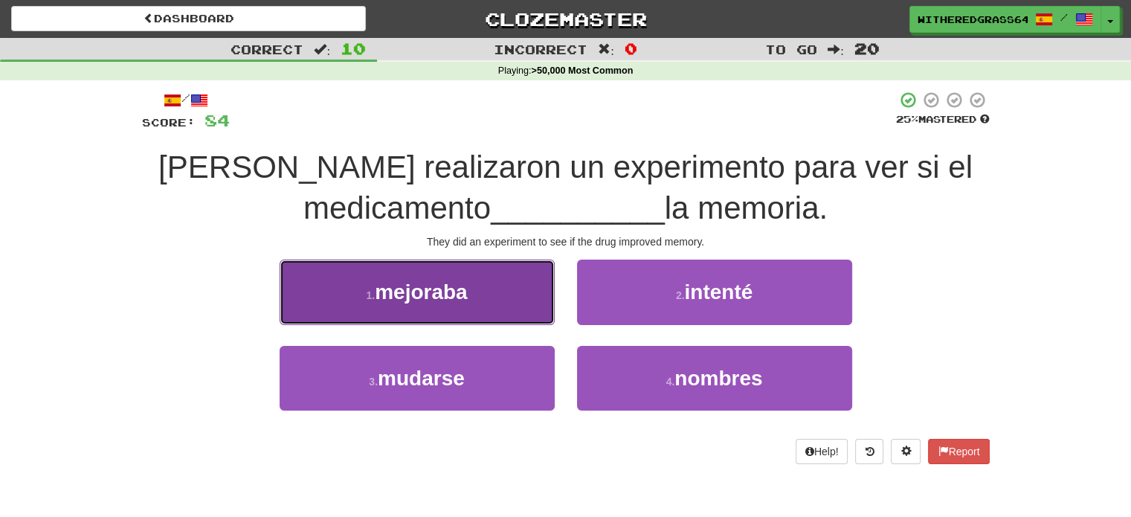
click at [520, 306] on button "1 . mejoraba" at bounding box center [416, 291] width 275 height 65
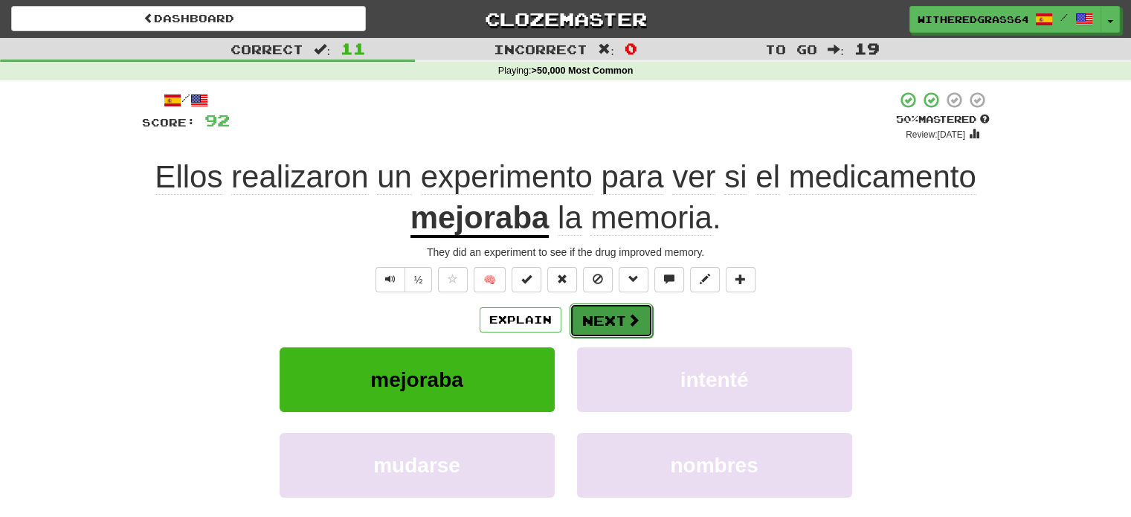
click at [595, 309] on button "Next" at bounding box center [610, 320] width 83 height 34
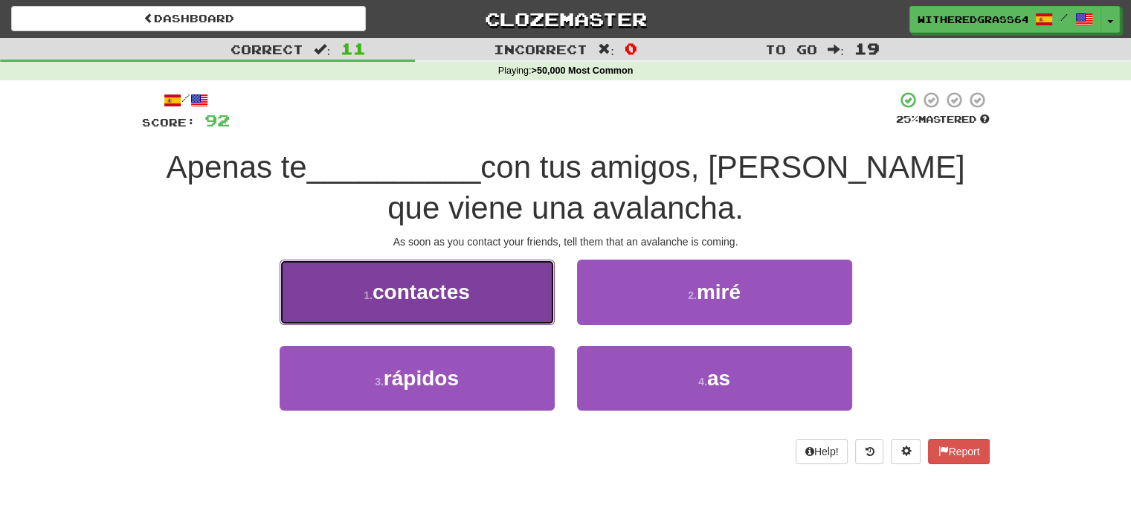
click at [538, 307] on button "1 . contactes" at bounding box center [416, 291] width 275 height 65
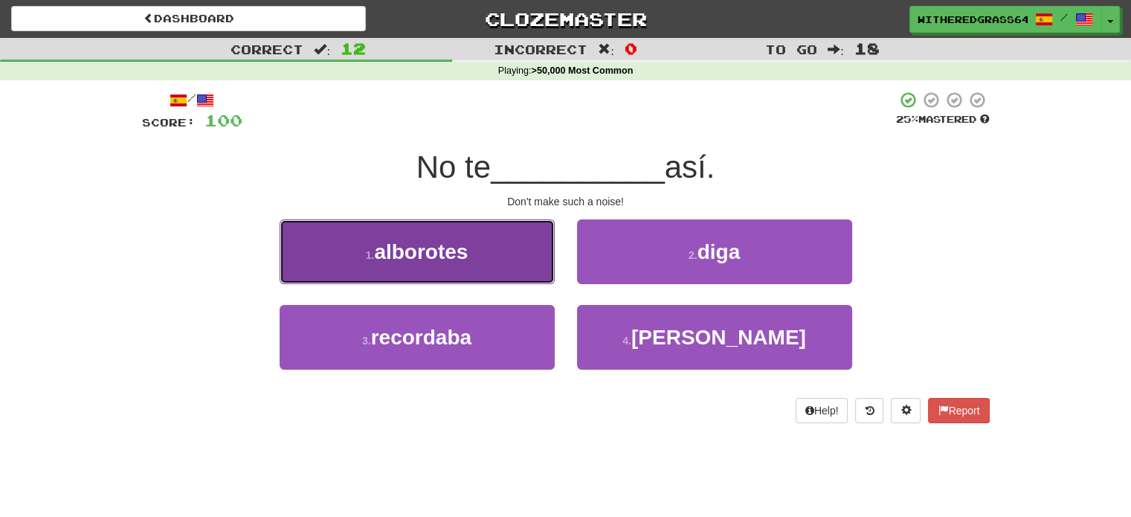
click at [519, 245] on button "1 . alborotes" at bounding box center [416, 251] width 275 height 65
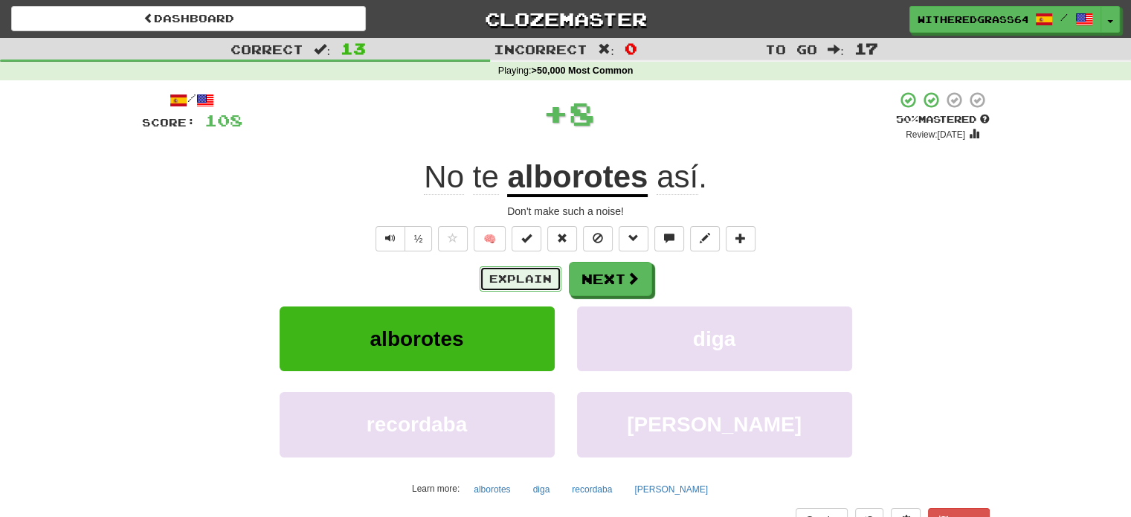
click at [510, 276] on button "Explain" at bounding box center [520, 278] width 82 height 25
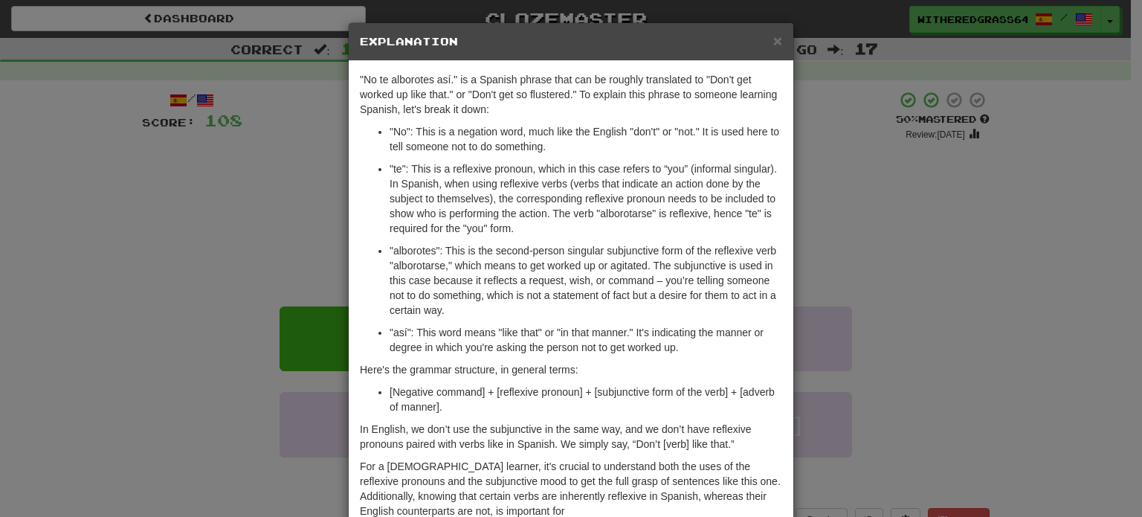
click at [236, 201] on div "× Explanation "No te alborotes así." is a Spanish phrase that can be roughly tr…" at bounding box center [571, 258] width 1142 height 517
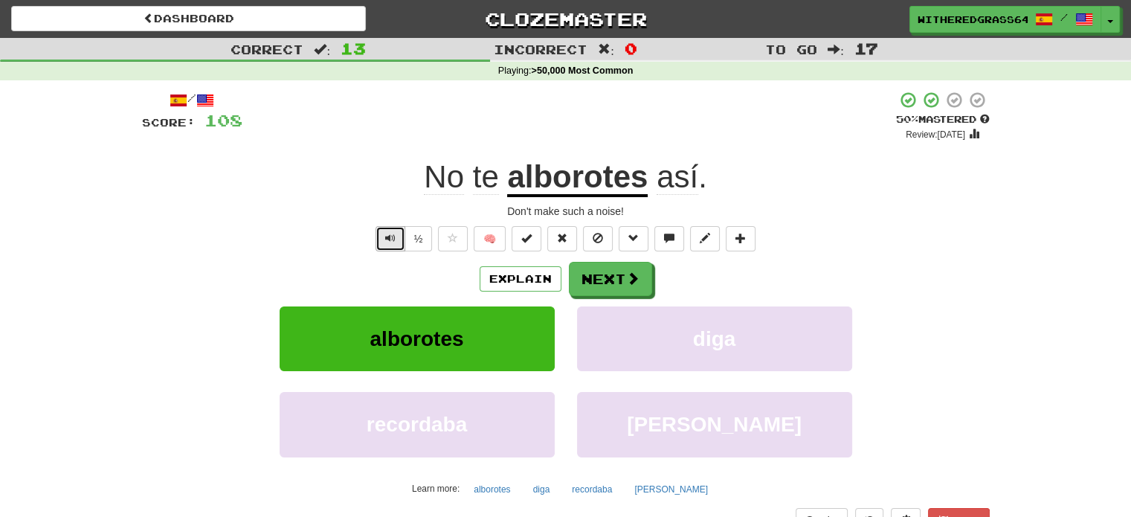
click at [383, 247] on button "Text-to-speech controls" at bounding box center [390, 238] width 30 height 25
click at [612, 288] on button "Next" at bounding box center [610, 279] width 83 height 34
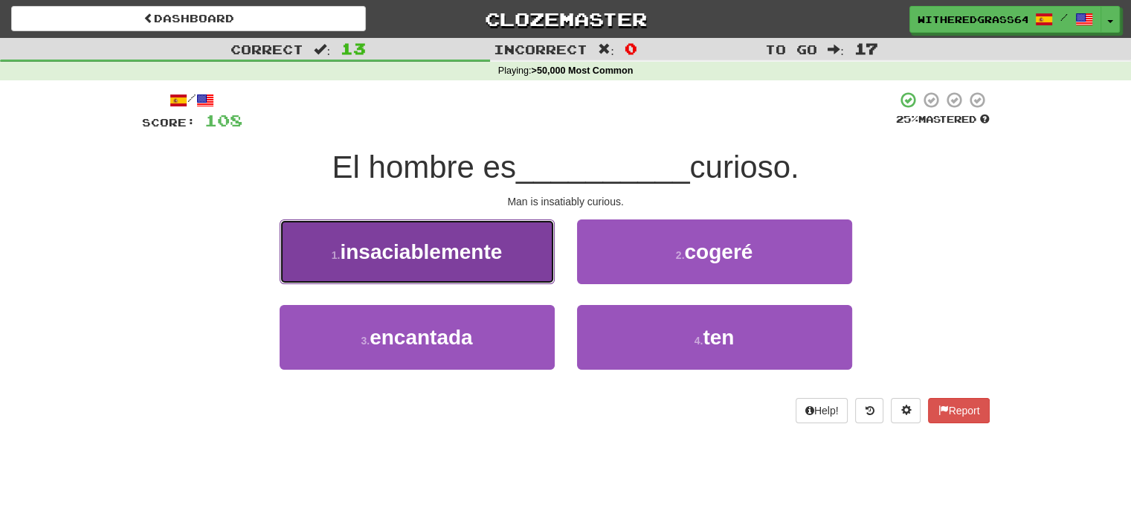
click at [491, 250] on span "insaciablemente" at bounding box center [421, 251] width 162 height 23
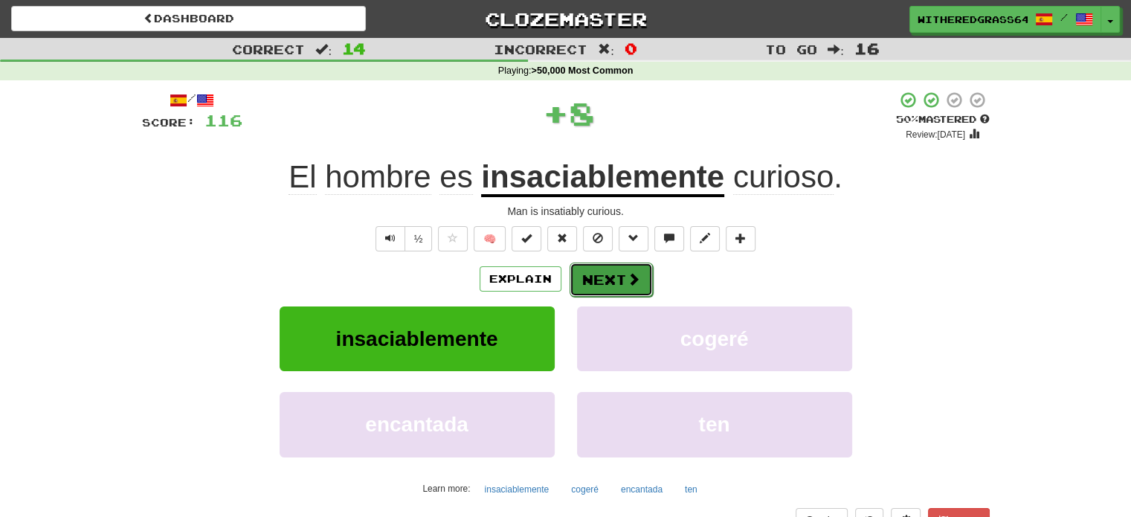
click at [611, 279] on button "Next" at bounding box center [610, 279] width 83 height 34
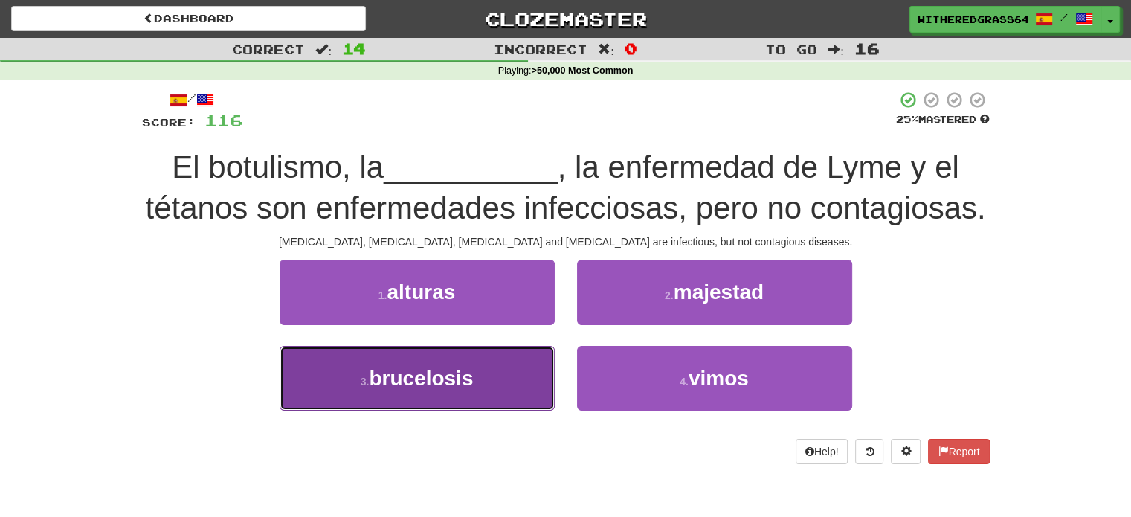
click at [502, 389] on button "3 . brucelosis" at bounding box center [416, 378] width 275 height 65
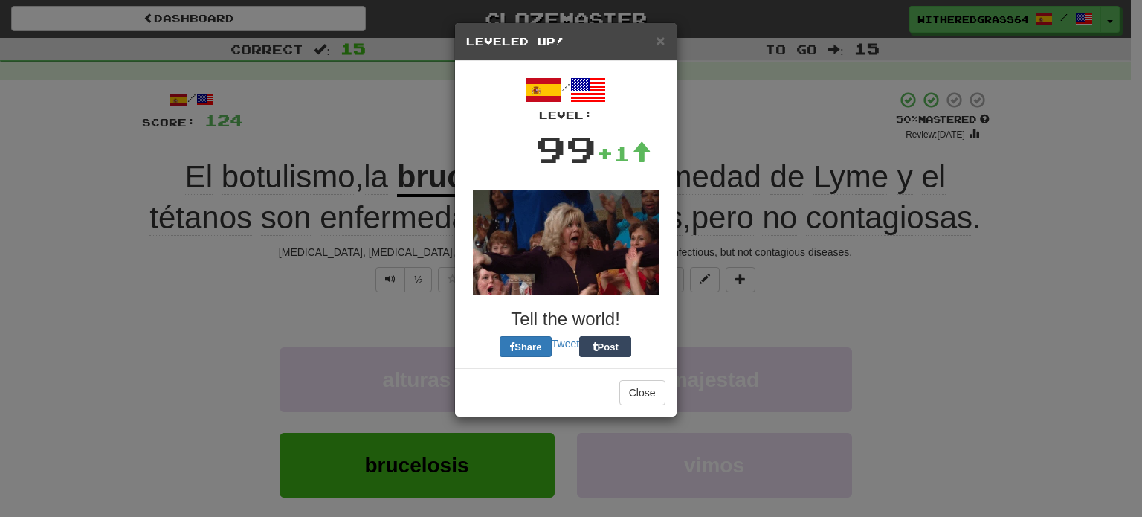
click at [604, 331] on div "/ Level: 99 +1 Tell the world! Share Tweet Post" at bounding box center [565, 214] width 199 height 285
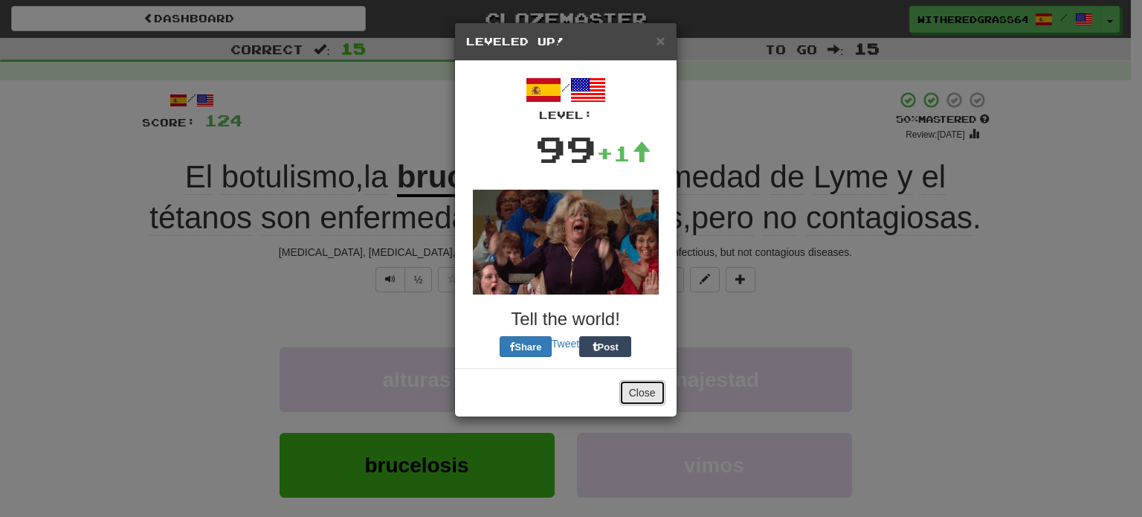
click at [628, 397] on button "Close" at bounding box center [642, 392] width 46 height 25
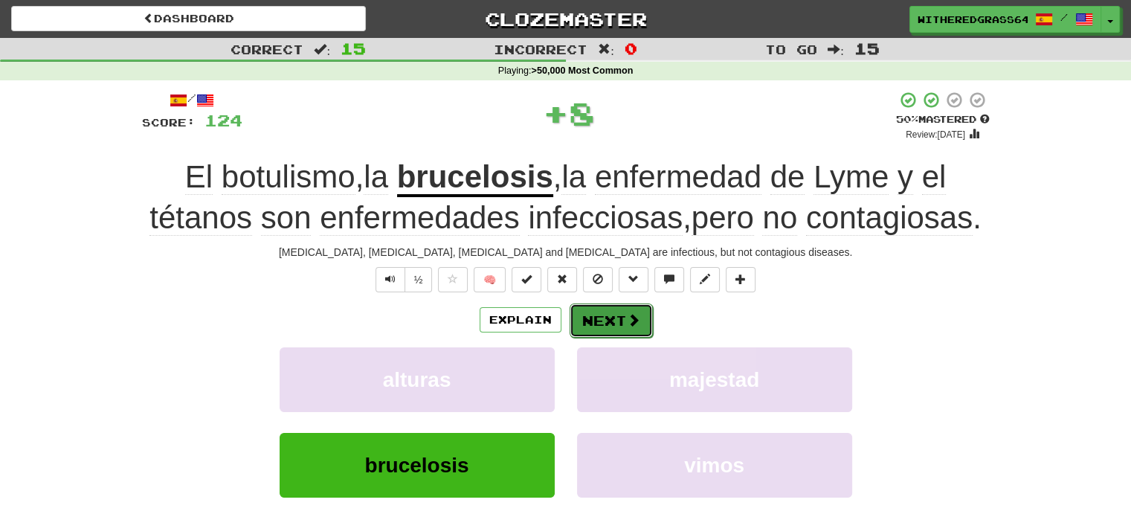
click at [609, 332] on button "Next" at bounding box center [610, 320] width 83 height 34
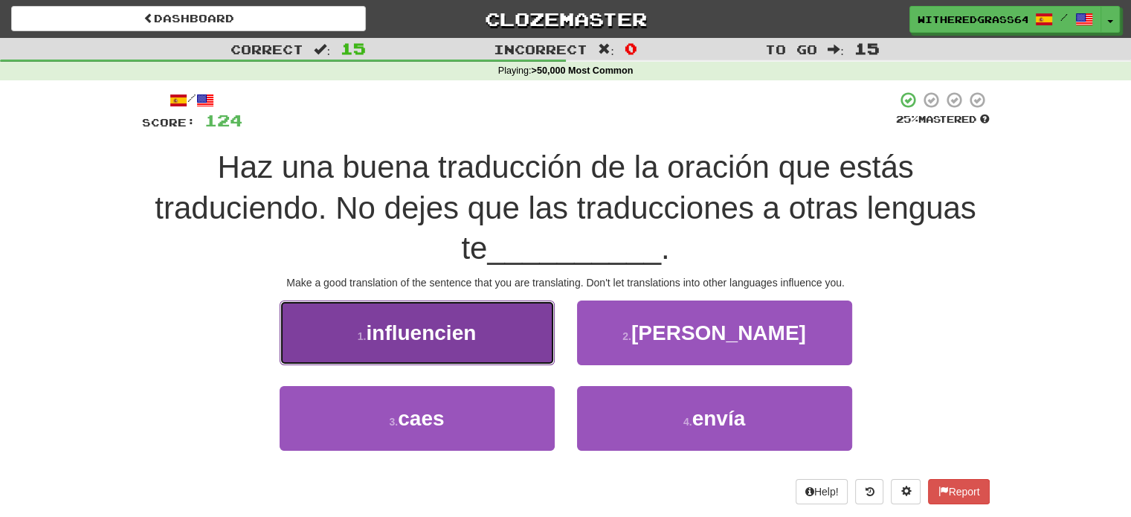
click at [520, 338] on button "1 . influencien" at bounding box center [416, 332] width 275 height 65
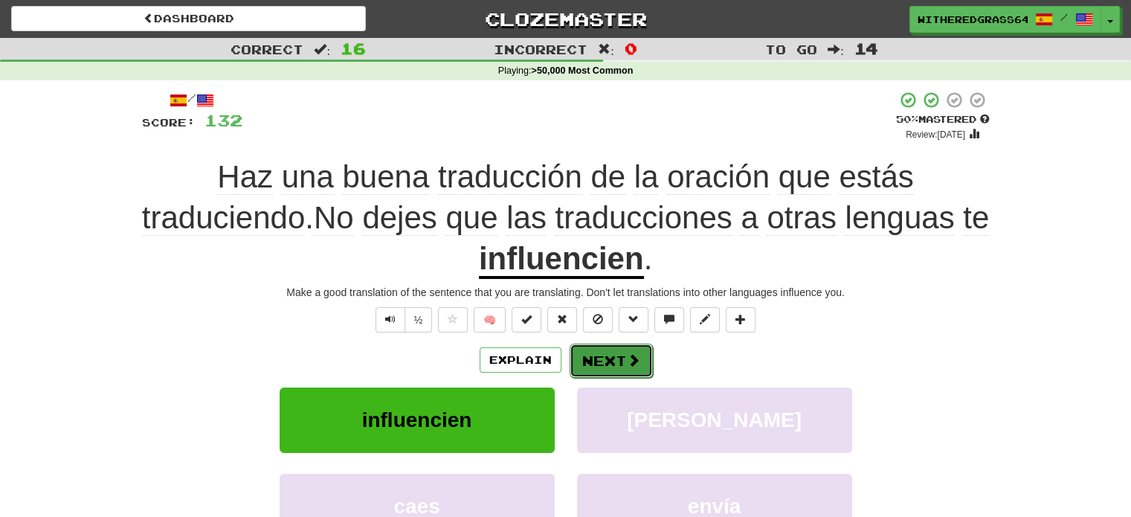
click at [617, 360] on button "Next" at bounding box center [610, 360] width 83 height 34
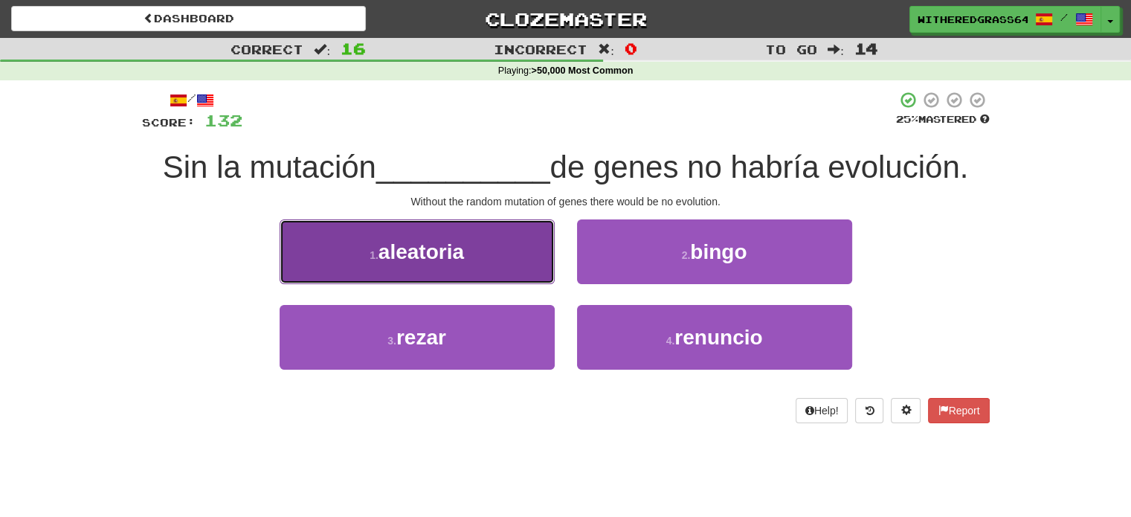
click at [533, 256] on button "1 . aleatoria" at bounding box center [416, 251] width 275 height 65
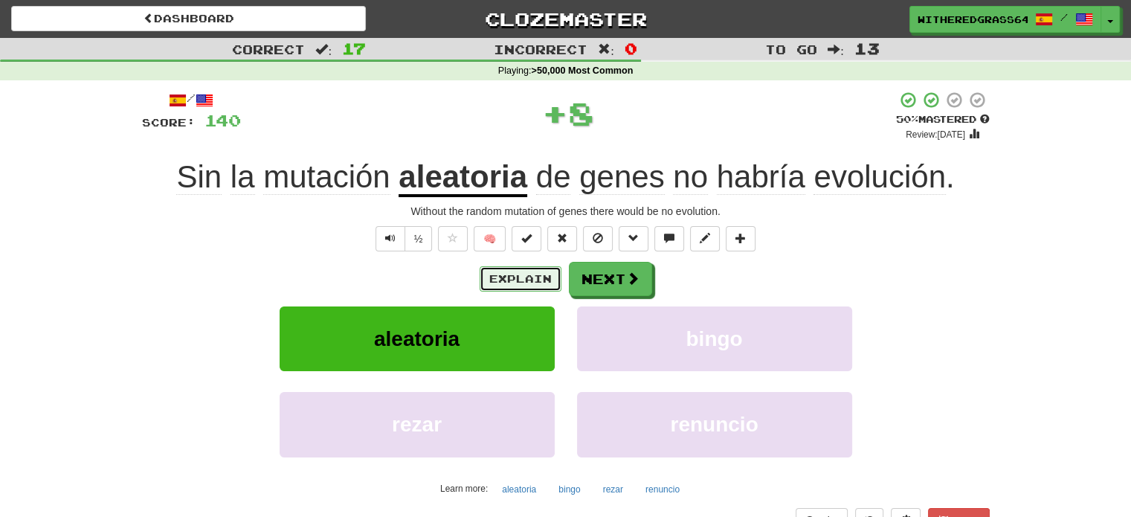
click at [506, 280] on button "Explain" at bounding box center [520, 278] width 82 height 25
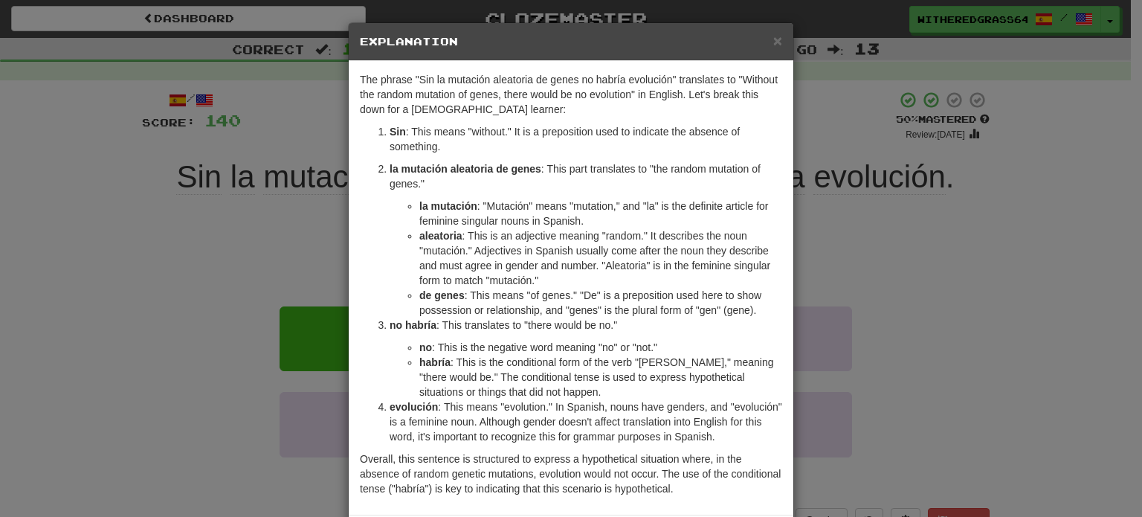
click at [235, 214] on div "× Explanation The phrase "Sin la mutación aleatoria de genes no habría evolució…" at bounding box center [571, 258] width 1142 height 517
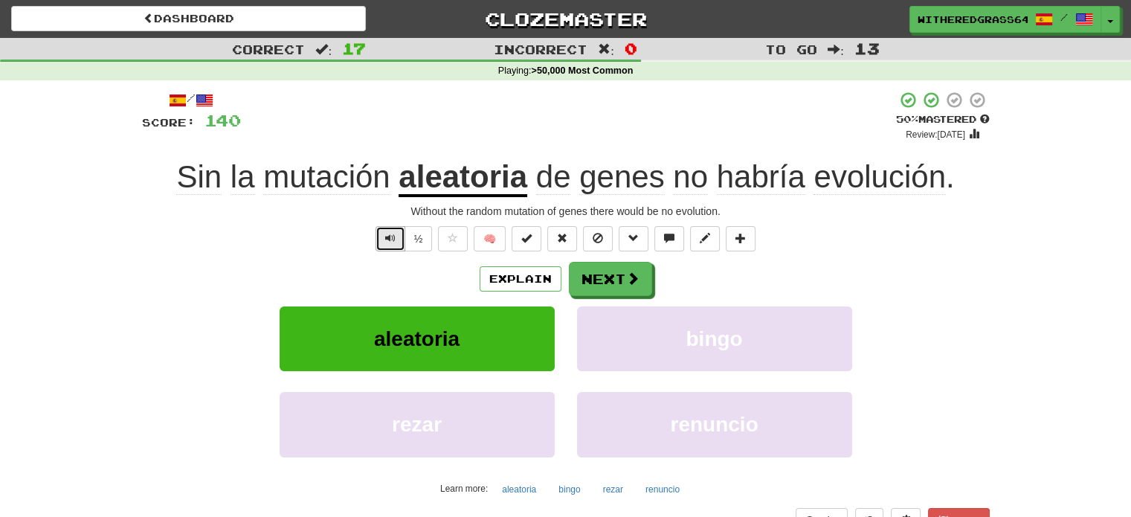
click at [389, 239] on span "Text-to-speech controls" at bounding box center [390, 238] width 10 height 10
click at [586, 279] on button "Next" at bounding box center [610, 279] width 83 height 34
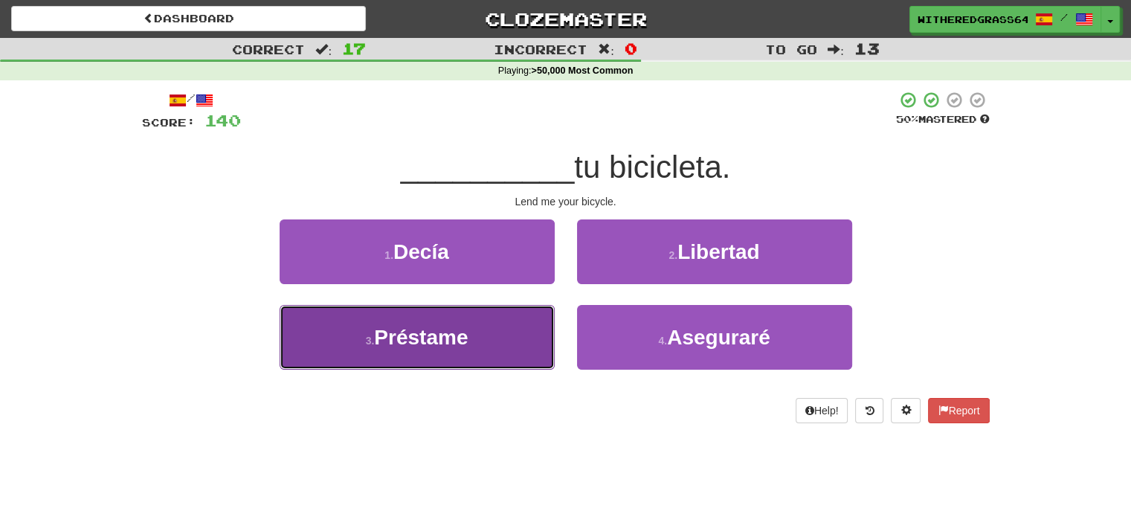
click at [502, 324] on button "3 . Préstame" at bounding box center [416, 337] width 275 height 65
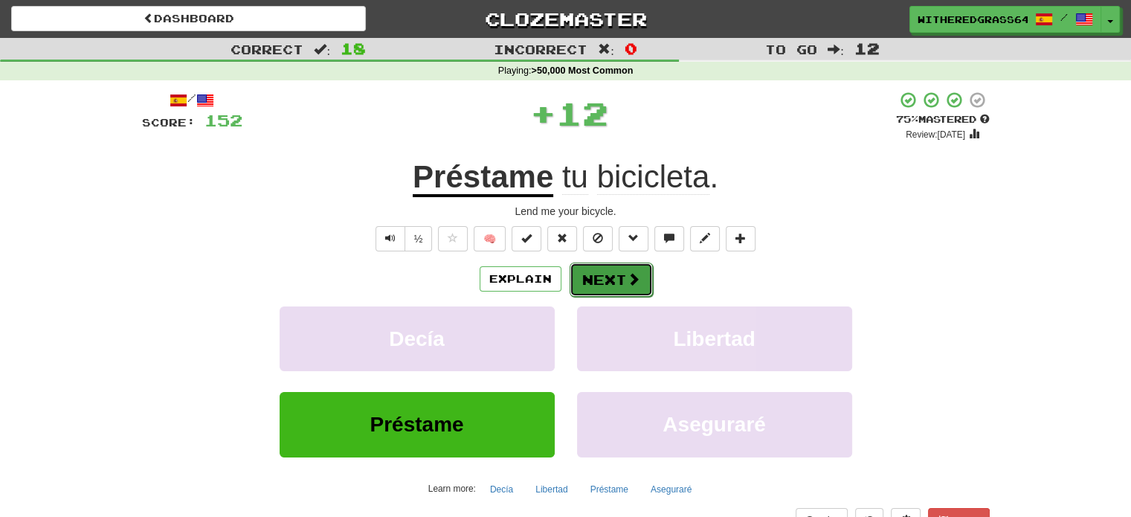
click at [595, 277] on button "Next" at bounding box center [610, 279] width 83 height 34
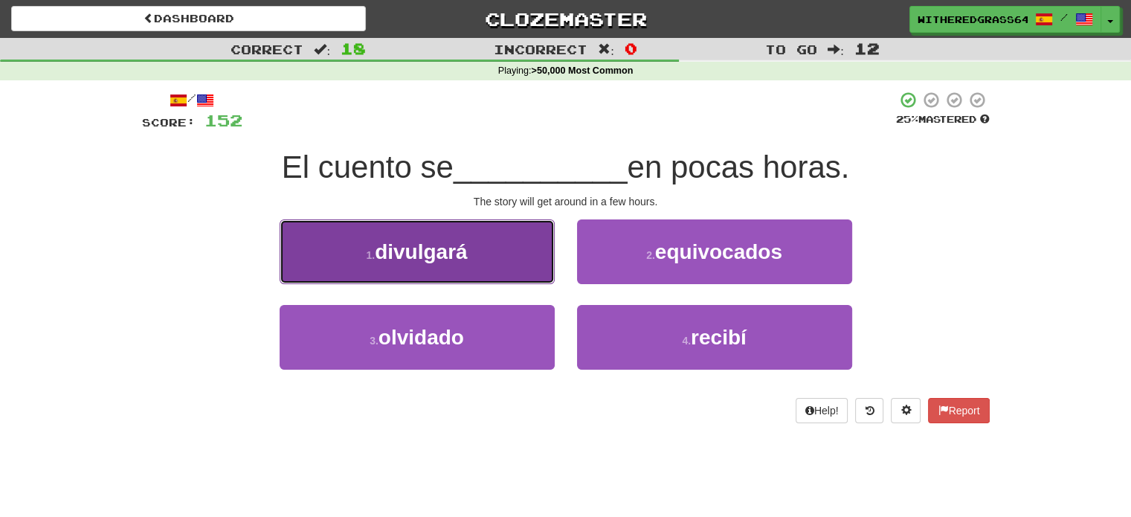
click at [508, 254] on button "1 . divulgará" at bounding box center [416, 251] width 275 height 65
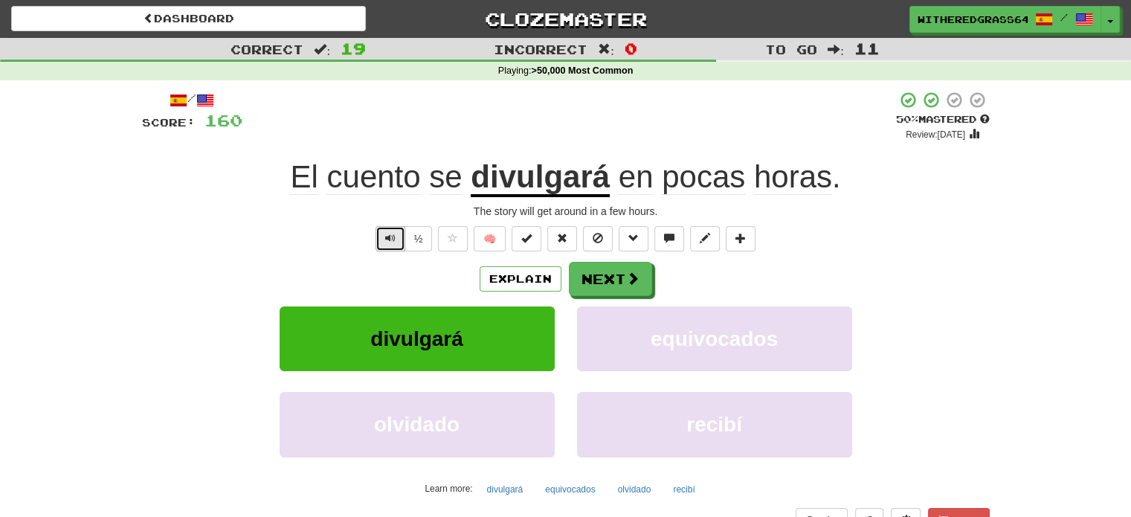
click at [395, 250] on button "Text-to-speech controls" at bounding box center [390, 238] width 30 height 25
click at [595, 285] on button "Next" at bounding box center [610, 279] width 83 height 34
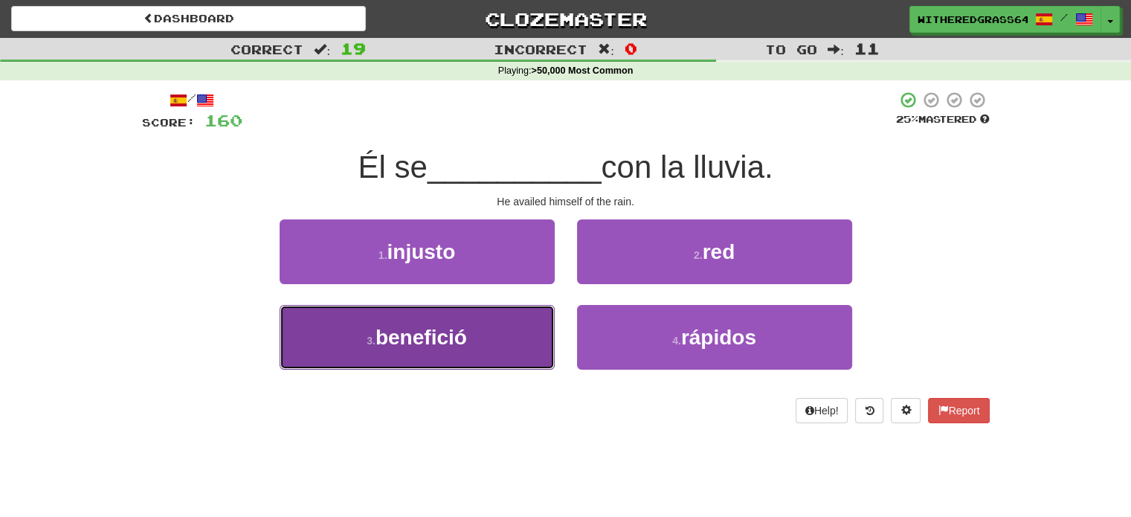
click at [511, 340] on button "3 . benefició" at bounding box center [416, 337] width 275 height 65
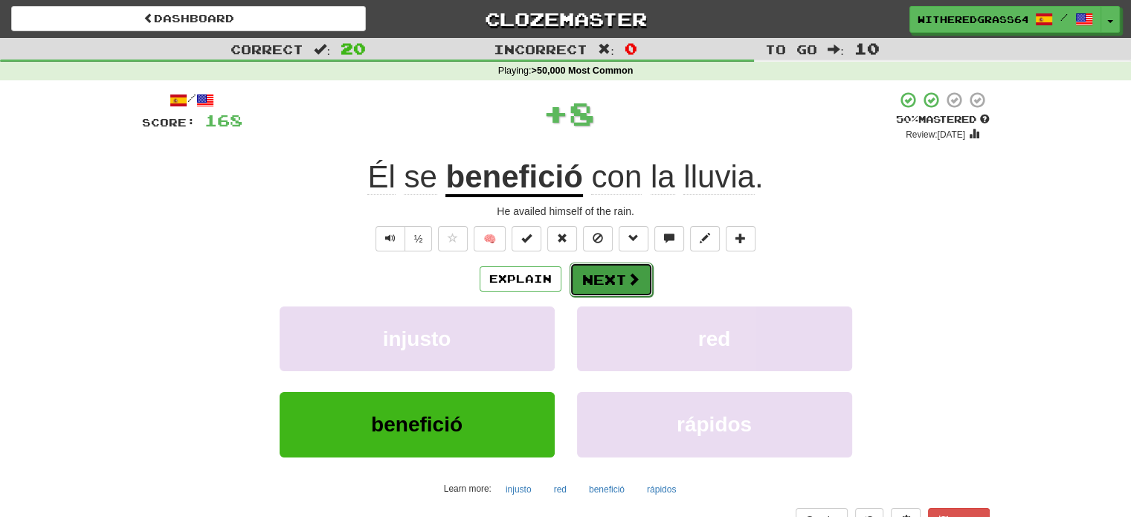
click at [599, 274] on button "Next" at bounding box center [610, 279] width 83 height 34
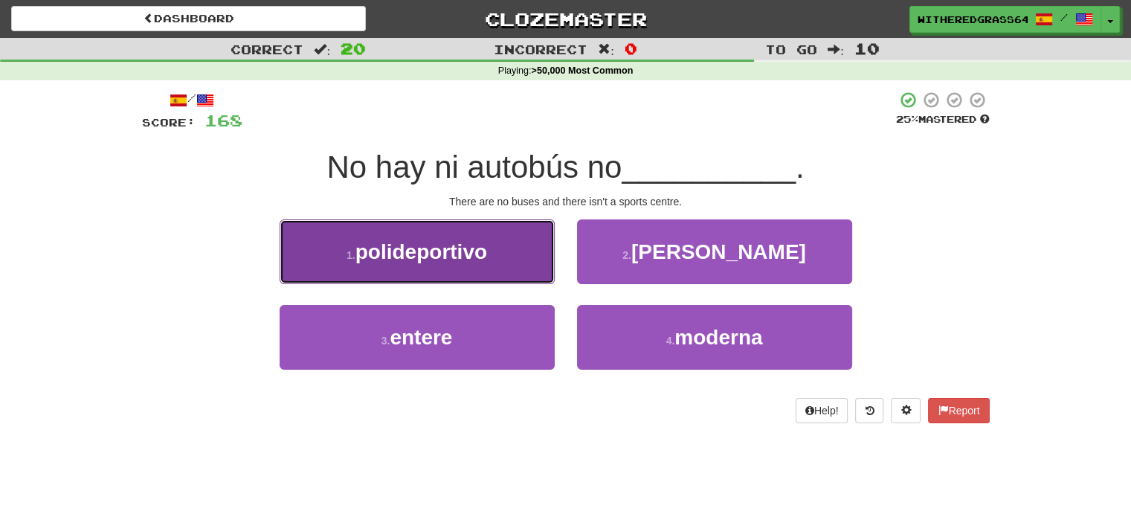
click at [533, 259] on button "1 . polideportivo" at bounding box center [416, 251] width 275 height 65
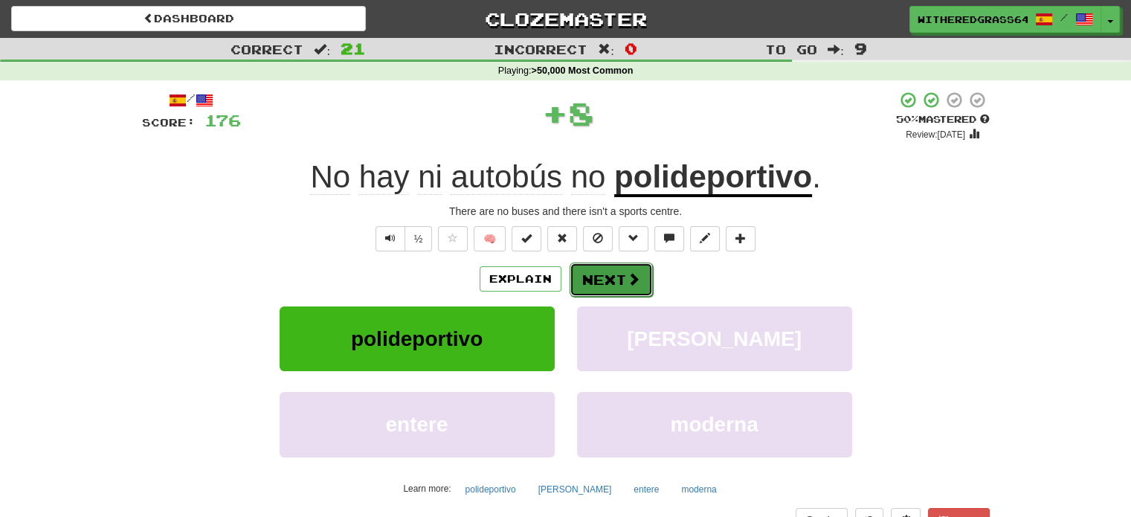
click at [615, 273] on button "Next" at bounding box center [610, 279] width 83 height 34
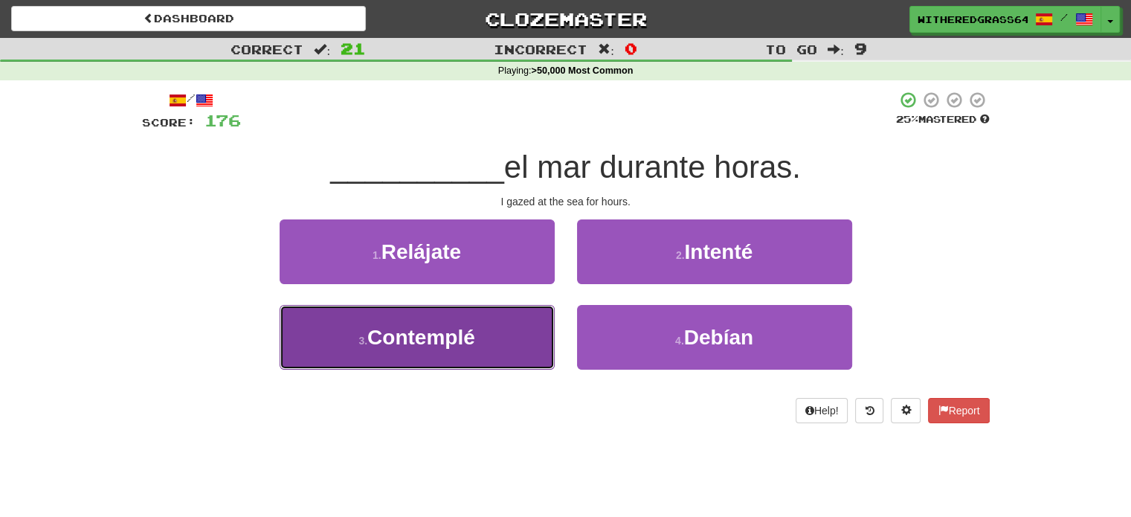
click at [499, 338] on button "3 . Contemplé" at bounding box center [416, 337] width 275 height 65
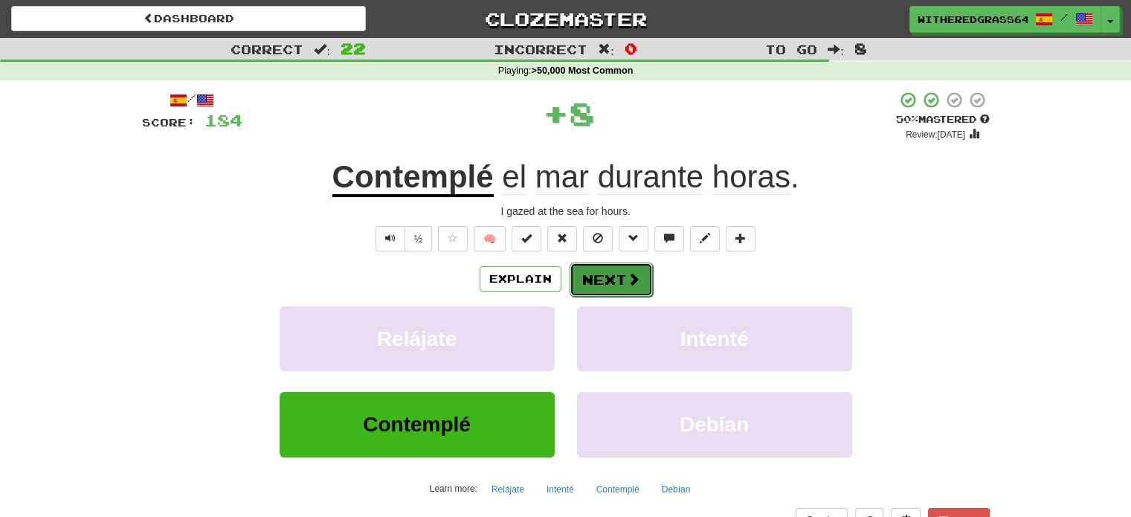
click at [609, 282] on button "Next" at bounding box center [610, 279] width 83 height 34
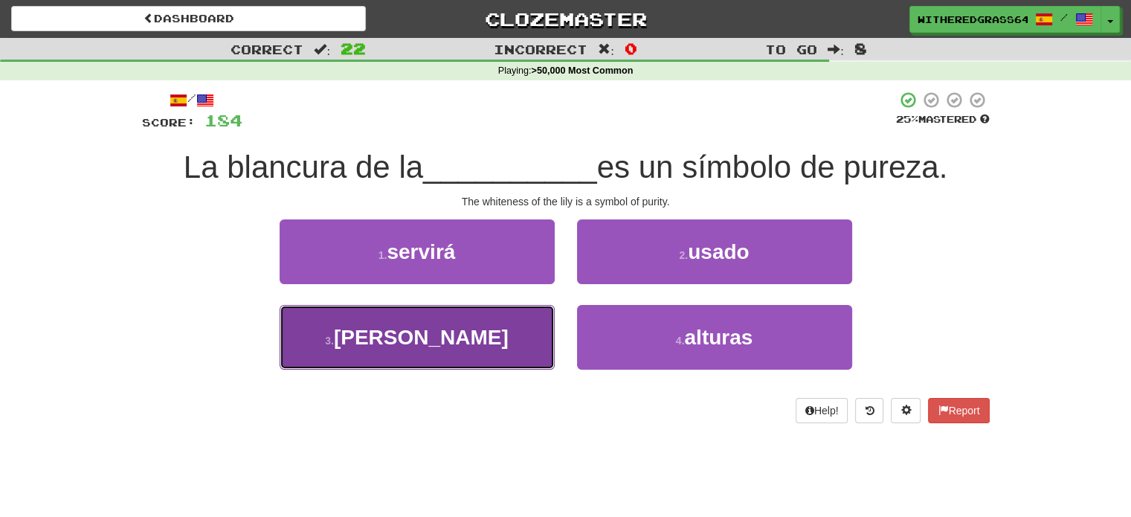
click at [513, 334] on button "3 . azucena" at bounding box center [416, 337] width 275 height 65
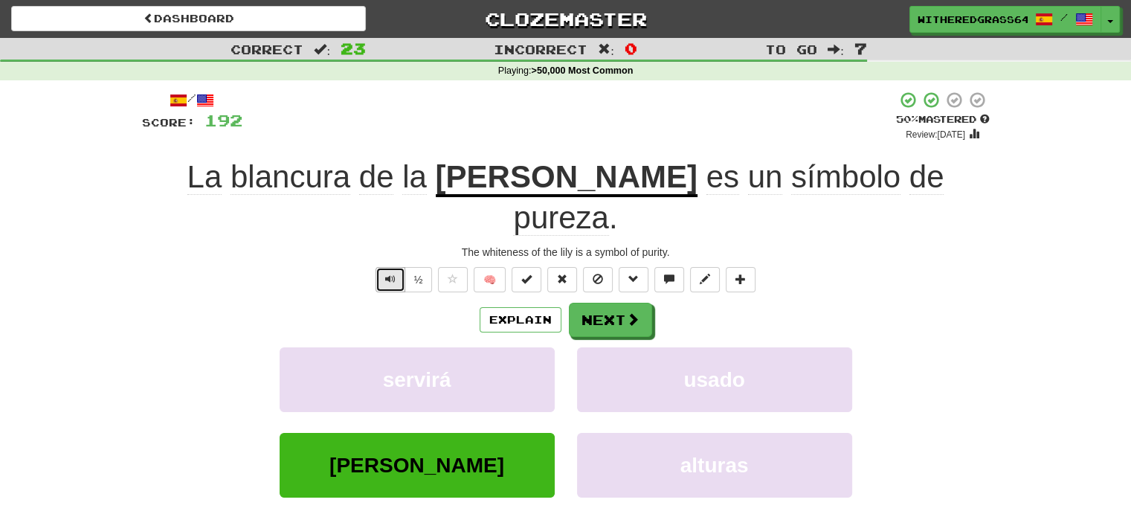
click at [384, 267] on button "Text-to-speech controls" at bounding box center [390, 279] width 30 height 25
click at [598, 303] on button "Next" at bounding box center [610, 320] width 83 height 34
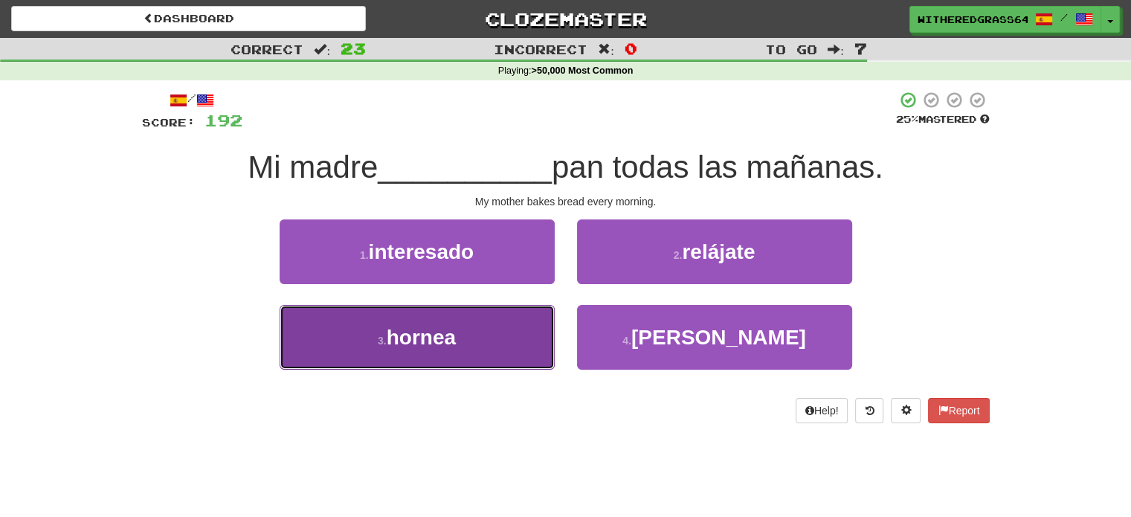
click at [514, 343] on button "3 . hornea" at bounding box center [416, 337] width 275 height 65
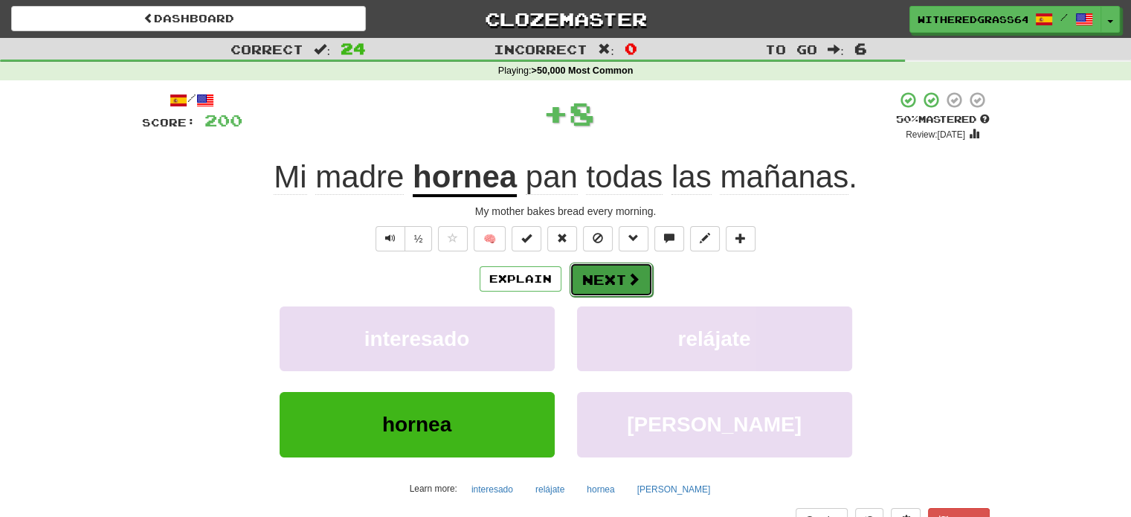
click at [615, 275] on button "Next" at bounding box center [610, 279] width 83 height 34
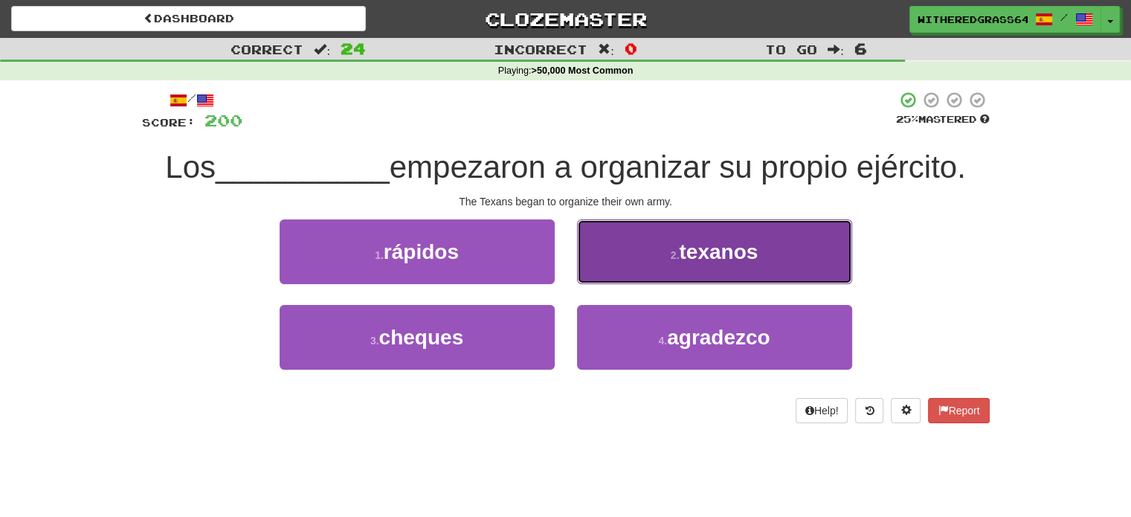
click at [624, 268] on button "2 . texanos" at bounding box center [714, 251] width 275 height 65
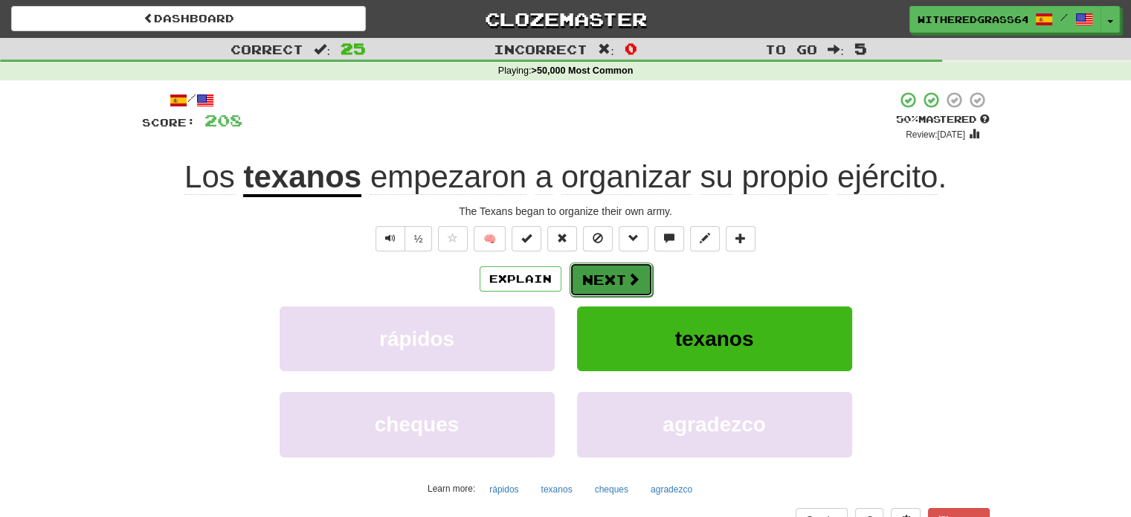
click at [607, 277] on button "Next" at bounding box center [610, 279] width 83 height 34
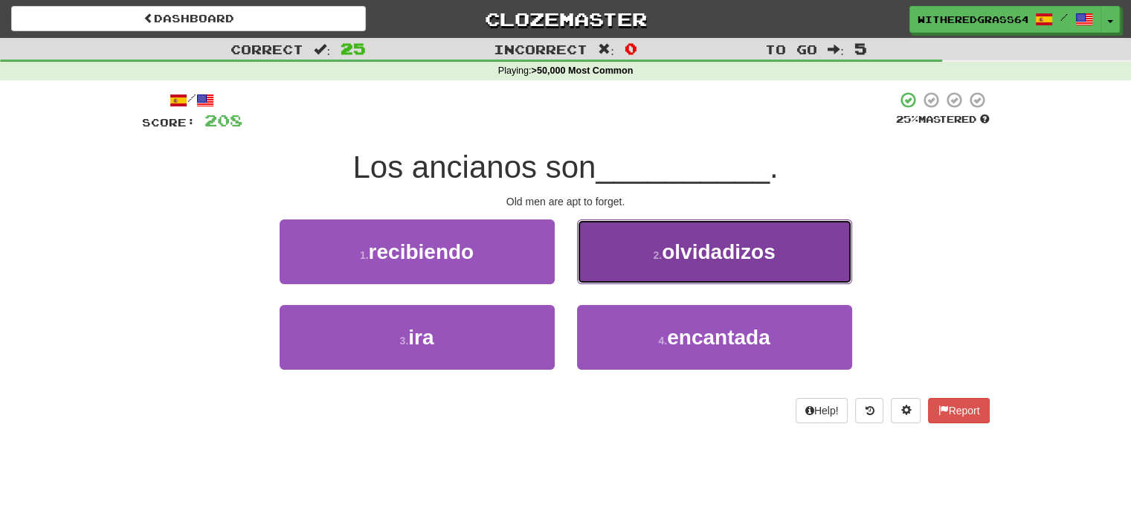
click at [602, 256] on button "2 . olvidadizos" at bounding box center [714, 251] width 275 height 65
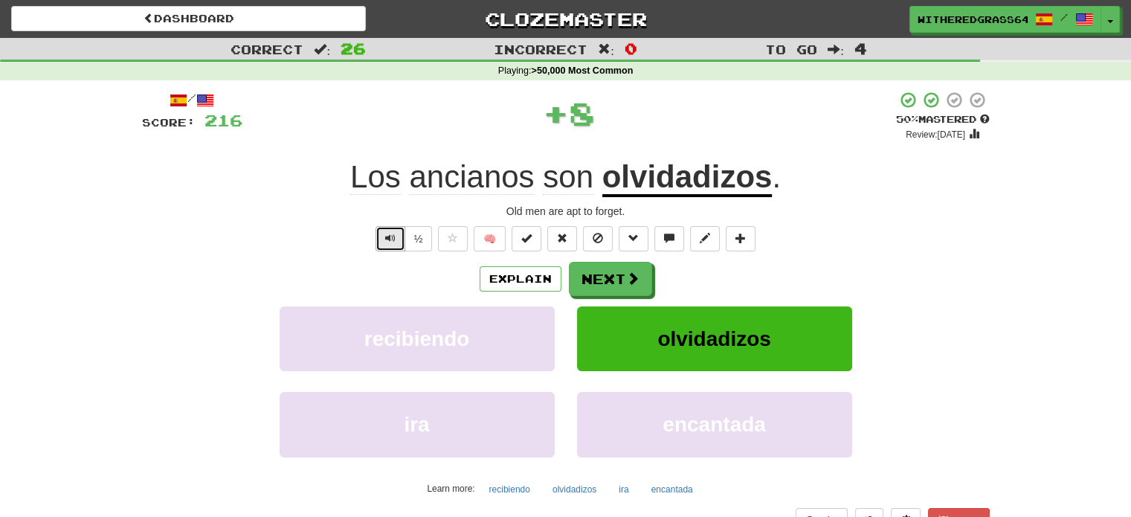
click at [392, 240] on span "Text-to-speech controls" at bounding box center [390, 238] width 10 height 10
click at [581, 279] on button "Next" at bounding box center [610, 279] width 83 height 34
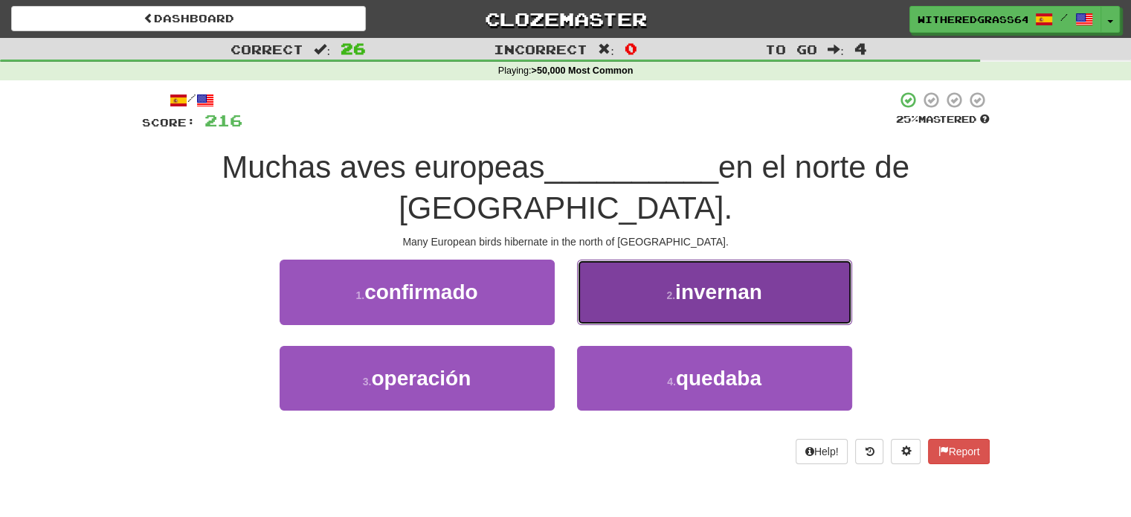
click at [633, 270] on button "2 . invernan" at bounding box center [714, 291] width 275 height 65
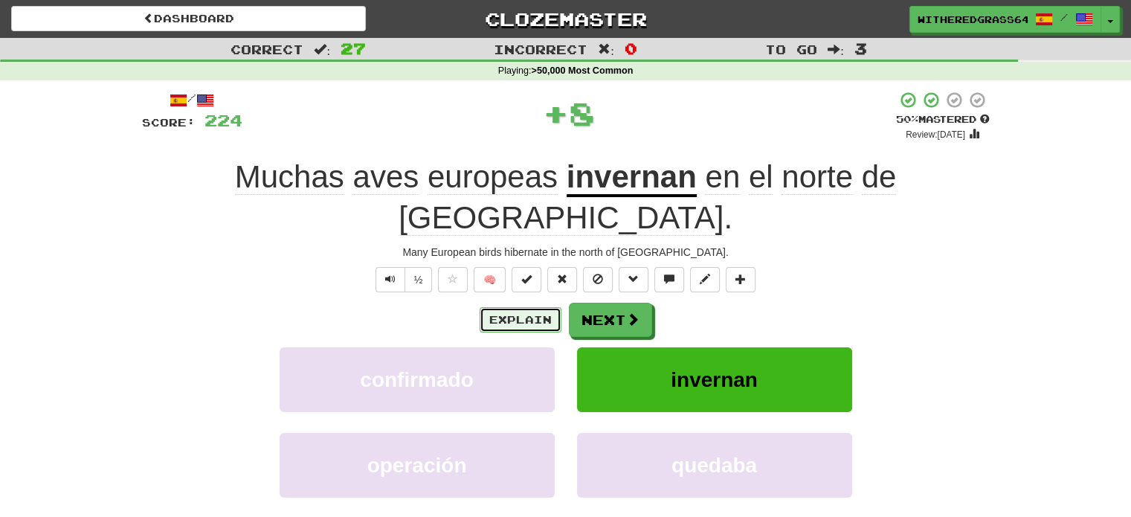
click at [515, 307] on button "Explain" at bounding box center [520, 319] width 82 height 25
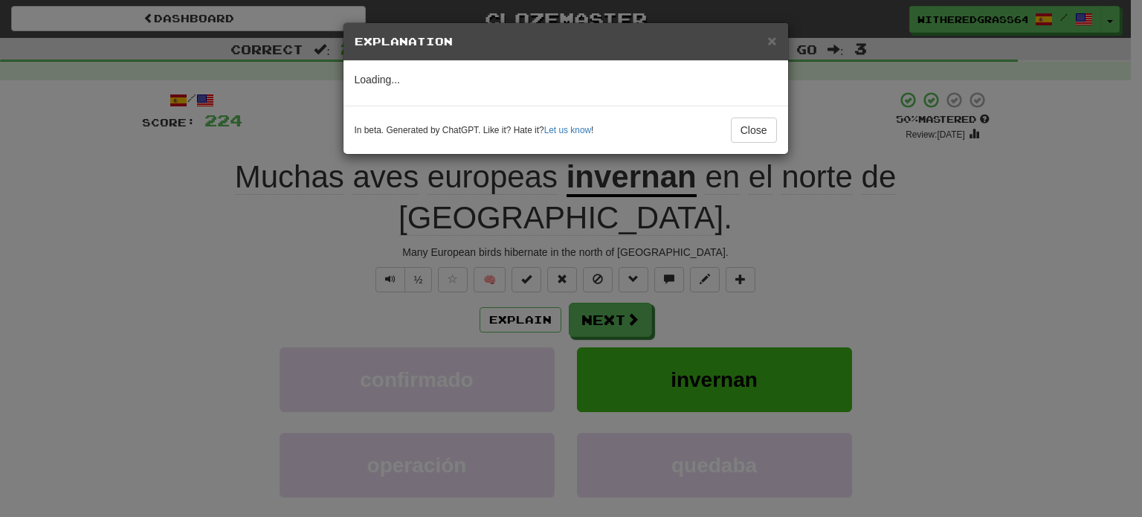
click at [381, 276] on div "× Explanation Loading... In beta. Generated by ChatGPT. Like it? Hate it? Let u…" at bounding box center [571, 258] width 1142 height 517
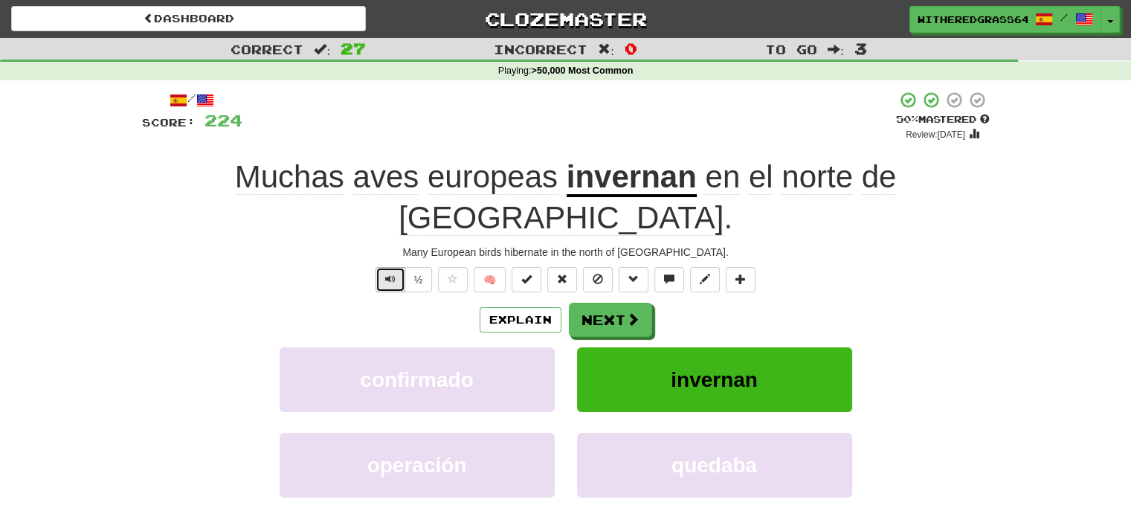
click at [381, 267] on button "Text-to-speech controls" at bounding box center [390, 279] width 30 height 25
click at [512, 307] on button "Explain" at bounding box center [520, 319] width 82 height 25
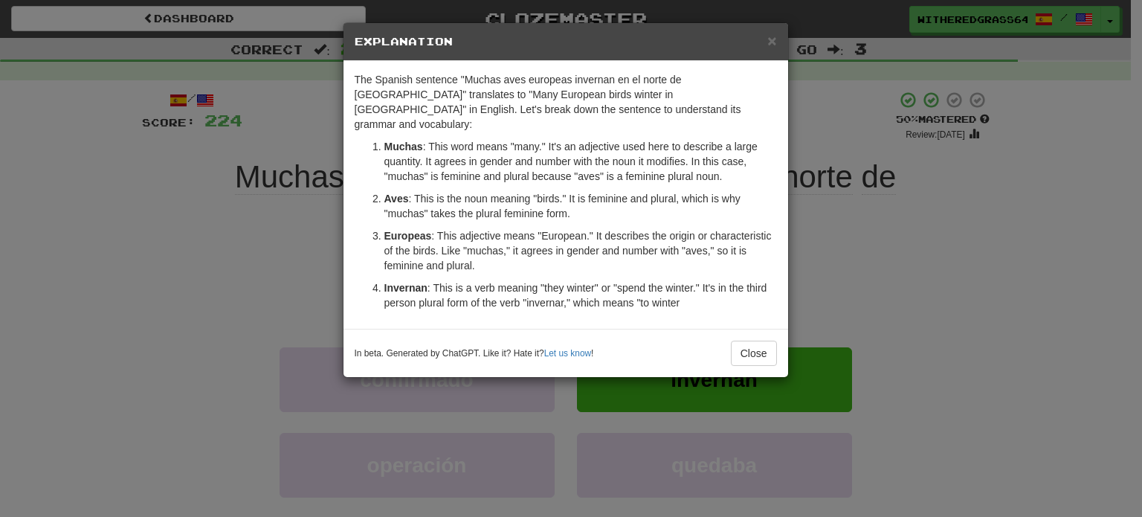
click at [908, 232] on div "× Explanation The Spanish sentence "Muchas aves europeas invernan en el norte d…" at bounding box center [571, 258] width 1142 height 517
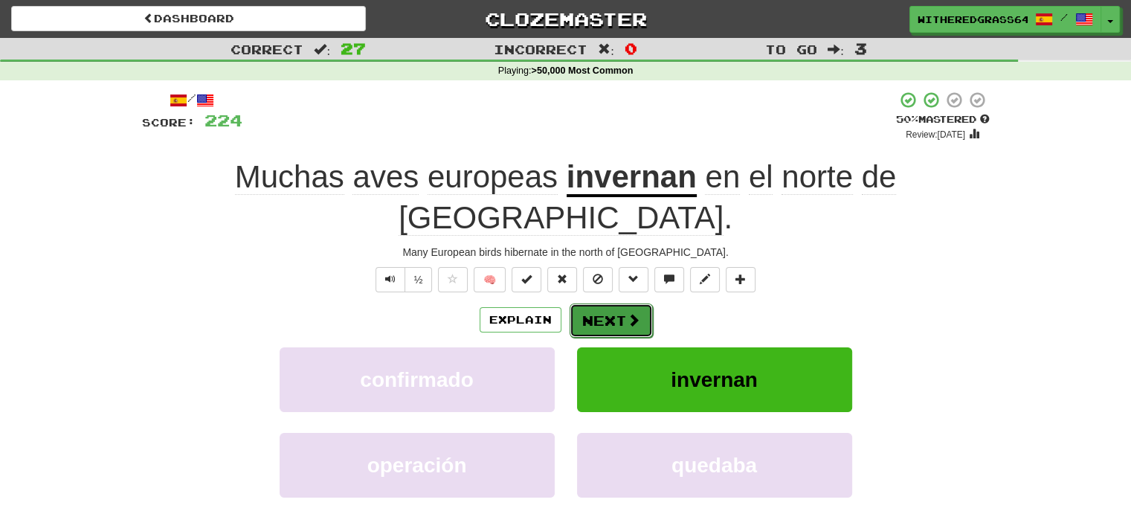
click at [586, 303] on button "Next" at bounding box center [610, 320] width 83 height 34
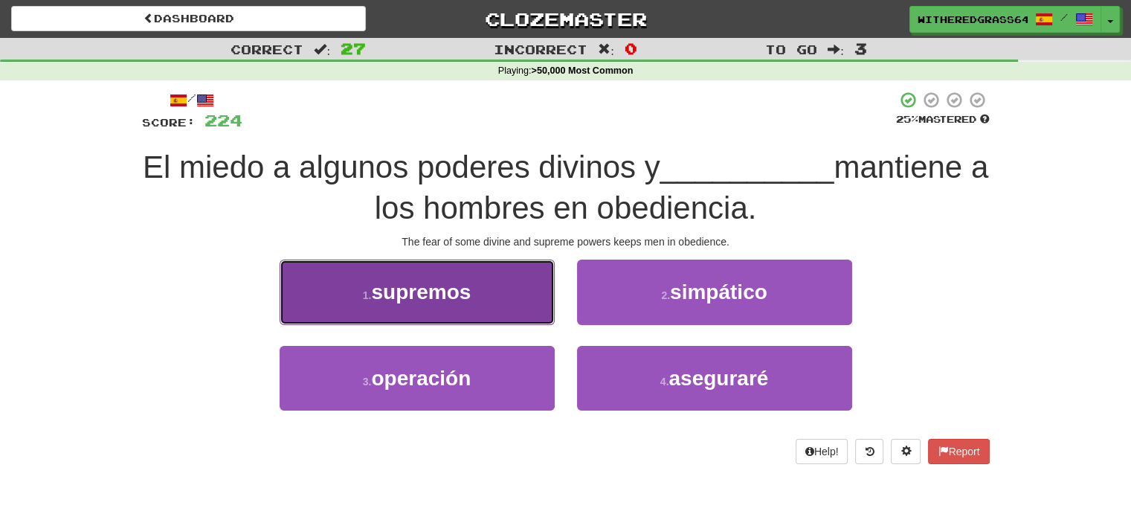
click at [520, 297] on button "1 . supremos" at bounding box center [416, 291] width 275 height 65
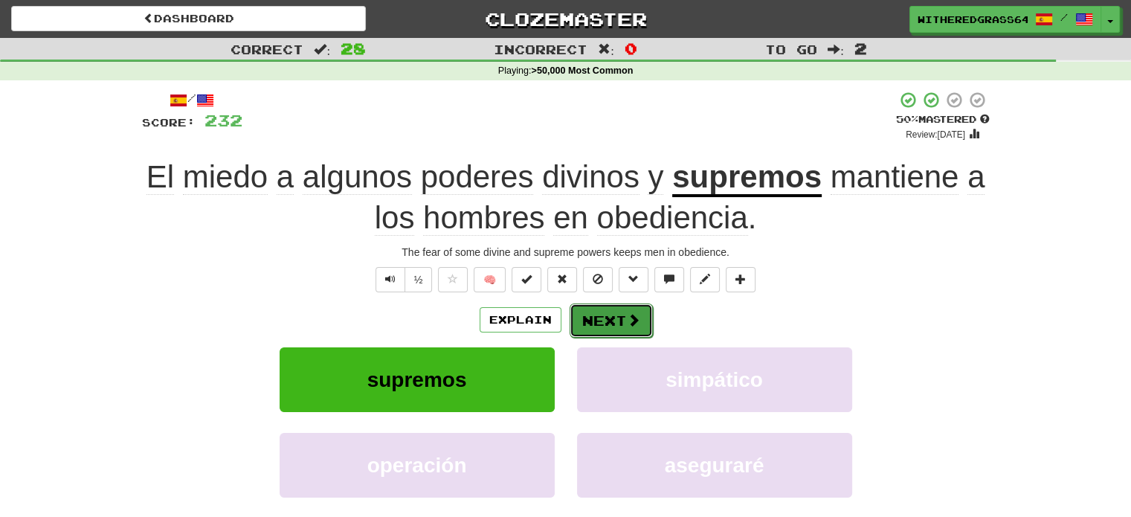
click at [621, 319] on button "Next" at bounding box center [610, 320] width 83 height 34
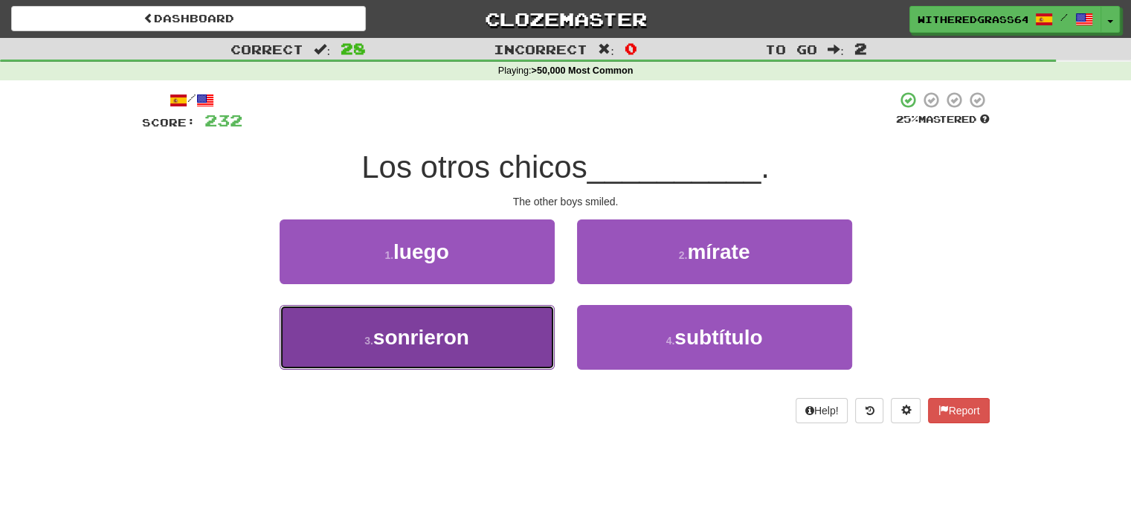
click at [507, 333] on button "3 . sonrieron" at bounding box center [416, 337] width 275 height 65
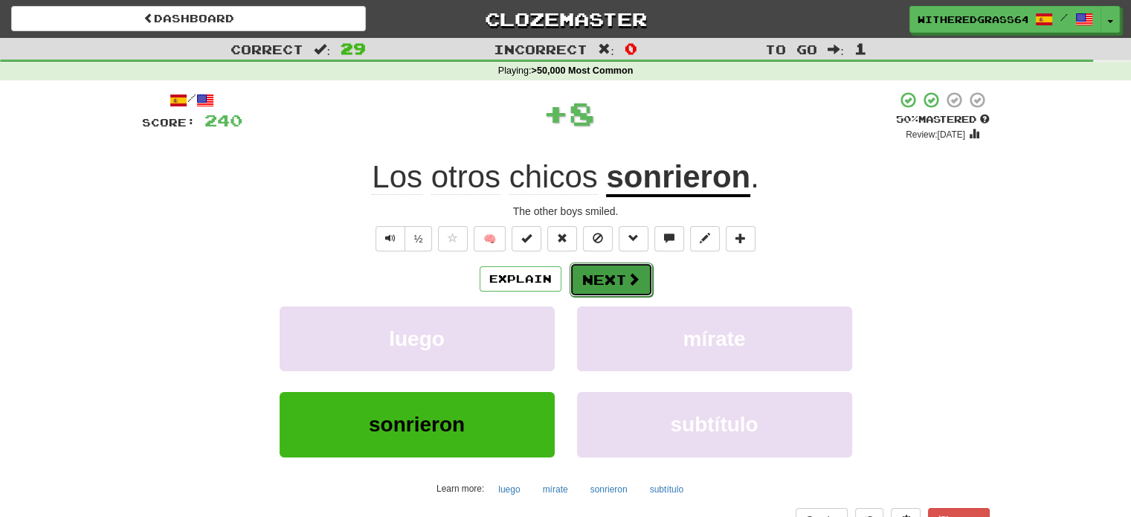
click at [598, 274] on button "Next" at bounding box center [610, 279] width 83 height 34
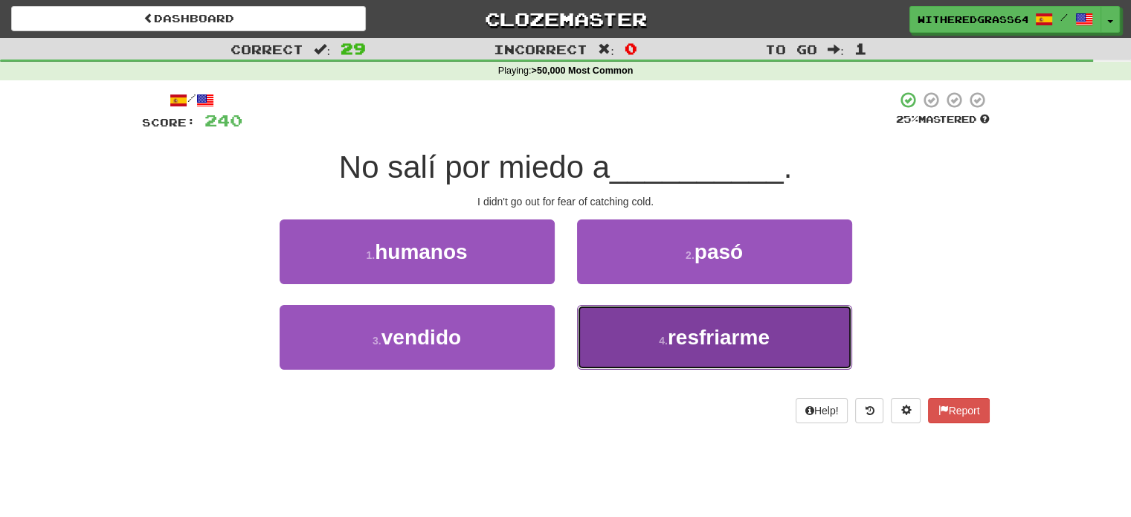
click at [620, 327] on button "4 . resfriarme" at bounding box center [714, 337] width 275 height 65
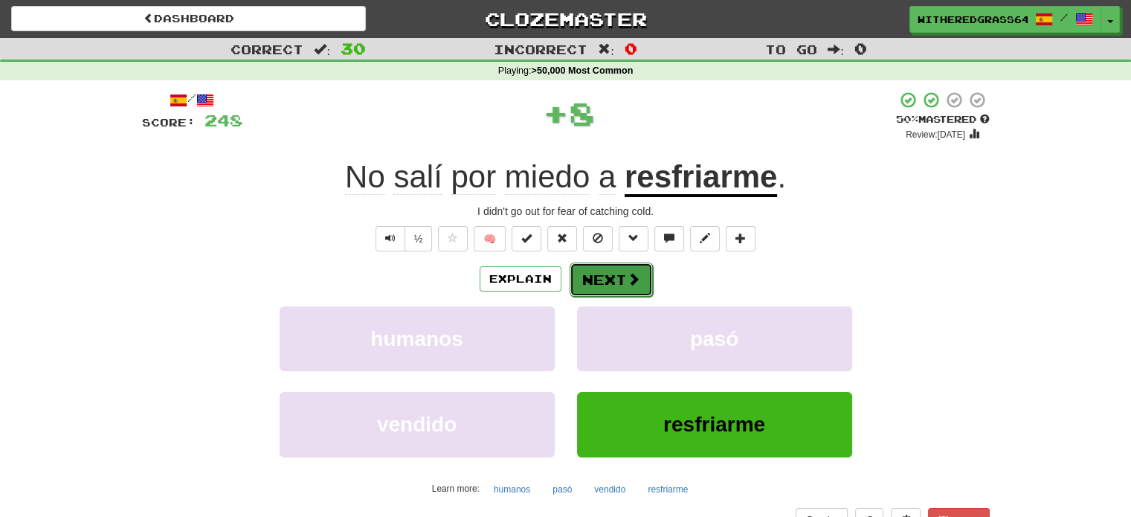
click at [606, 273] on button "Next" at bounding box center [610, 279] width 83 height 34
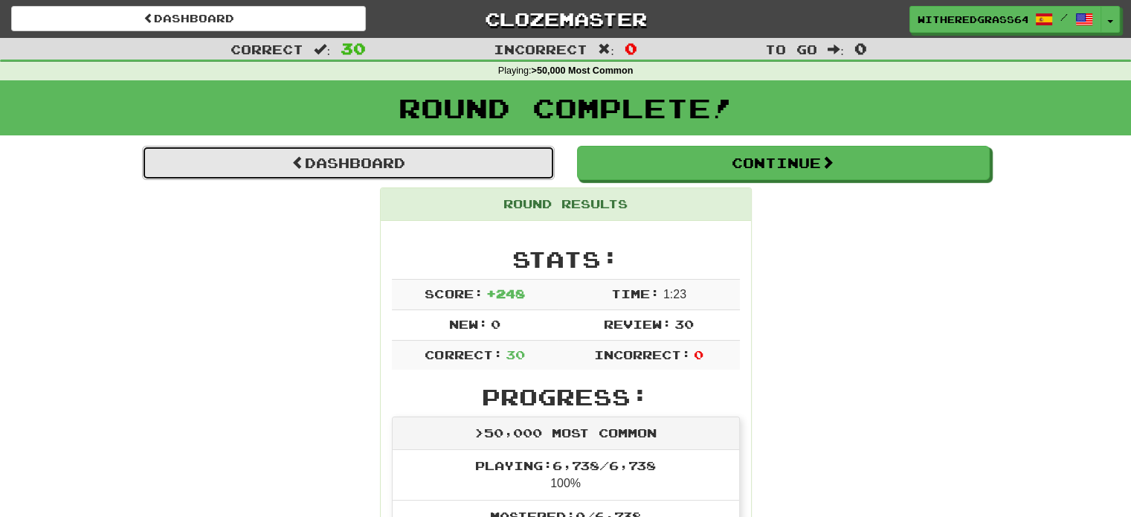
click at [531, 160] on link "Dashboard" at bounding box center [348, 163] width 413 height 34
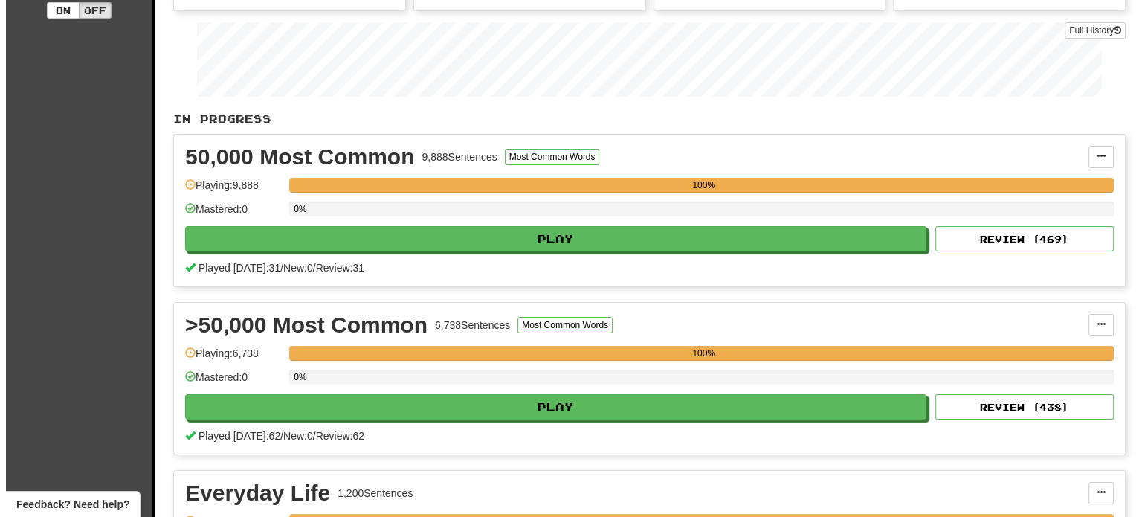
scroll to position [223, 0]
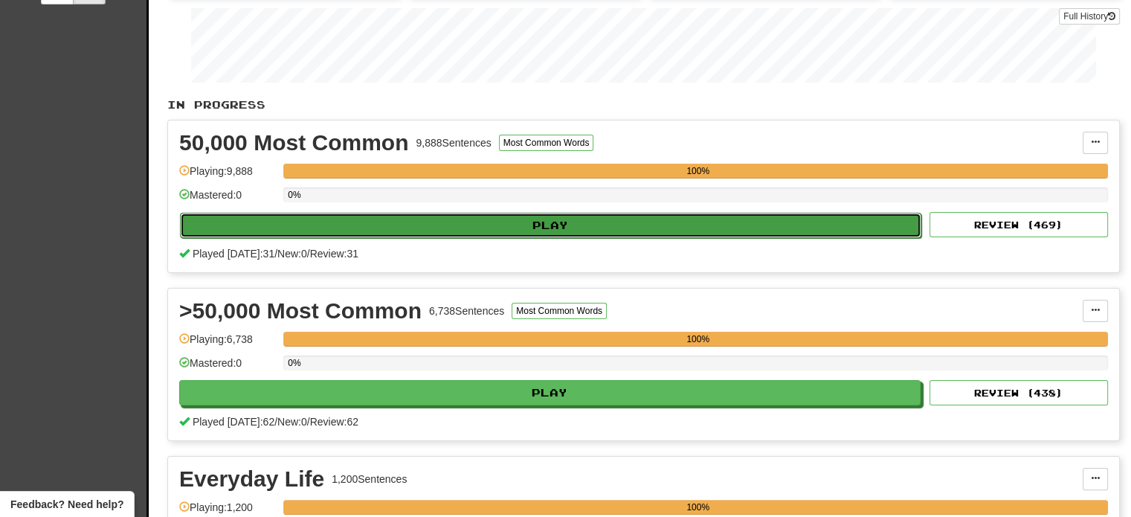
click at [462, 227] on button "Play" at bounding box center [550, 225] width 741 height 25
select select "**"
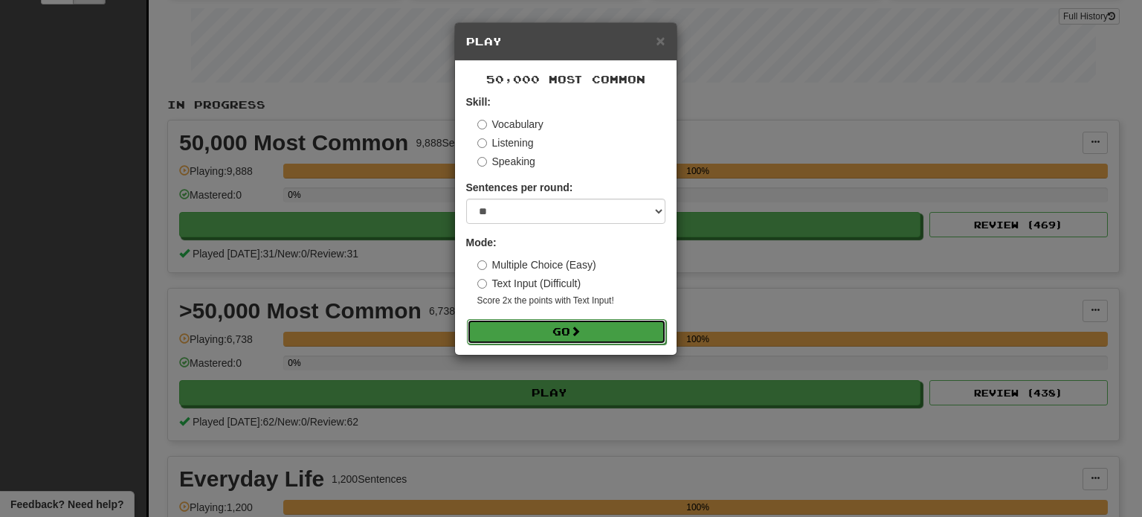
click at [515, 336] on button "Go" at bounding box center [566, 331] width 199 height 25
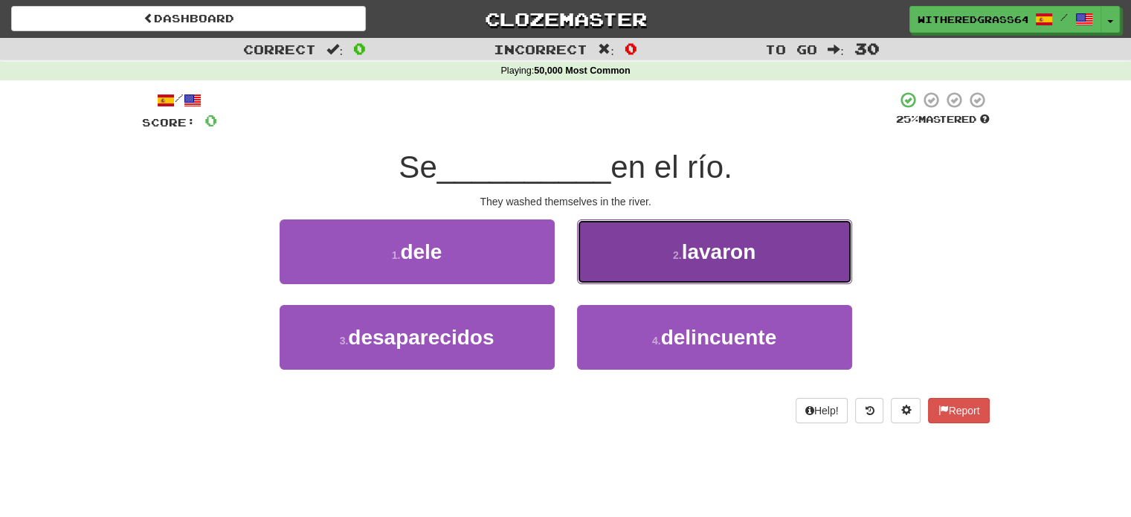
click at [648, 270] on button "2 . [GEOGRAPHIC_DATA]" at bounding box center [714, 251] width 275 height 65
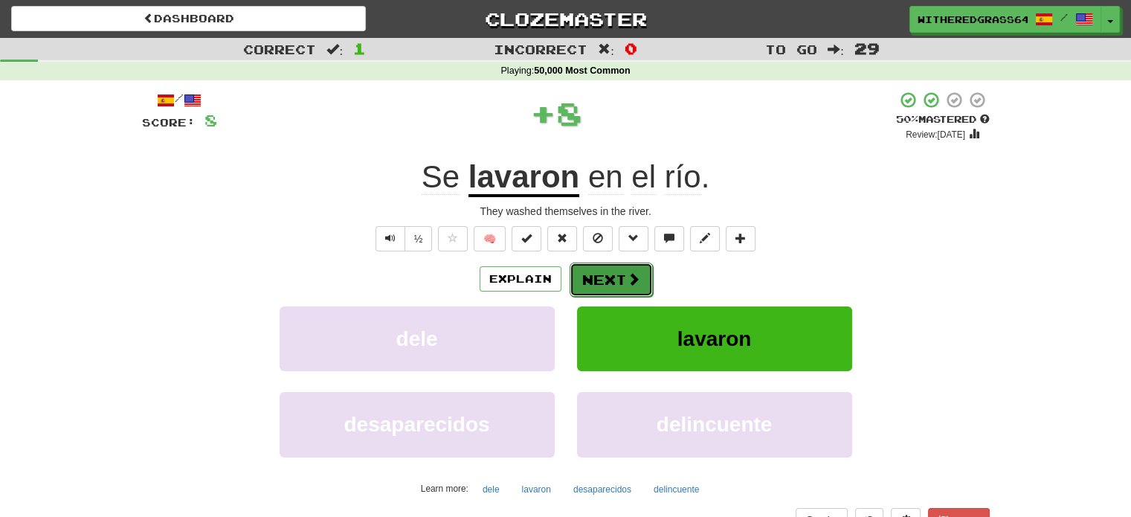
click at [615, 279] on button "Next" at bounding box center [610, 279] width 83 height 34
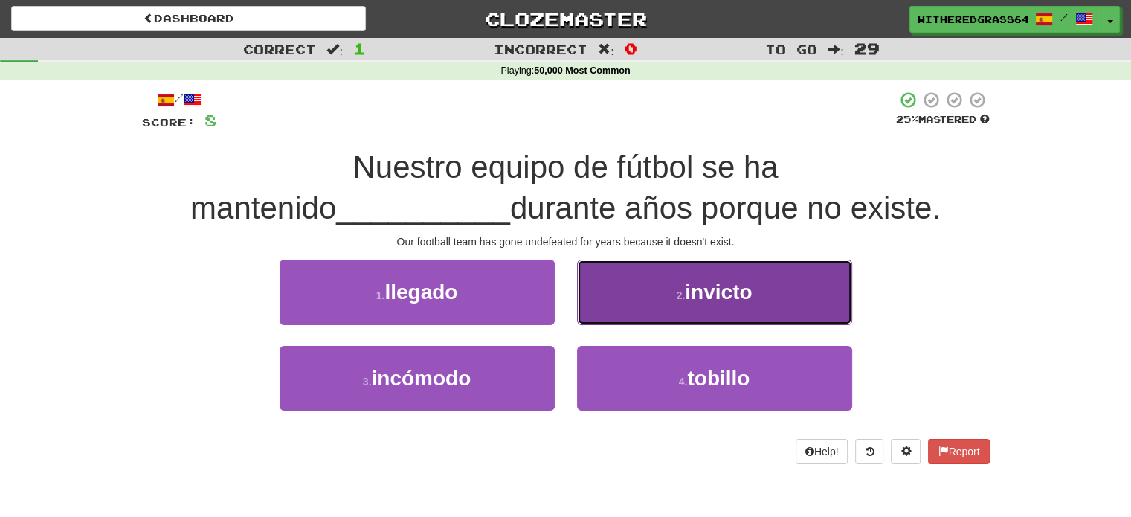
click at [657, 310] on button "2 . invicto" at bounding box center [714, 291] width 275 height 65
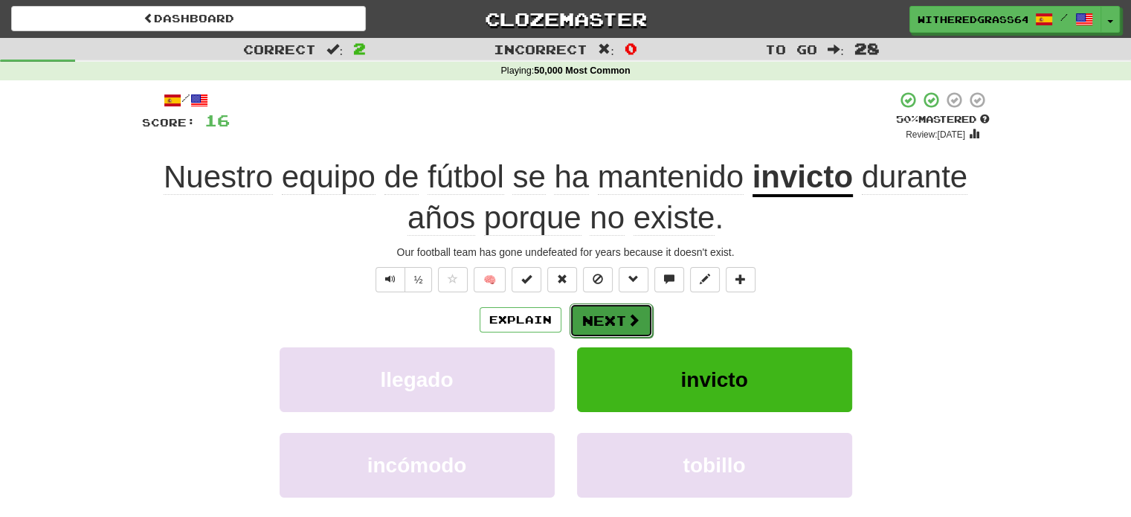
click at [616, 311] on button "Next" at bounding box center [610, 320] width 83 height 34
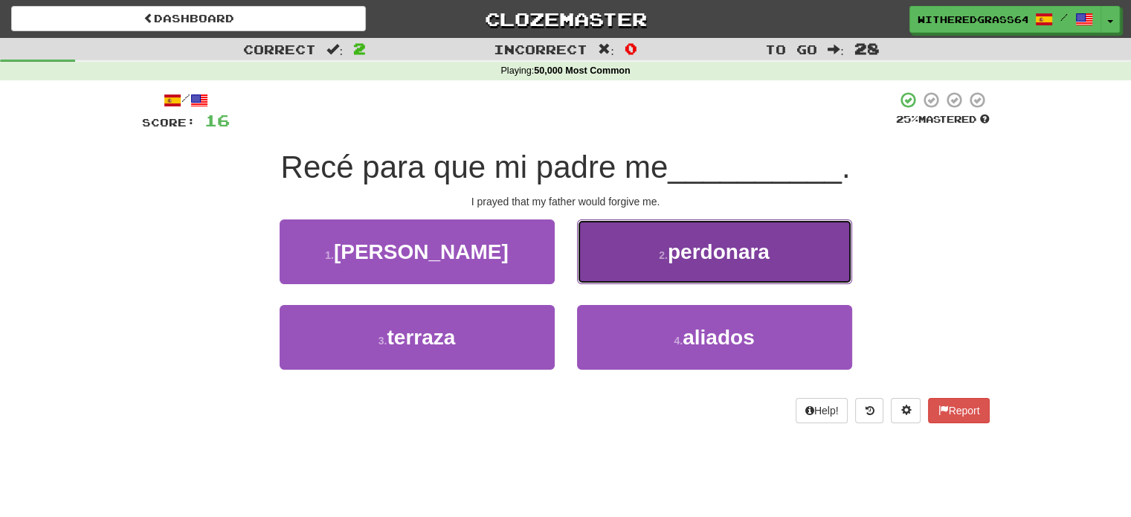
click at [665, 251] on small "2 ." at bounding box center [663, 255] width 9 height 12
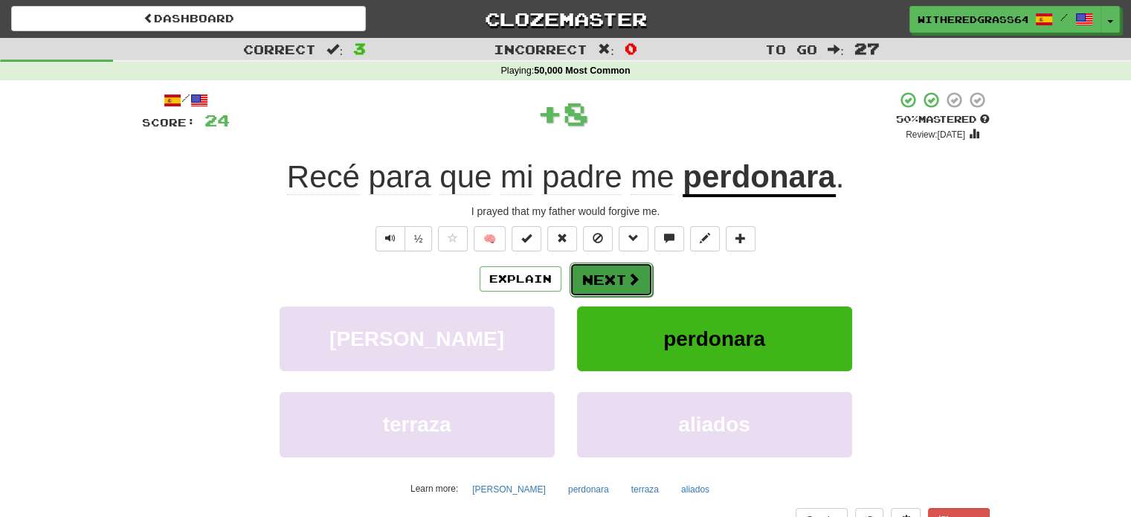
click at [630, 276] on span at bounding box center [633, 278] width 13 height 13
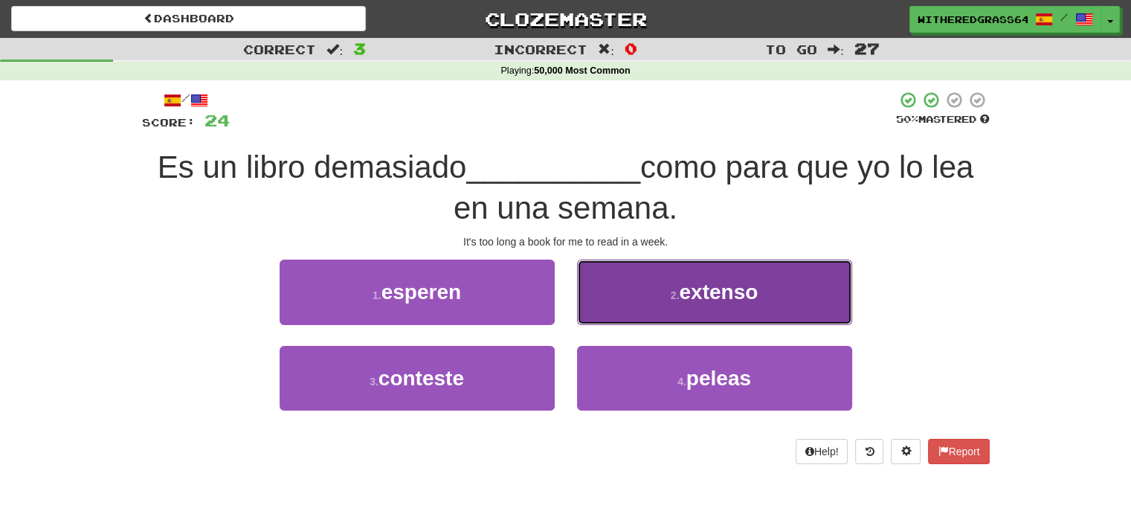
click at [663, 294] on button "2 . extenso" at bounding box center [714, 291] width 275 height 65
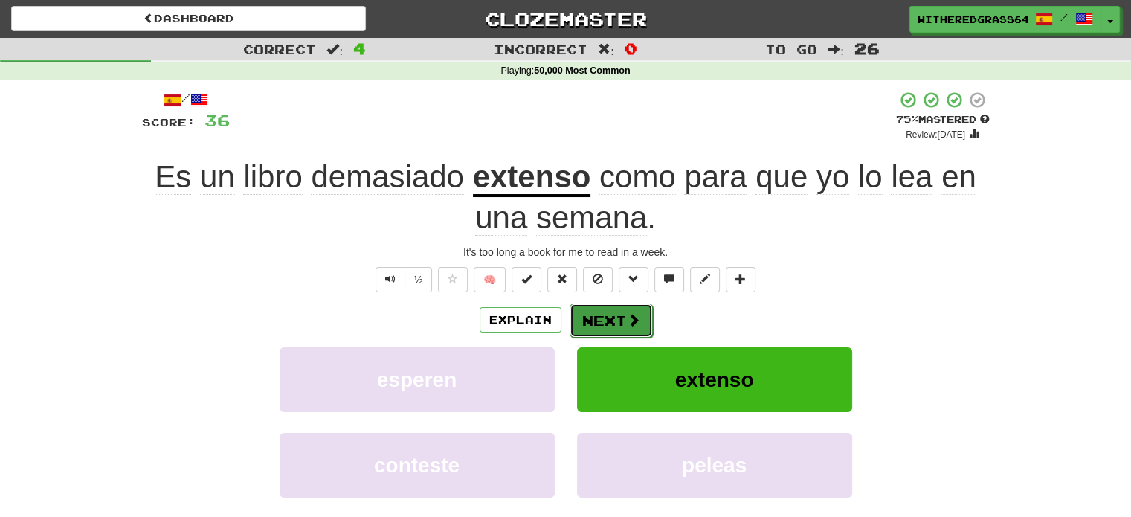
click at [609, 317] on button "Next" at bounding box center [610, 320] width 83 height 34
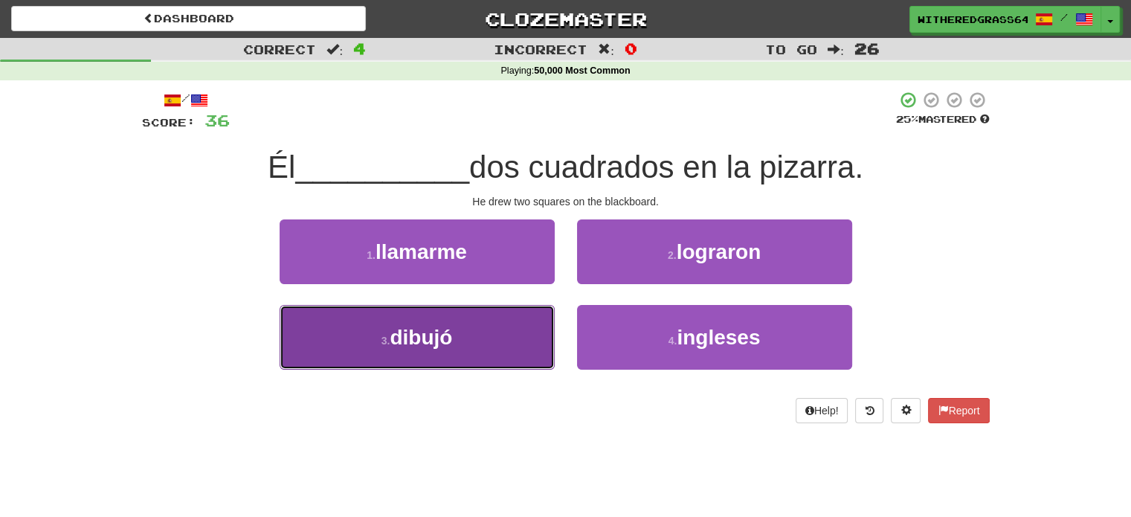
click at [514, 325] on button "3 . dibujó" at bounding box center [416, 337] width 275 height 65
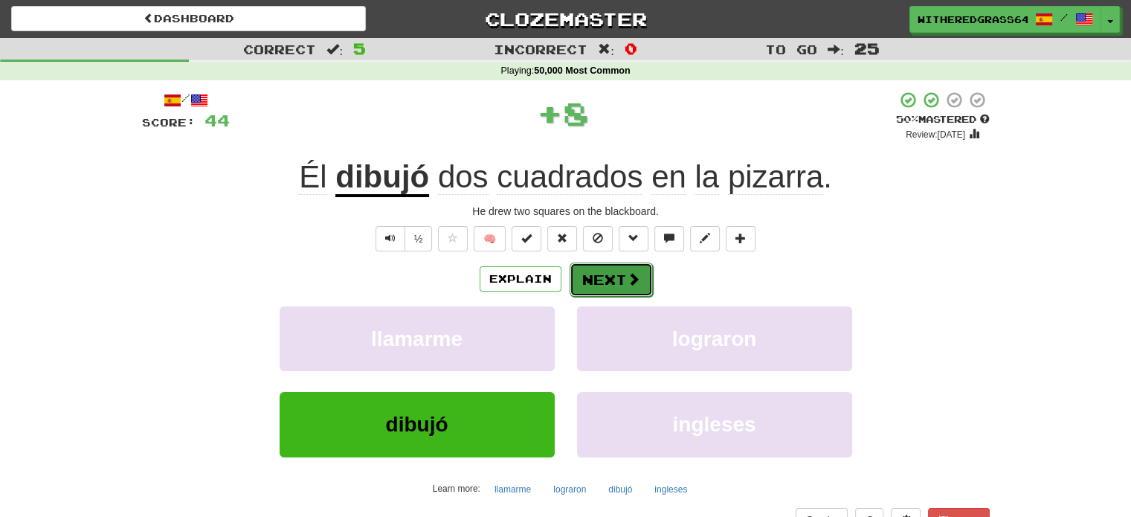
click at [627, 281] on span at bounding box center [633, 278] width 13 height 13
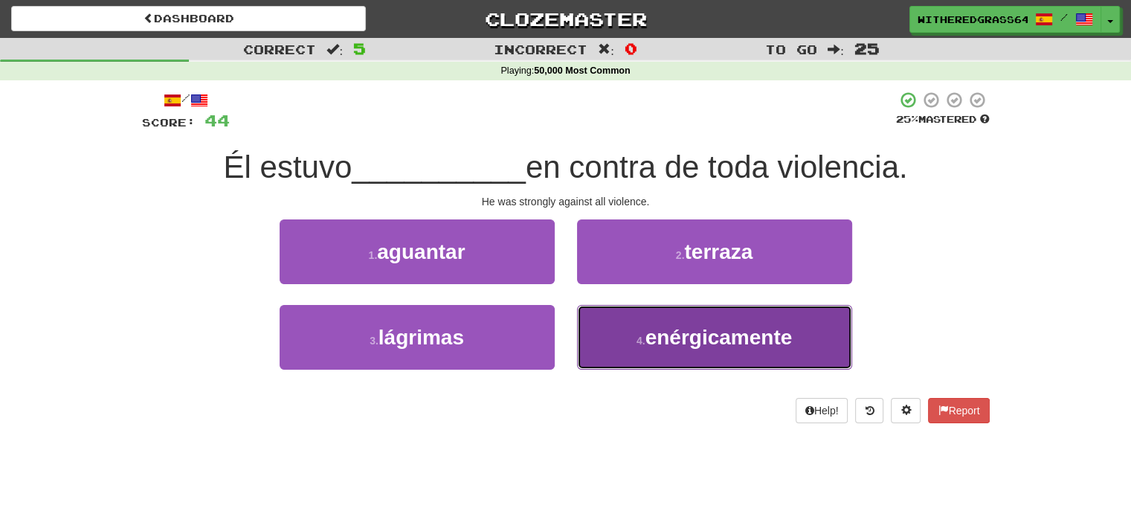
click at [633, 342] on button "4 . enérgicamente" at bounding box center [714, 337] width 275 height 65
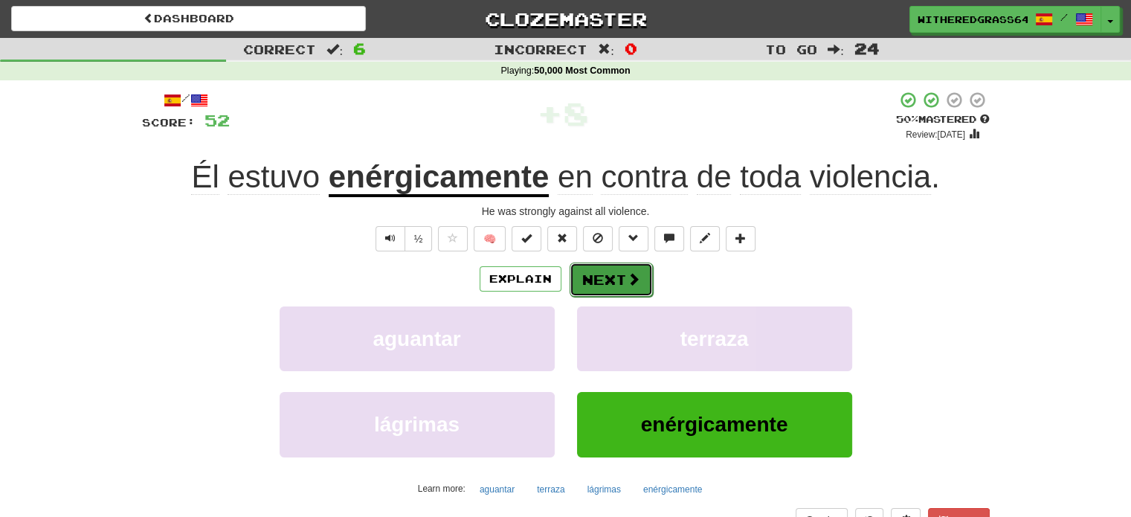
click at [621, 279] on button "Next" at bounding box center [610, 279] width 83 height 34
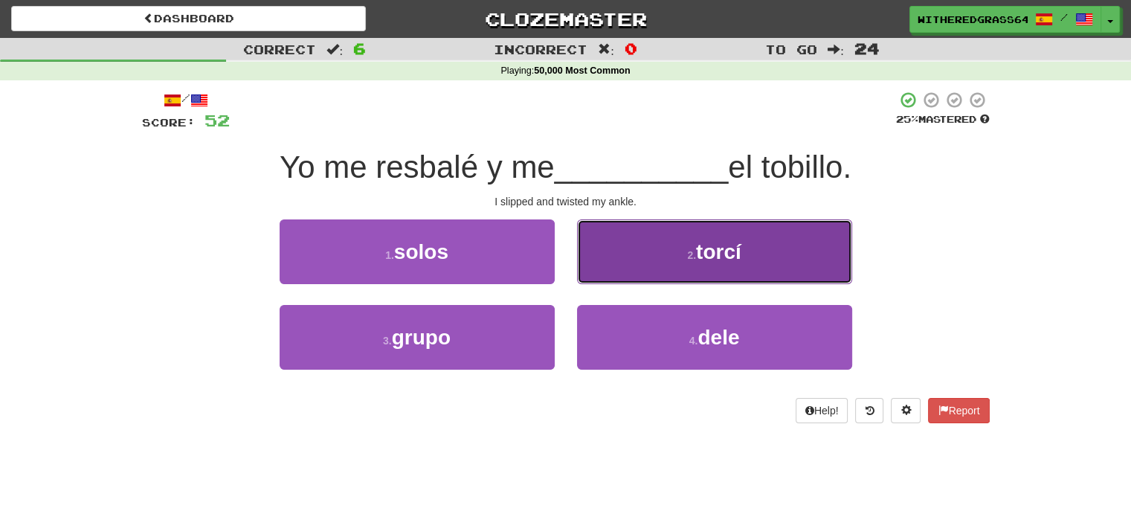
click at [622, 253] on button "2 . torcí" at bounding box center [714, 251] width 275 height 65
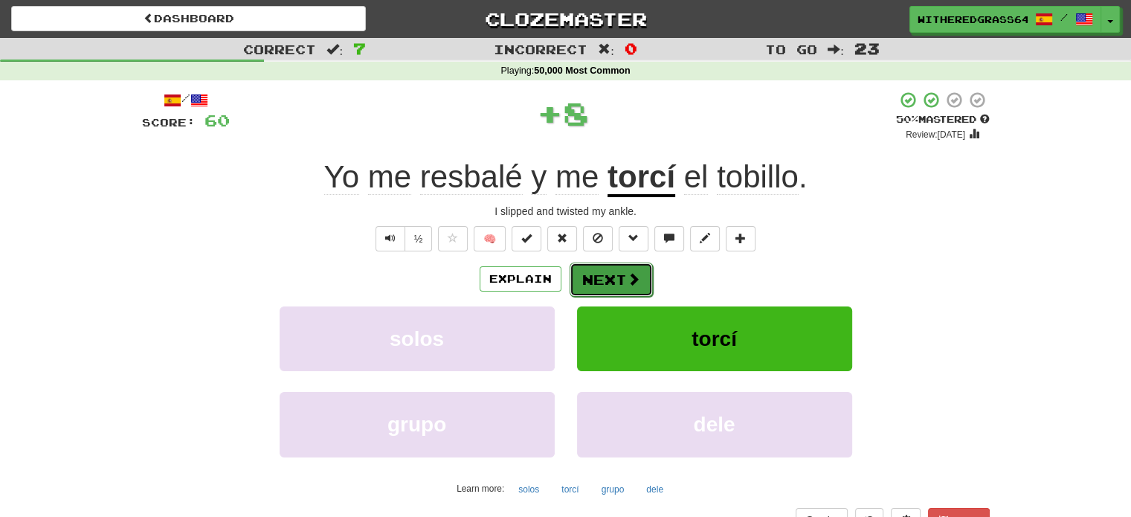
click at [627, 280] on span at bounding box center [633, 278] width 13 height 13
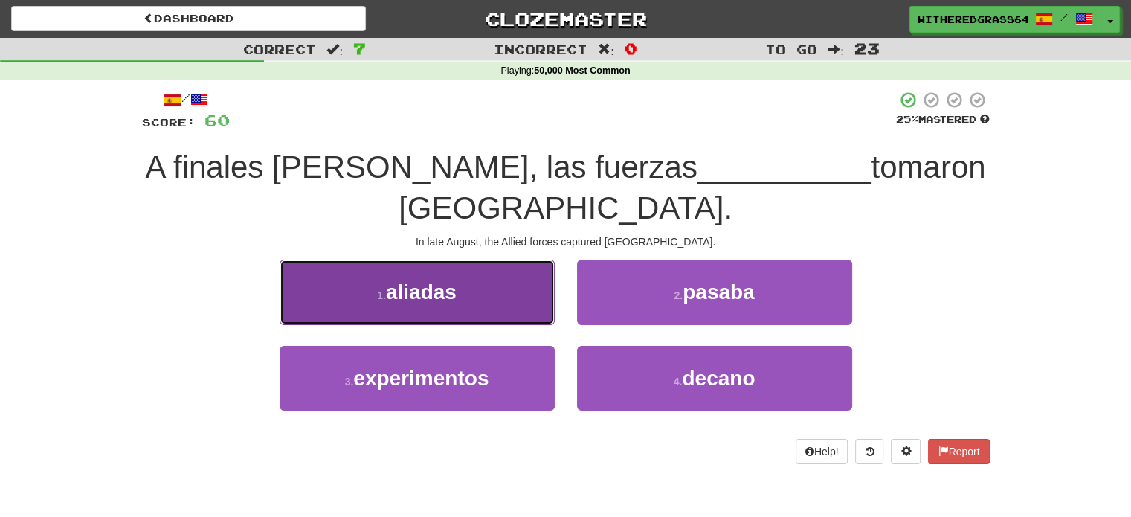
click at [508, 272] on button "1 . aliadas" at bounding box center [416, 291] width 275 height 65
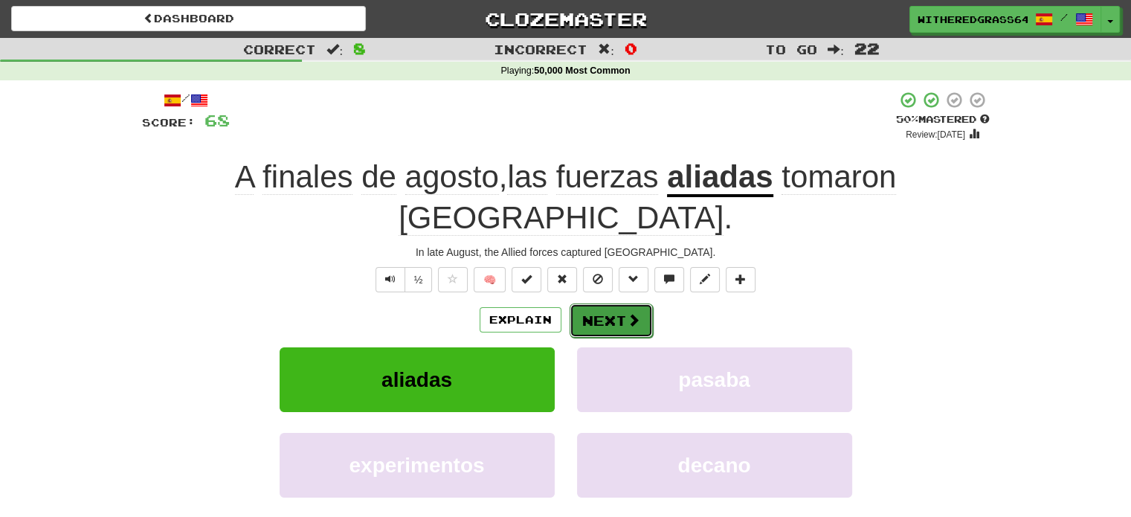
click at [598, 303] on button "Next" at bounding box center [610, 320] width 83 height 34
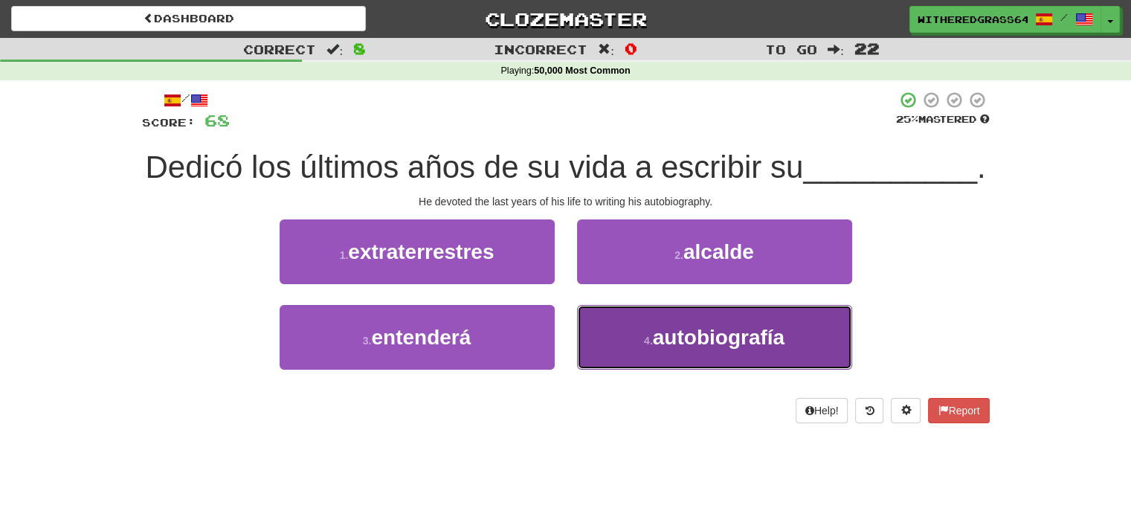
click at [604, 361] on button "4 . autobiografía" at bounding box center [714, 337] width 275 height 65
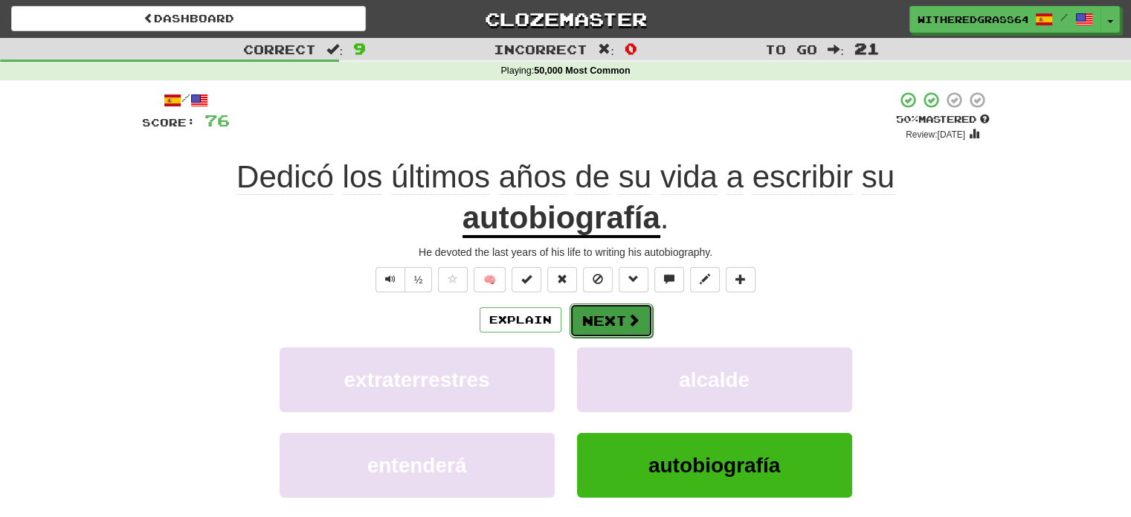
click at [606, 314] on button "Next" at bounding box center [610, 320] width 83 height 34
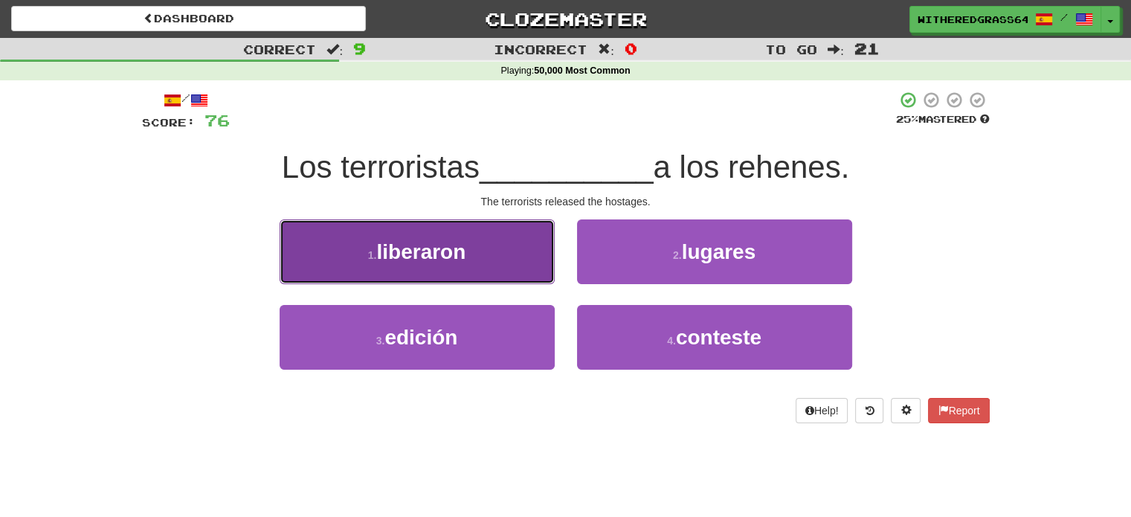
click at [529, 261] on button "1 . liberaron" at bounding box center [416, 251] width 275 height 65
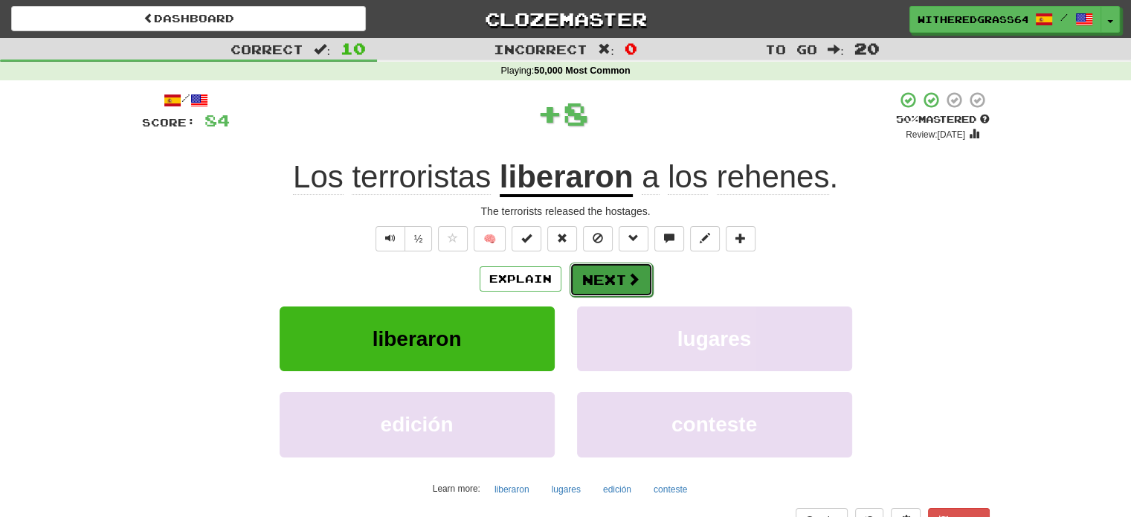
click at [588, 285] on button "Next" at bounding box center [610, 279] width 83 height 34
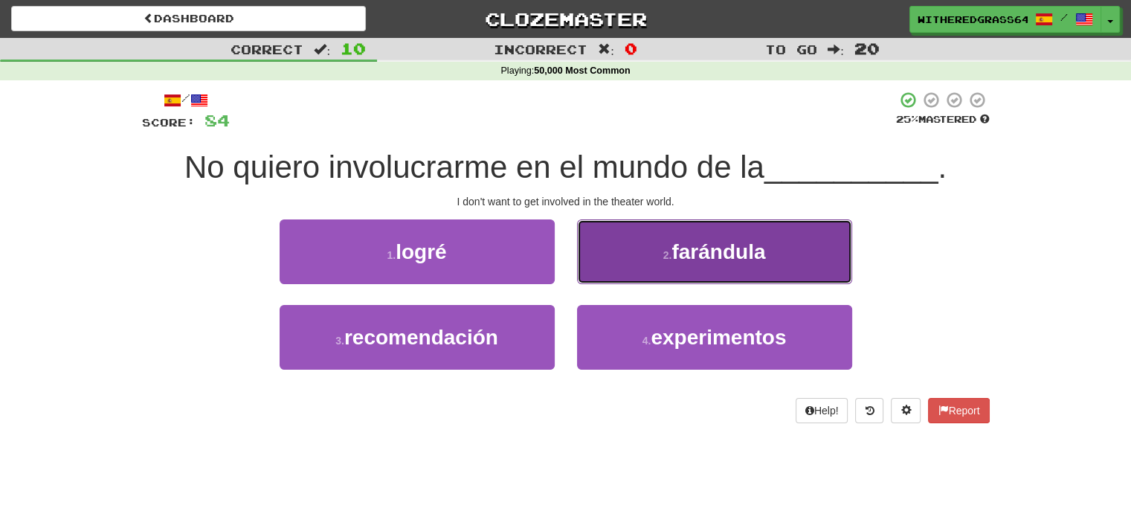
click at [604, 256] on button "2 . farándula" at bounding box center [714, 251] width 275 height 65
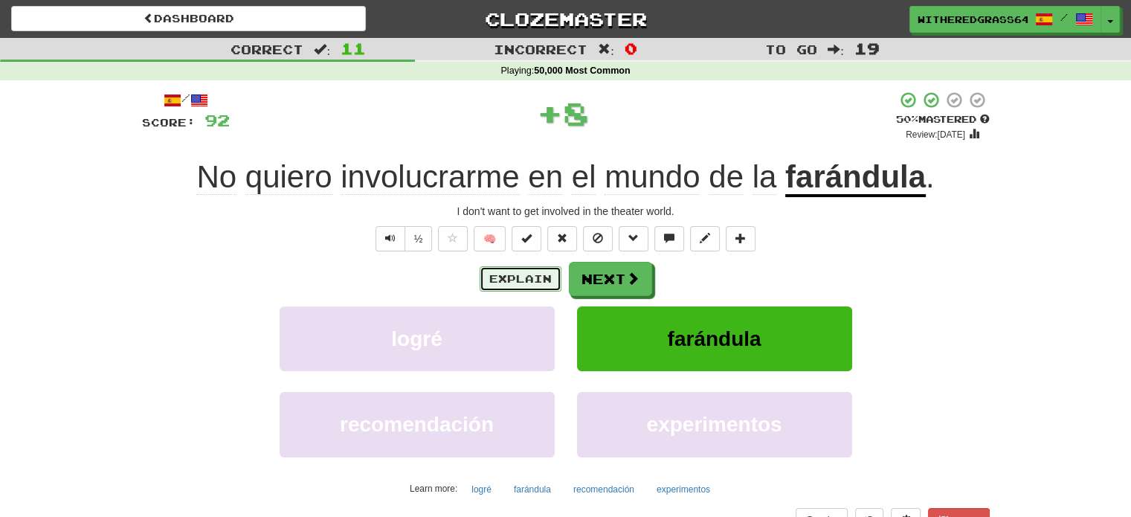
click at [506, 273] on button "Explain" at bounding box center [520, 278] width 82 height 25
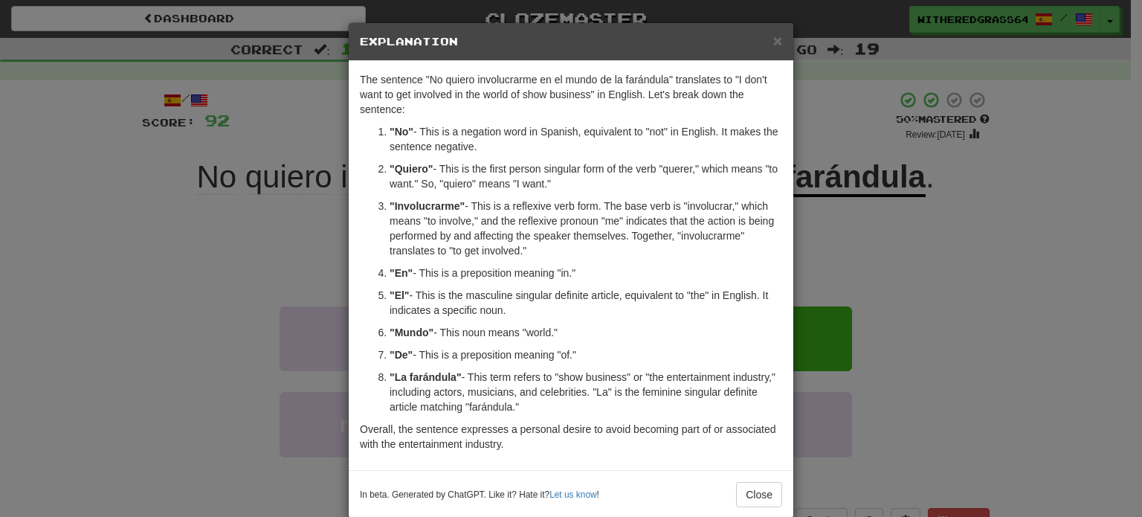
click at [239, 317] on div "× Explanation The sentence "No quiero involucrarme en el mundo de la farándula"…" at bounding box center [571, 258] width 1142 height 517
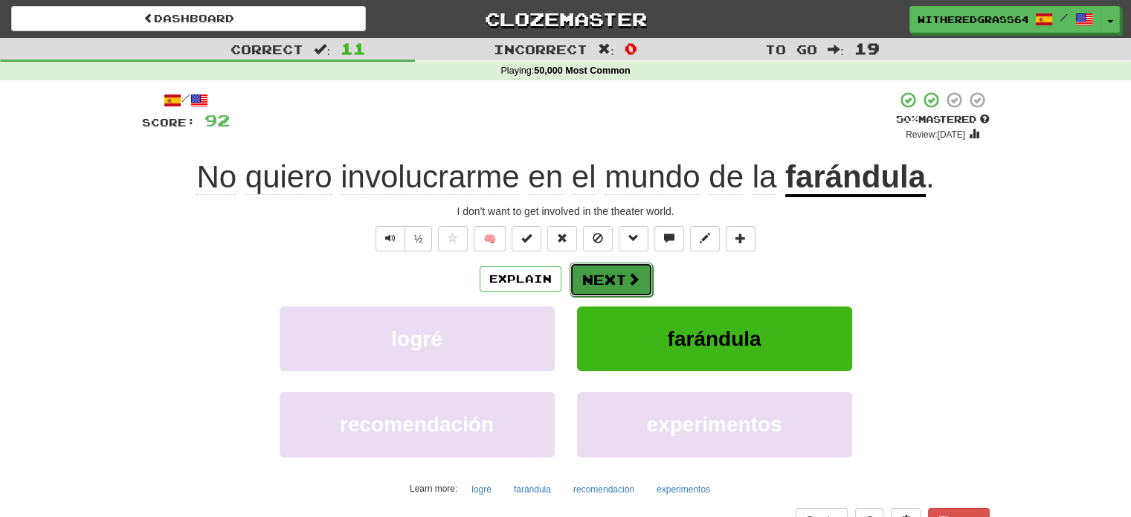
click at [594, 280] on button "Next" at bounding box center [610, 279] width 83 height 34
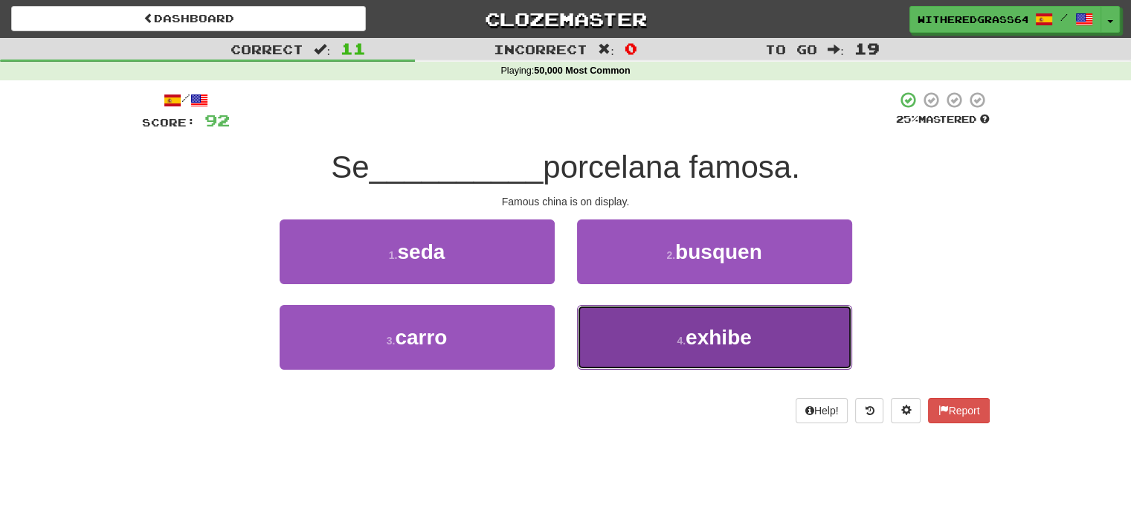
click at [613, 330] on button "4 . exhibe" at bounding box center [714, 337] width 275 height 65
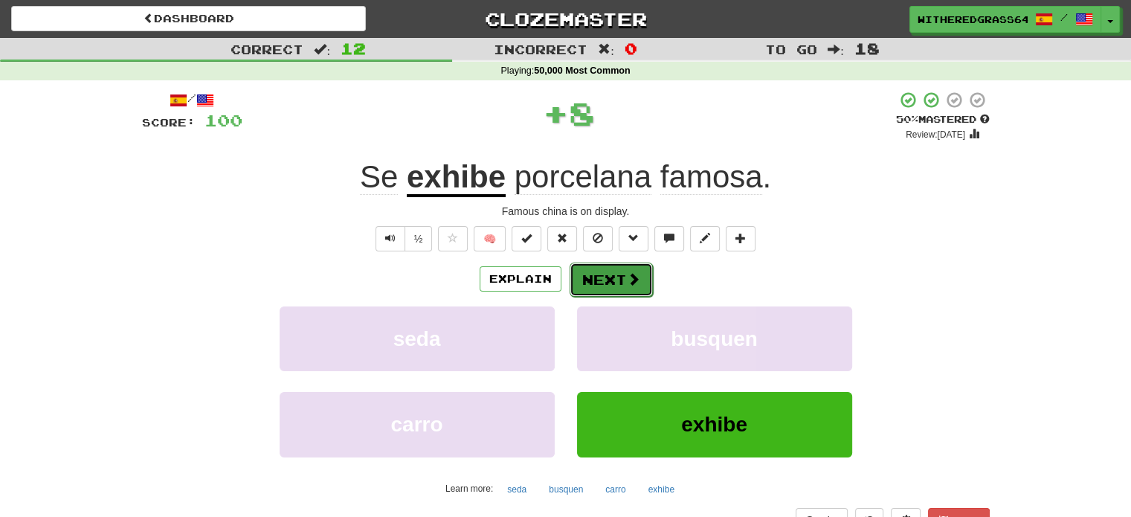
click at [595, 276] on button "Next" at bounding box center [610, 279] width 83 height 34
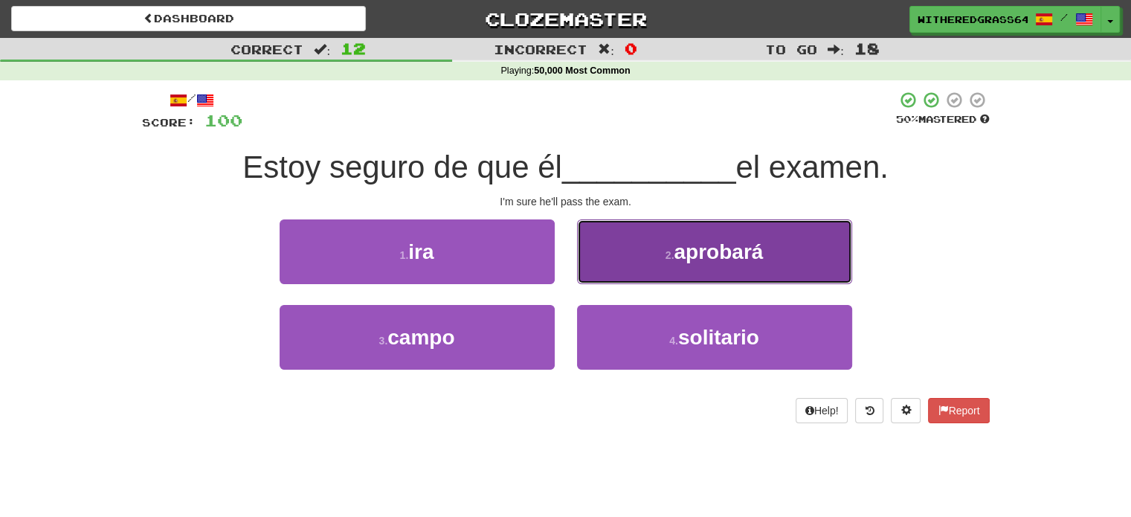
click at [644, 248] on button "2 . aprobará" at bounding box center [714, 251] width 275 height 65
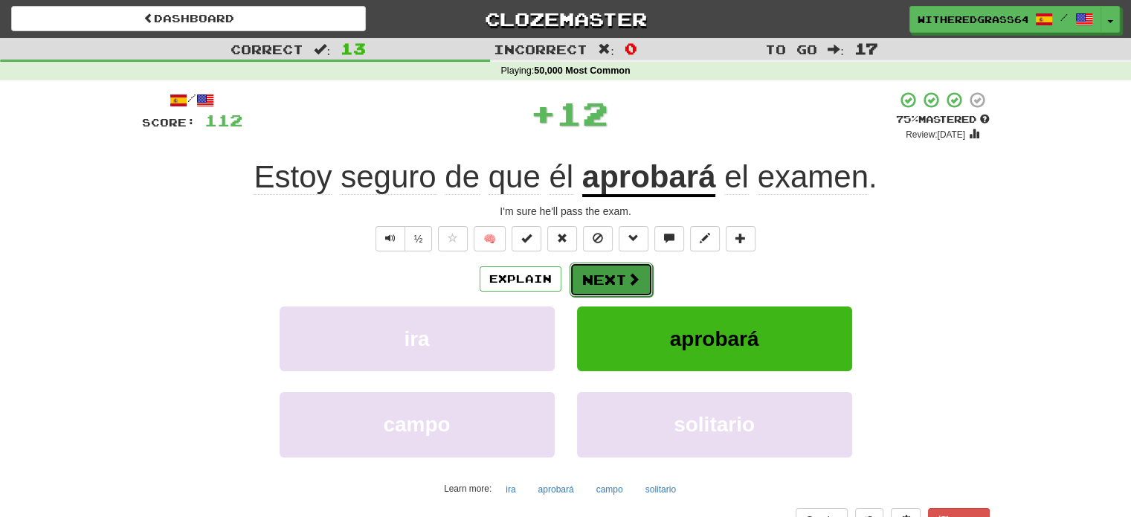
click at [621, 271] on button "Next" at bounding box center [610, 279] width 83 height 34
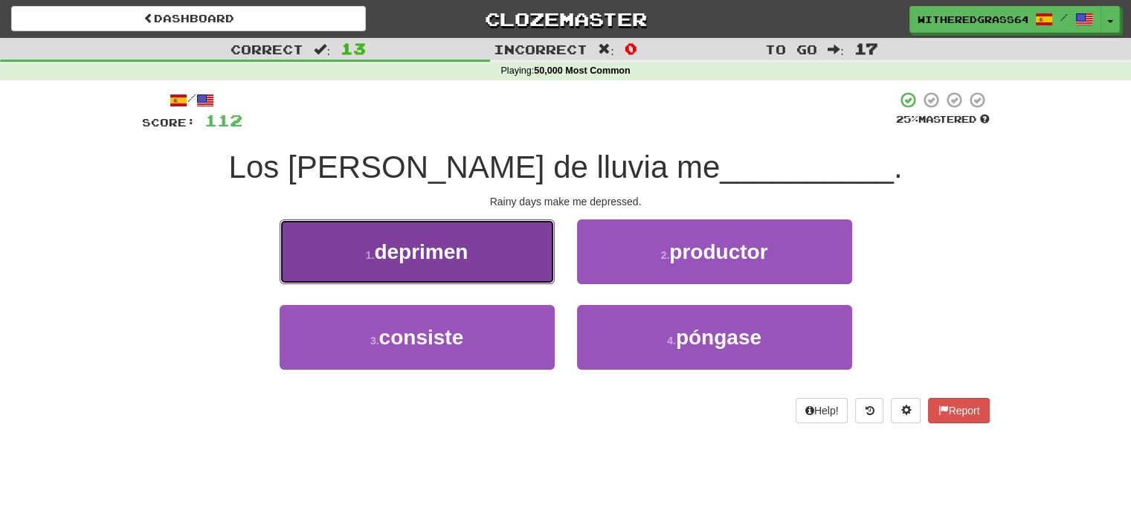
click at [526, 250] on button "1 . deprimen" at bounding box center [416, 251] width 275 height 65
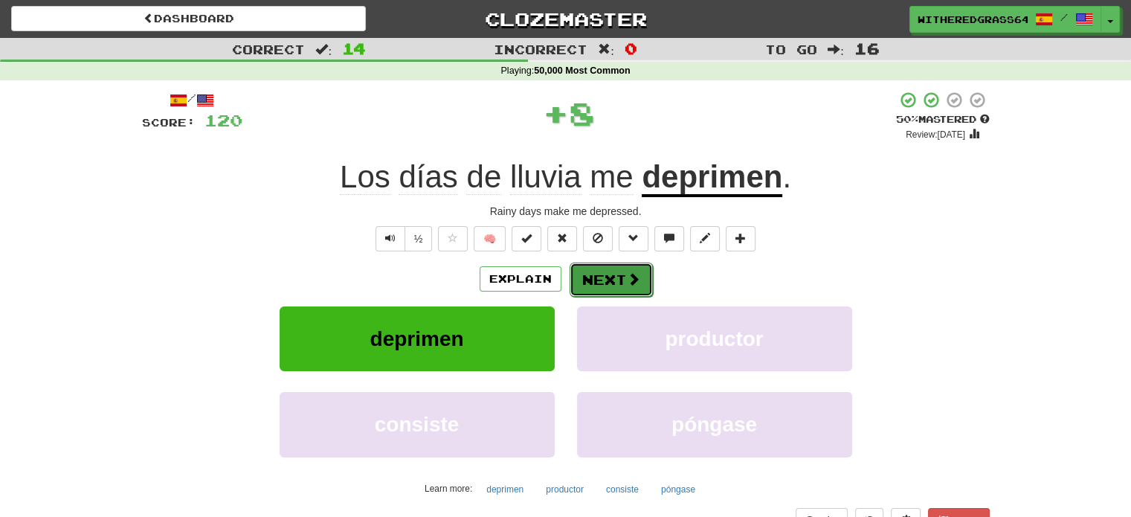
click at [622, 279] on button "Next" at bounding box center [610, 279] width 83 height 34
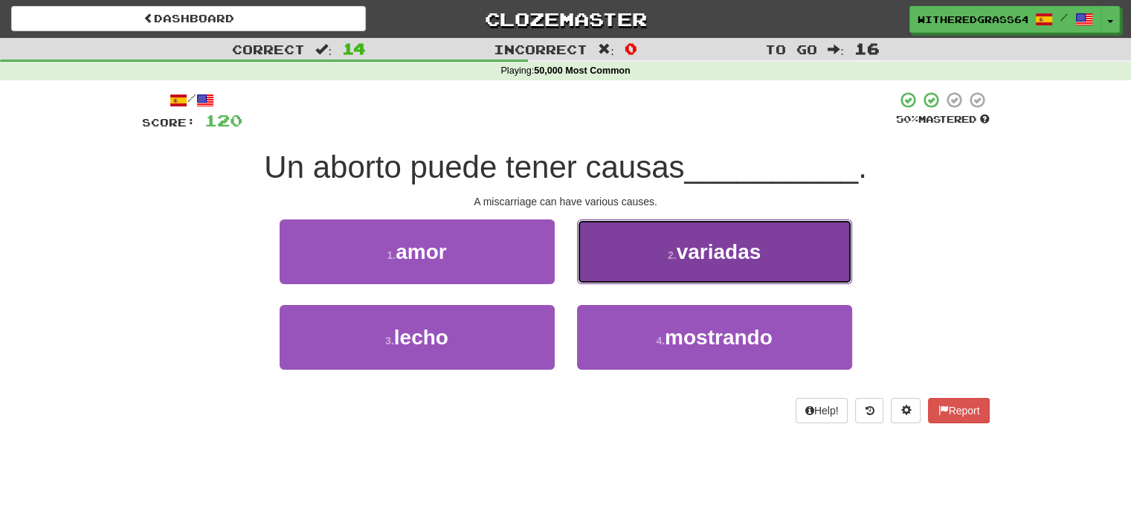
click at [634, 254] on button "2 . variadas" at bounding box center [714, 251] width 275 height 65
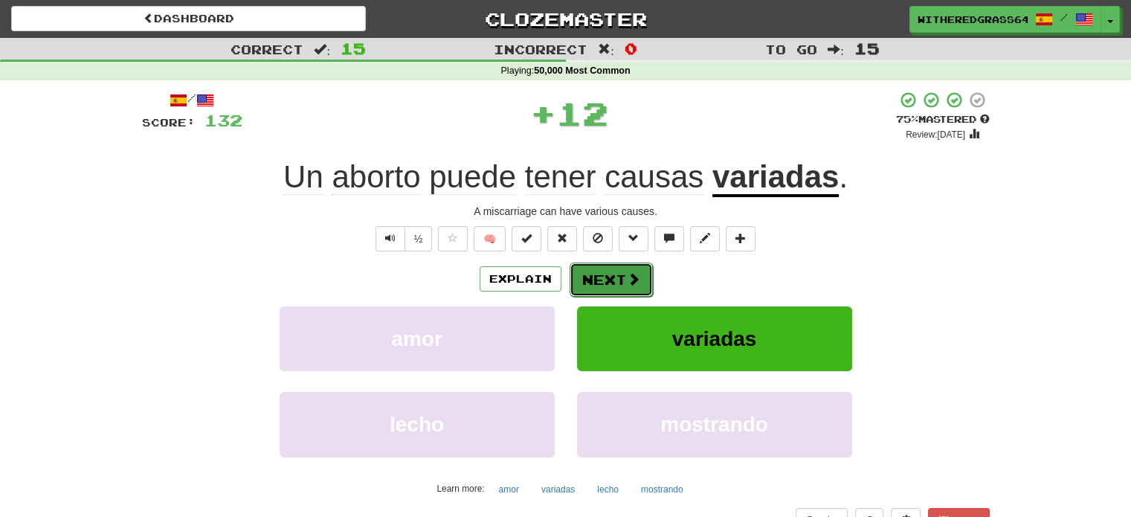
click at [607, 282] on button "Next" at bounding box center [610, 279] width 83 height 34
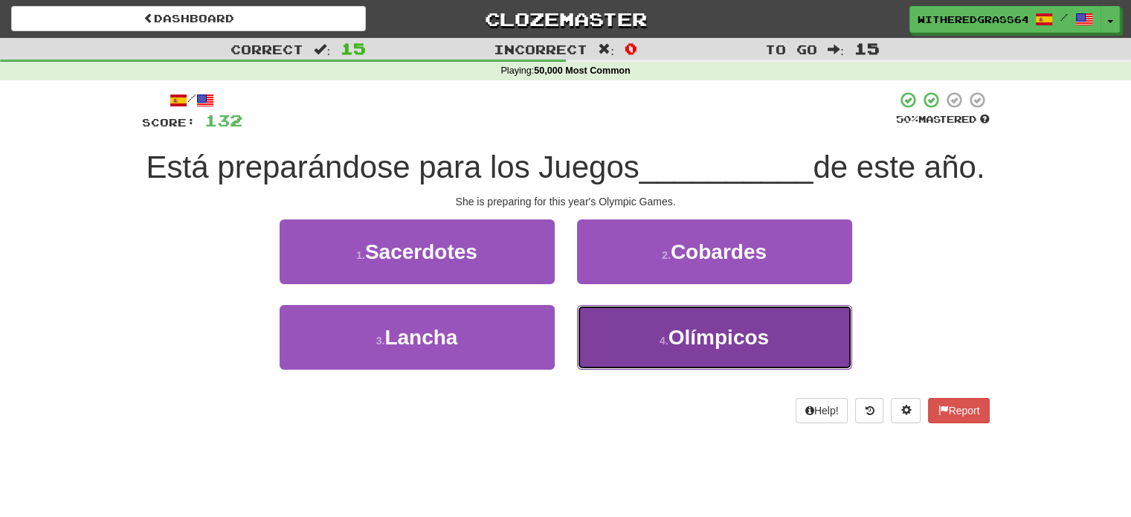
click at [623, 368] on button "4 . Olímpicos" at bounding box center [714, 337] width 275 height 65
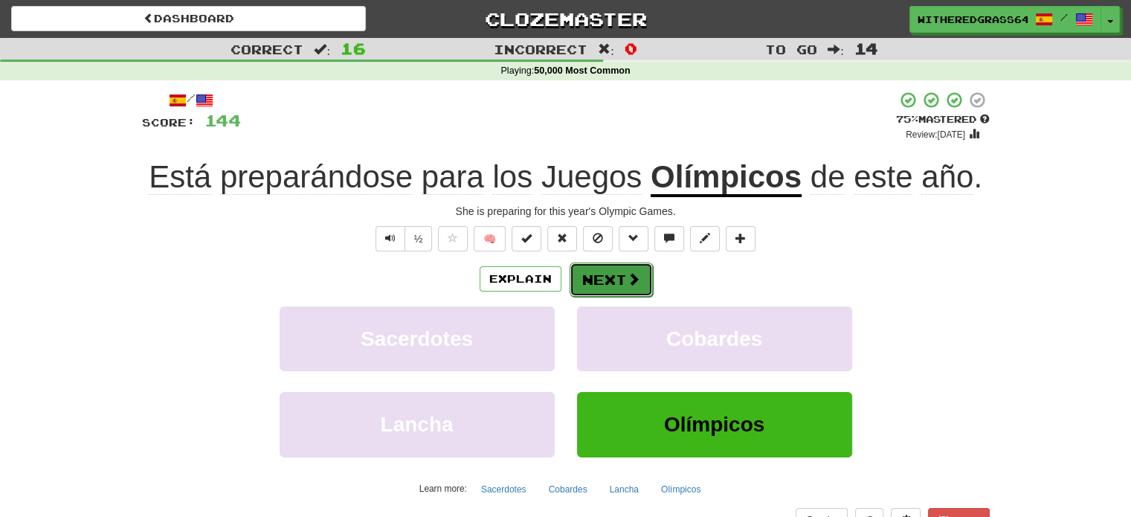
click at [634, 276] on span at bounding box center [633, 278] width 13 height 13
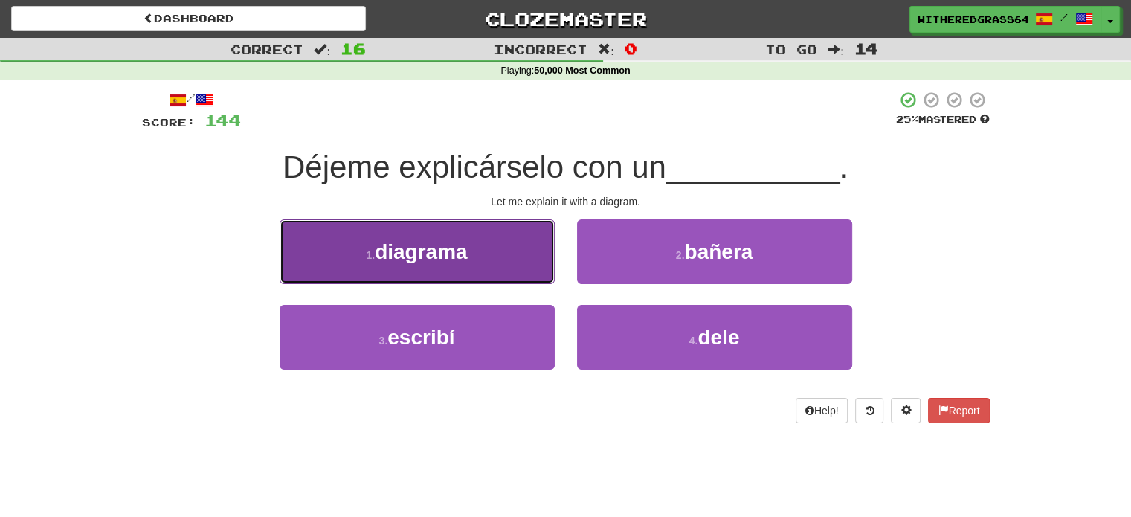
click at [524, 245] on button "1 . diagrama" at bounding box center [416, 251] width 275 height 65
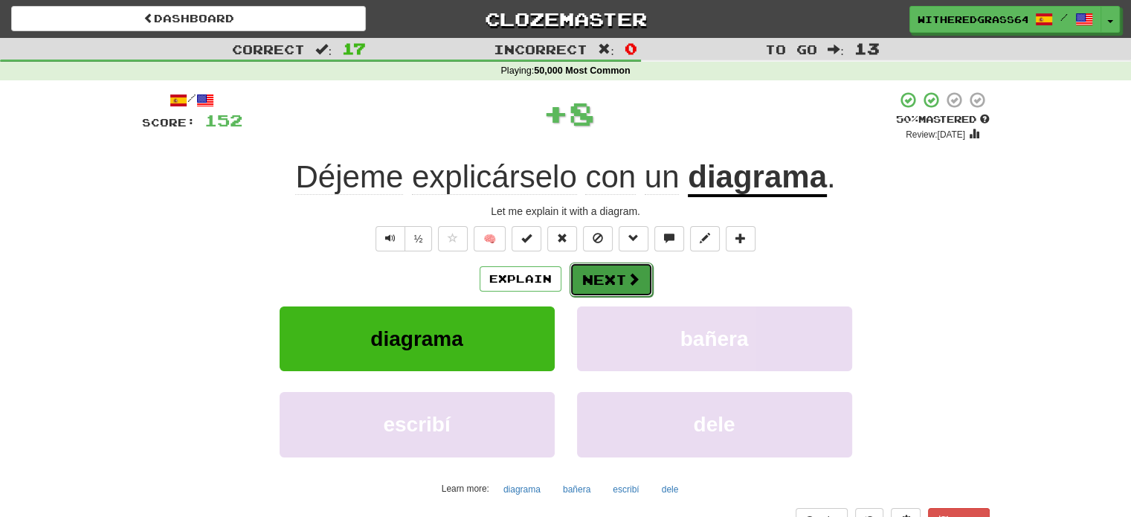
click at [610, 283] on button "Next" at bounding box center [610, 279] width 83 height 34
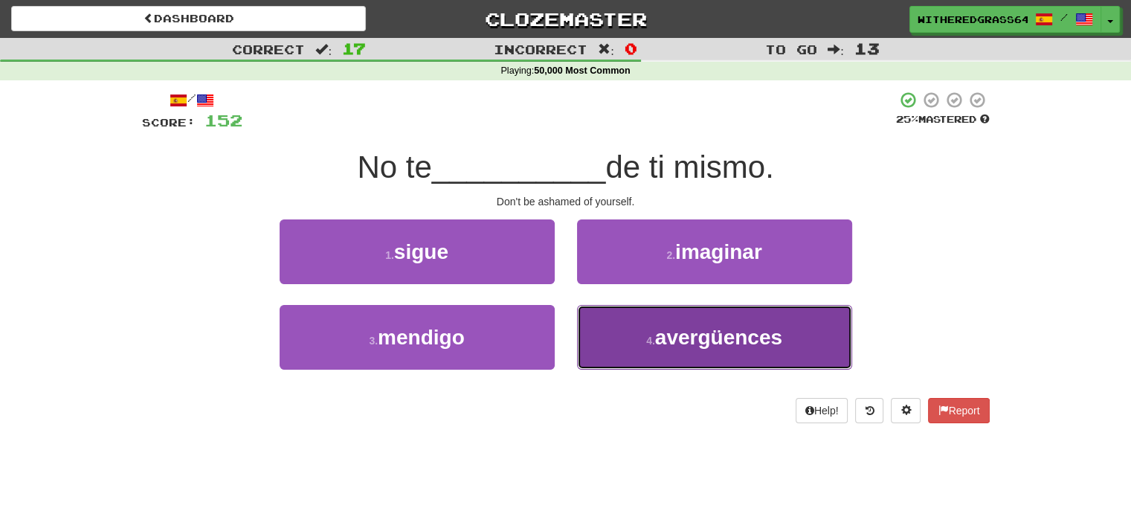
click at [648, 338] on small "4 ." at bounding box center [650, 340] width 9 height 12
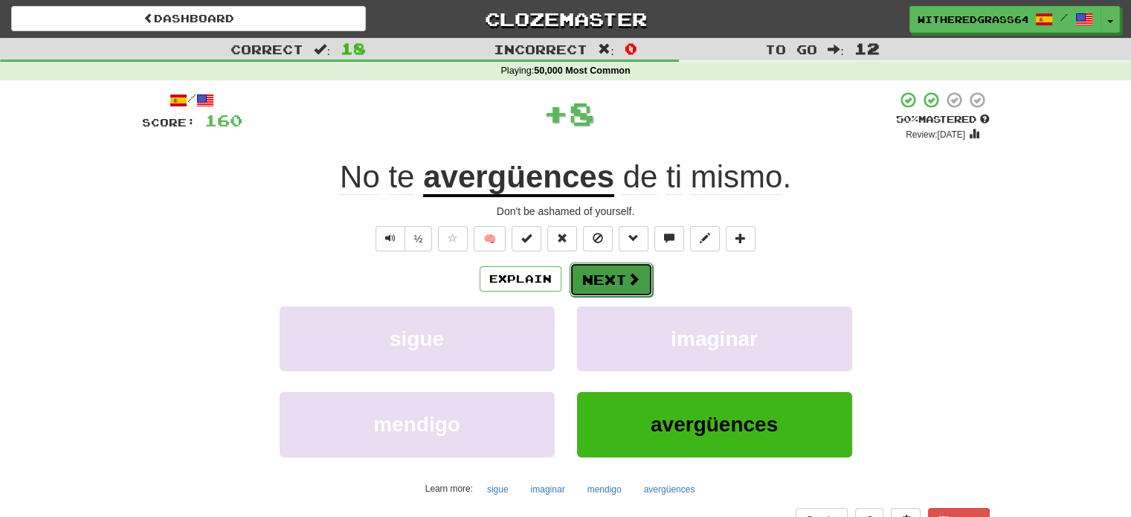
click at [627, 276] on span at bounding box center [633, 278] width 13 height 13
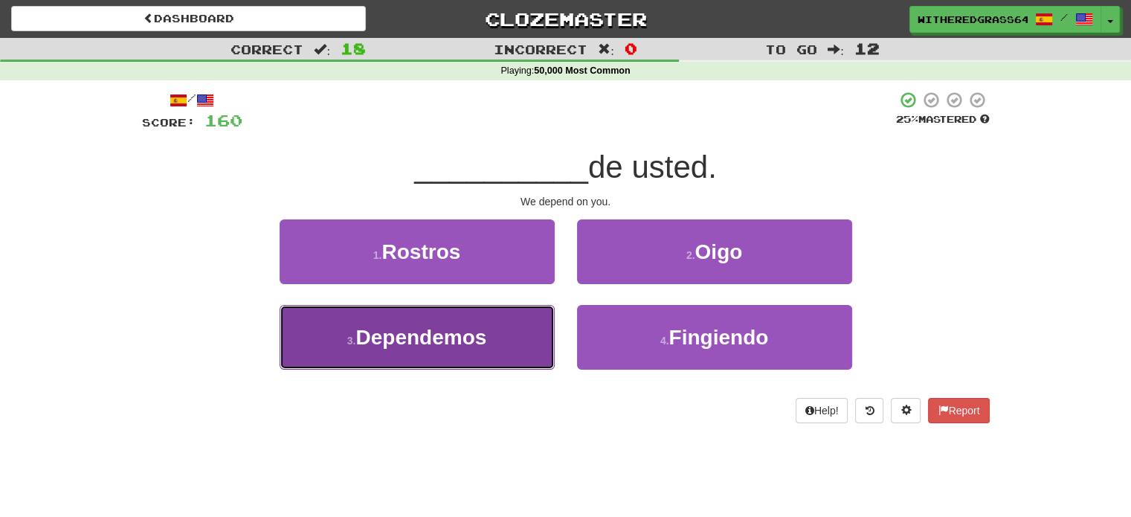
click at [507, 338] on button "3 . Dependemos" at bounding box center [416, 337] width 275 height 65
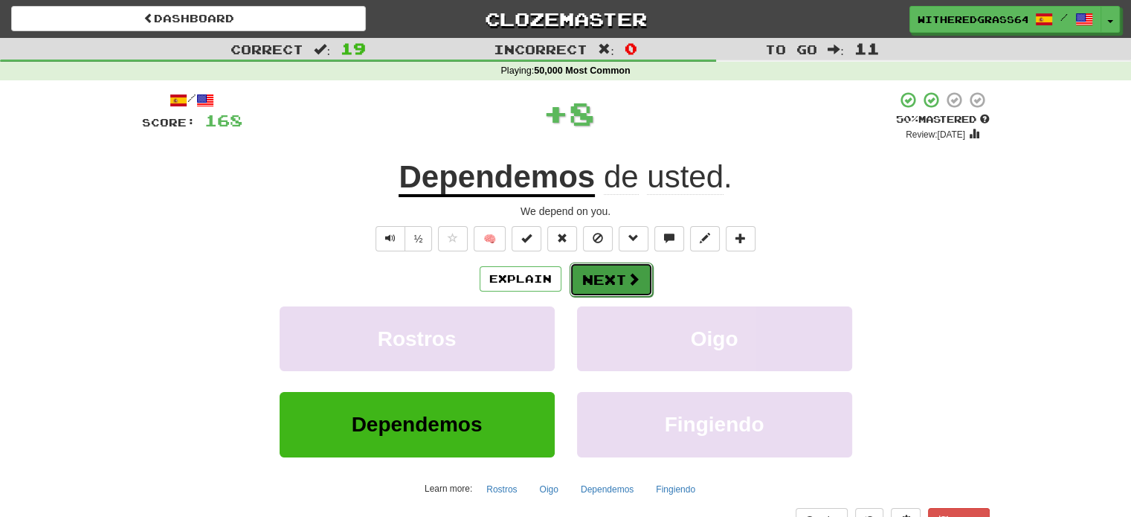
click at [627, 282] on span at bounding box center [633, 278] width 13 height 13
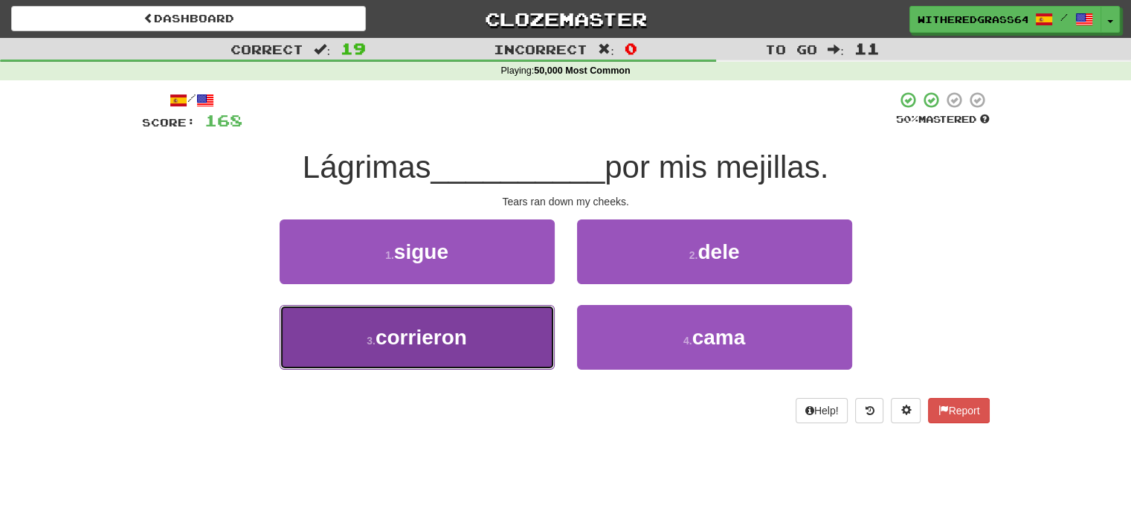
click at [519, 327] on button "3 . corrieron" at bounding box center [416, 337] width 275 height 65
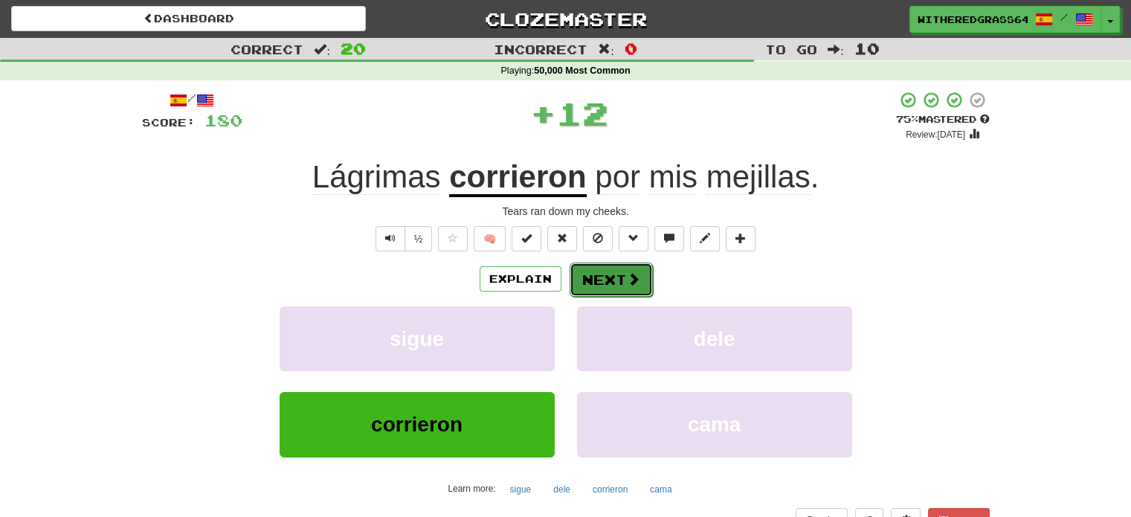
click at [607, 279] on button "Next" at bounding box center [610, 279] width 83 height 34
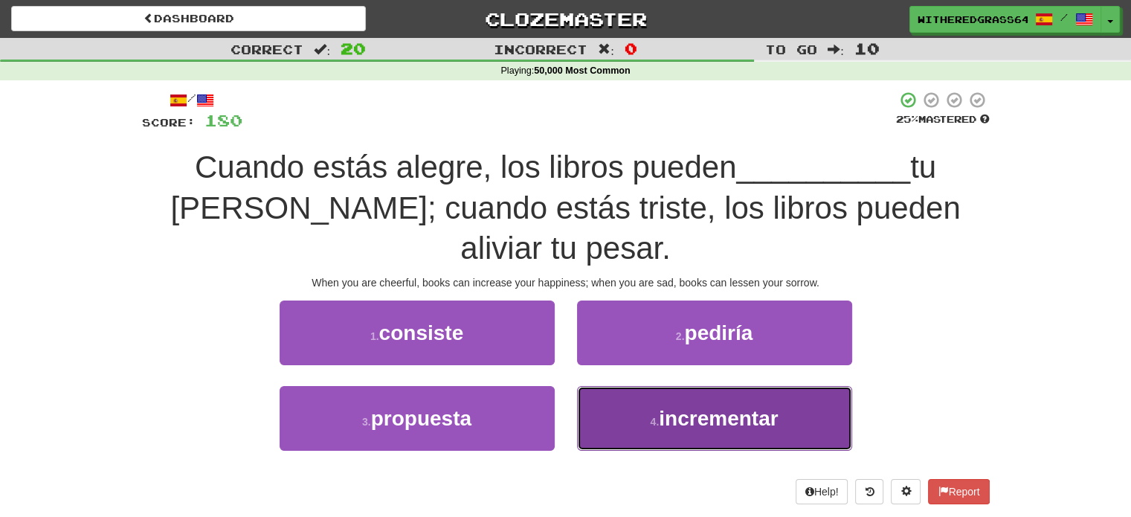
click at [606, 424] on button "4 . incrementar" at bounding box center [714, 418] width 275 height 65
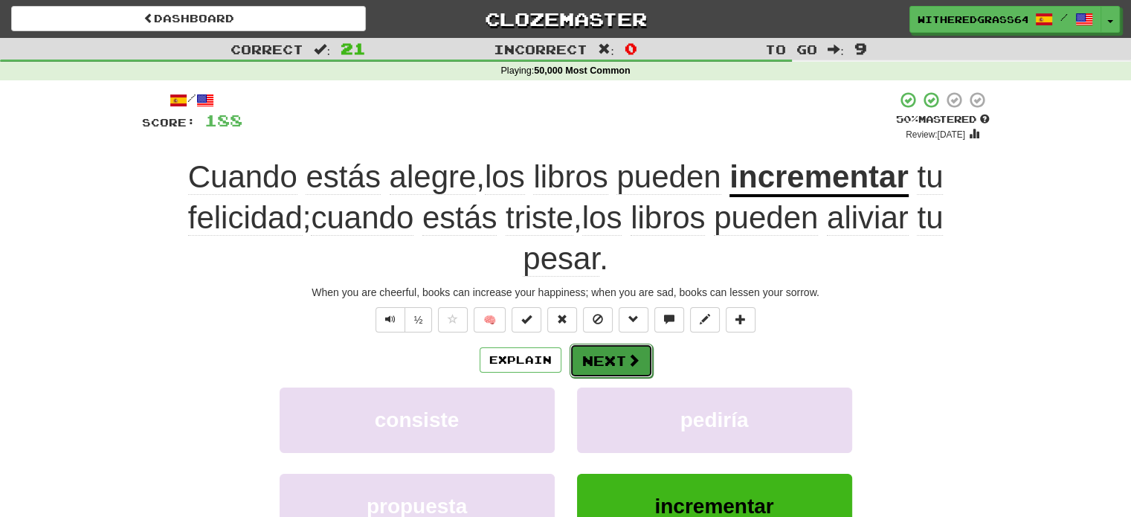
click at [605, 362] on button "Next" at bounding box center [610, 360] width 83 height 34
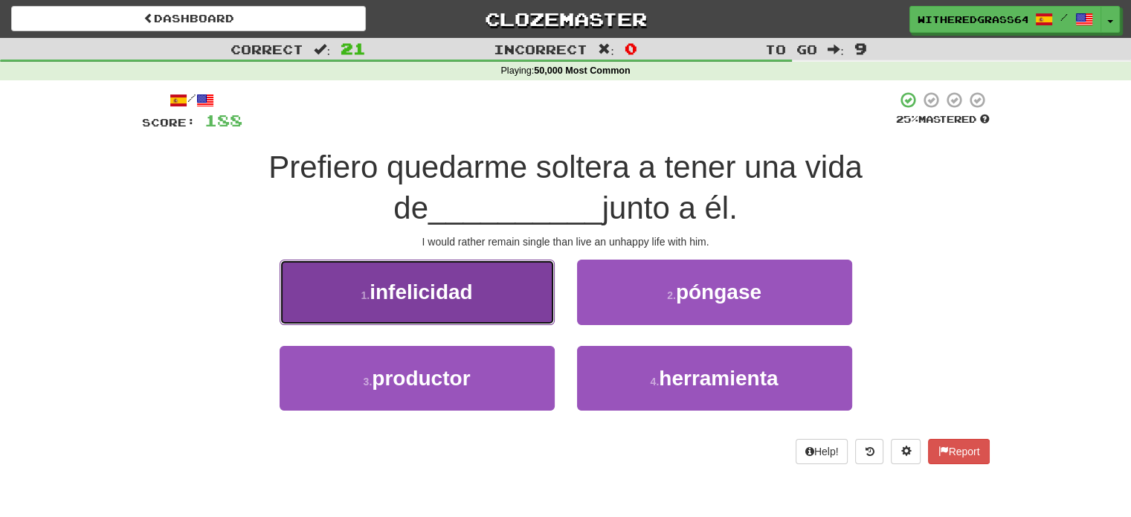
click at [505, 307] on button "1 . infelicidad" at bounding box center [416, 291] width 275 height 65
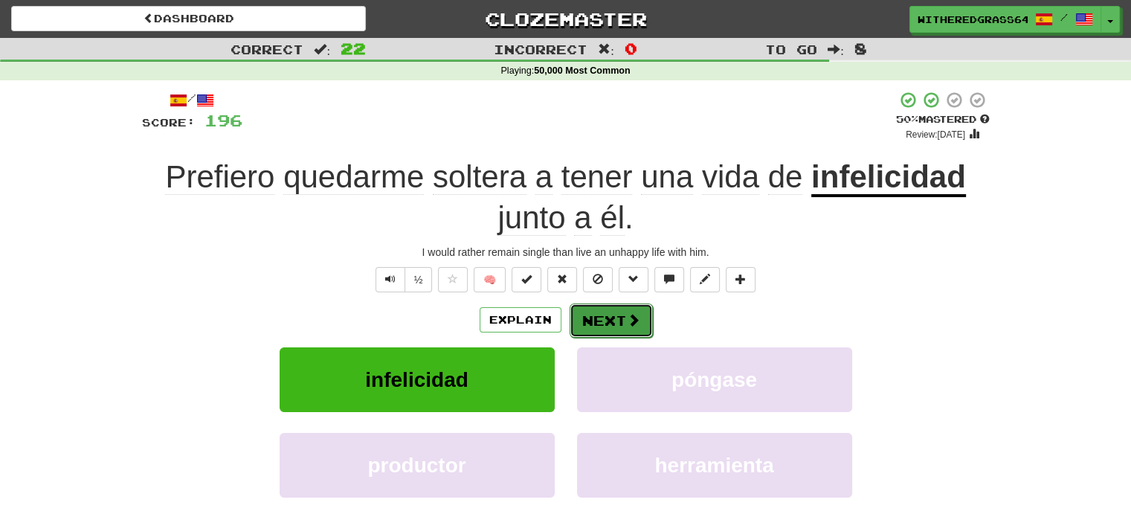
click at [615, 320] on button "Next" at bounding box center [610, 320] width 83 height 34
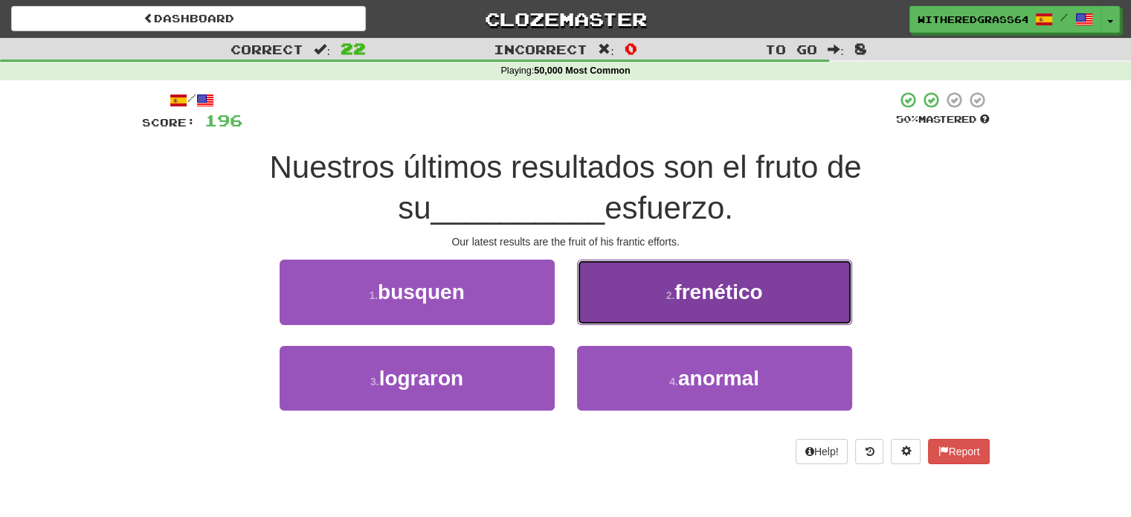
click at [645, 290] on button "2 . frenético" at bounding box center [714, 291] width 275 height 65
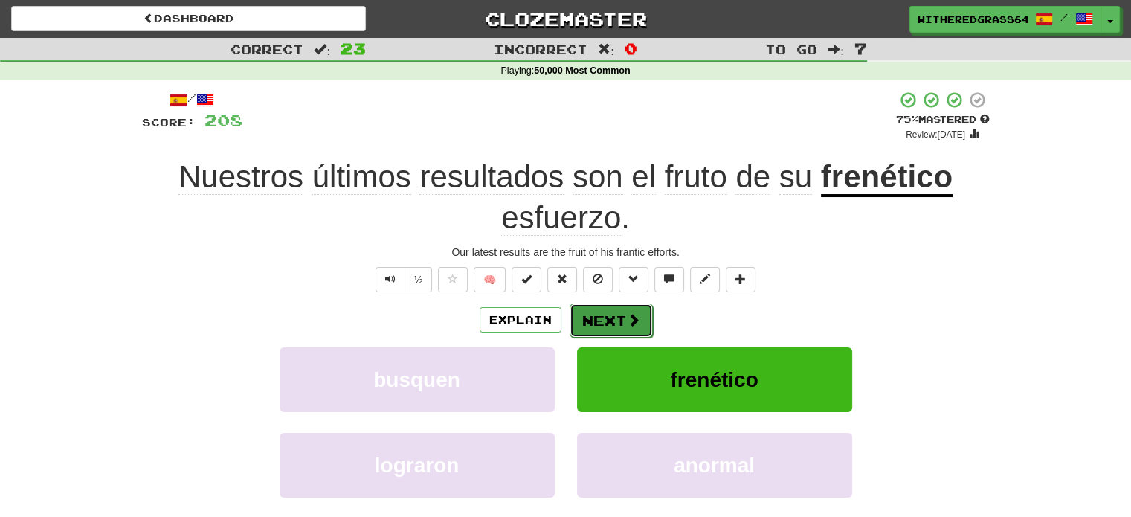
click at [604, 315] on button "Next" at bounding box center [610, 320] width 83 height 34
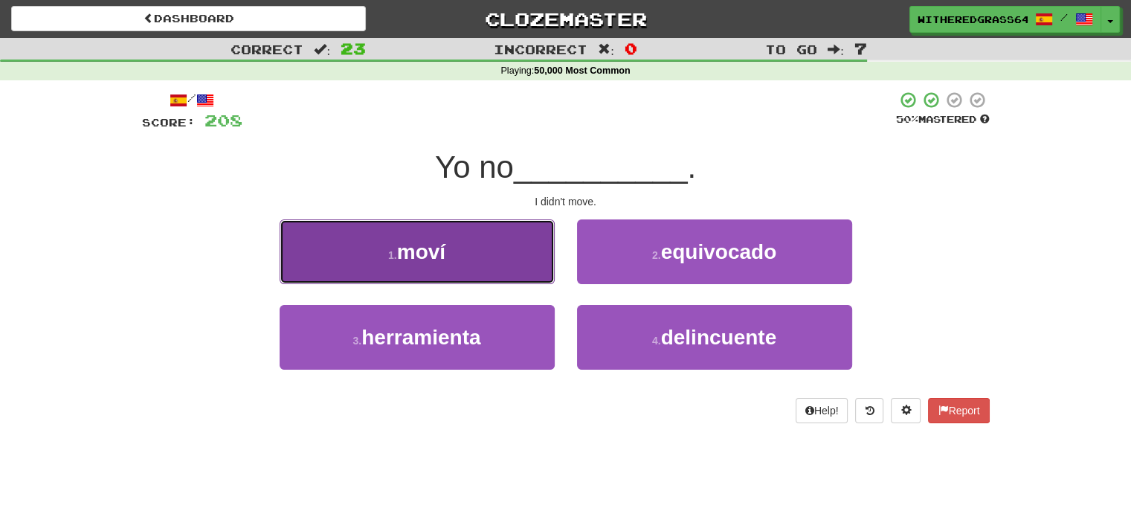
click at [505, 254] on button "1 . moví" at bounding box center [416, 251] width 275 height 65
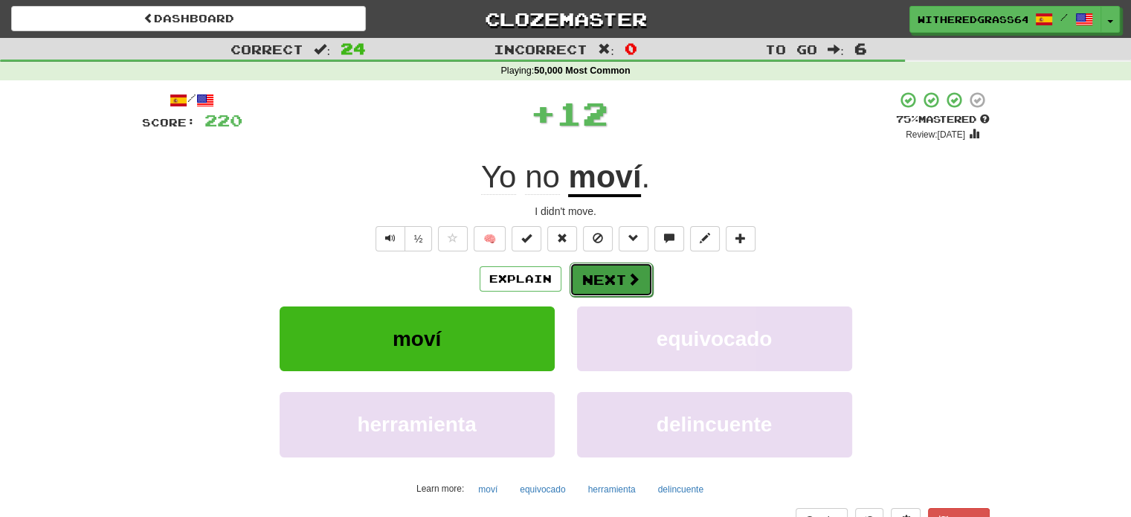
click at [594, 280] on button "Next" at bounding box center [610, 279] width 83 height 34
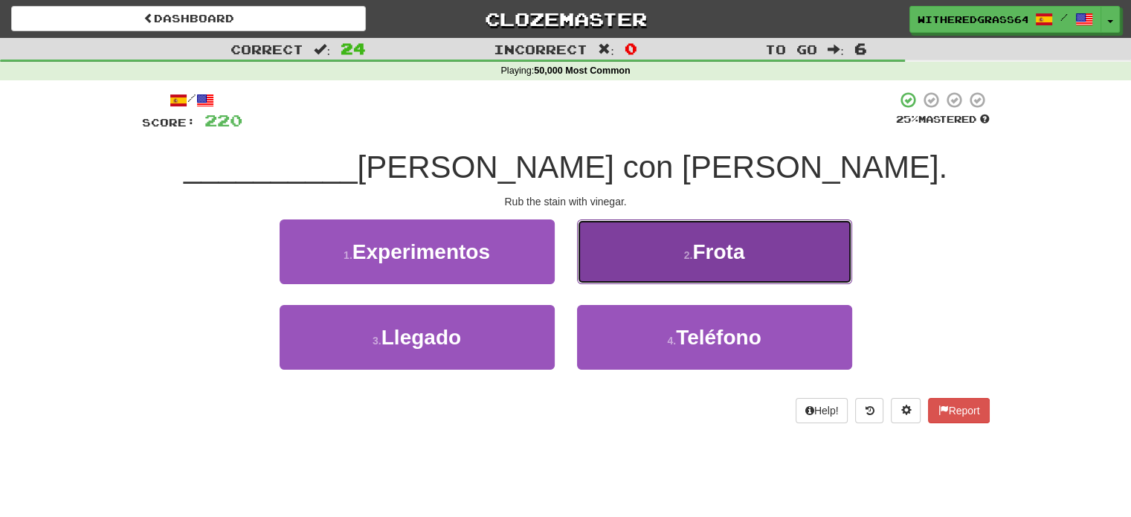
click at [633, 248] on button "2 . Frota" at bounding box center [714, 251] width 275 height 65
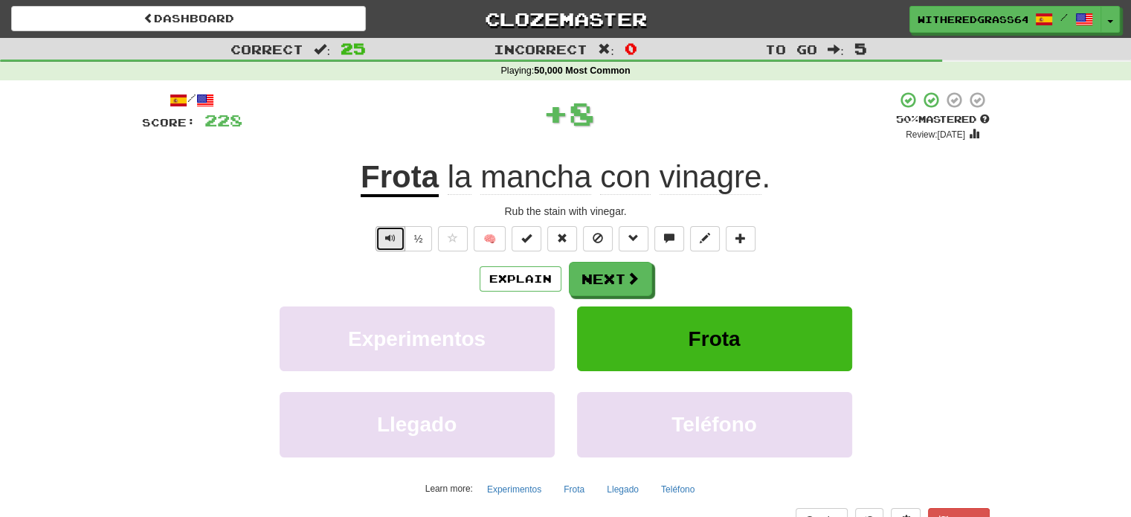
click at [384, 242] on button "Text-to-speech controls" at bounding box center [390, 238] width 30 height 25
click at [586, 282] on button "Next" at bounding box center [610, 279] width 83 height 34
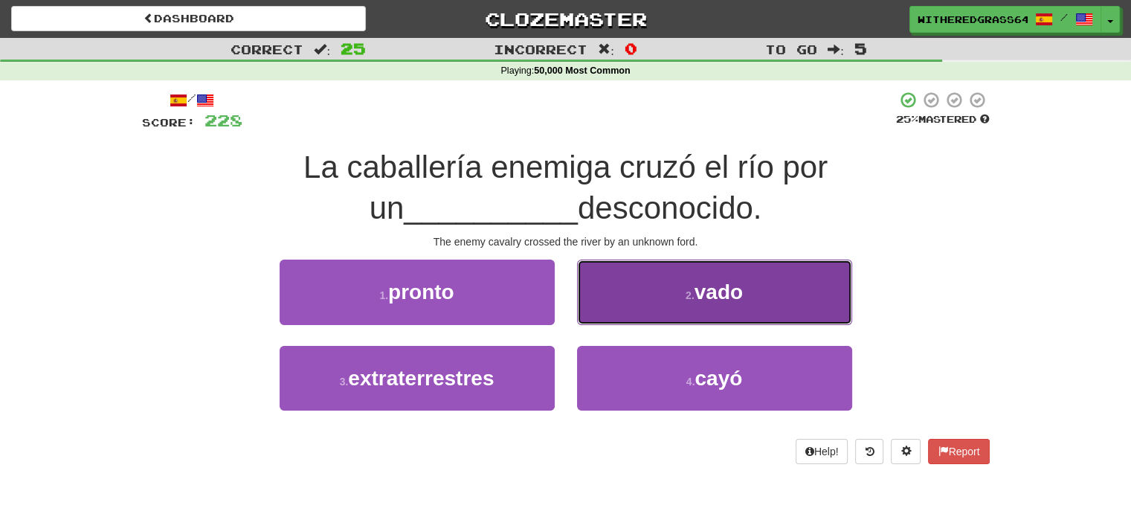
click at [604, 308] on button "2 . vado" at bounding box center [714, 291] width 275 height 65
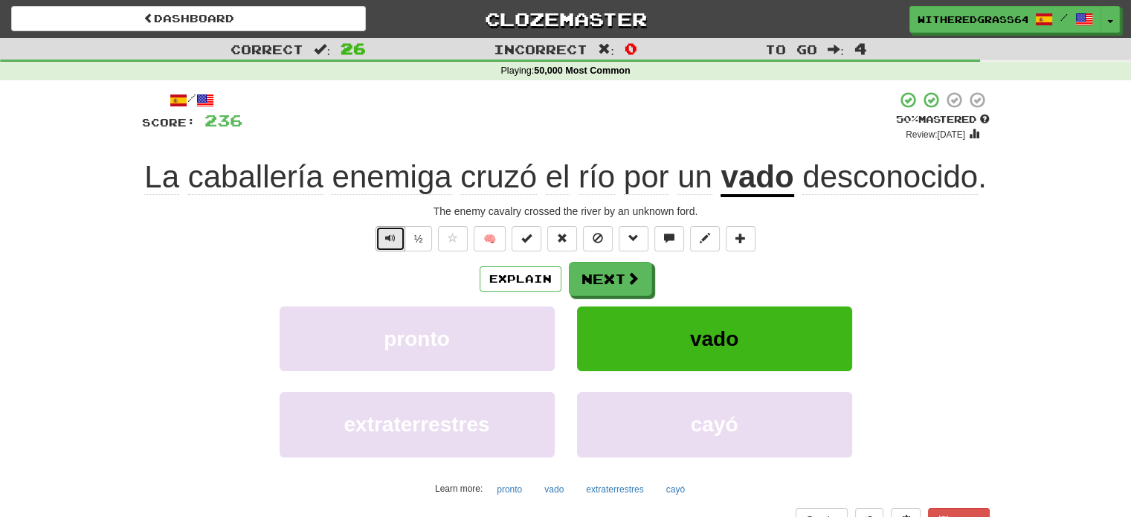
click at [388, 228] on button "Text-to-speech controls" at bounding box center [390, 238] width 30 height 25
click at [600, 282] on button "Next" at bounding box center [610, 279] width 83 height 34
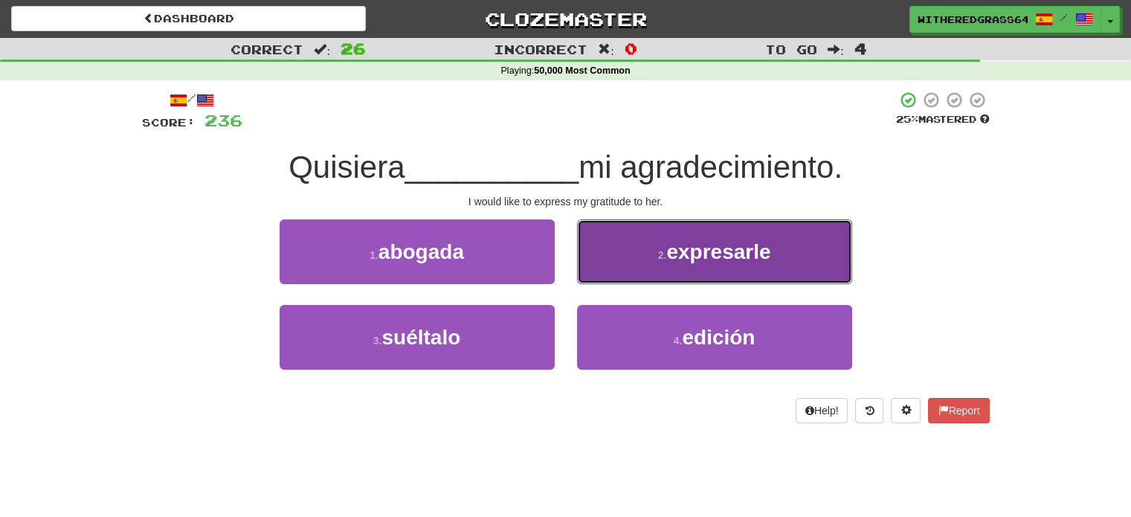
click at [617, 269] on button "2 . expresarle" at bounding box center [714, 251] width 275 height 65
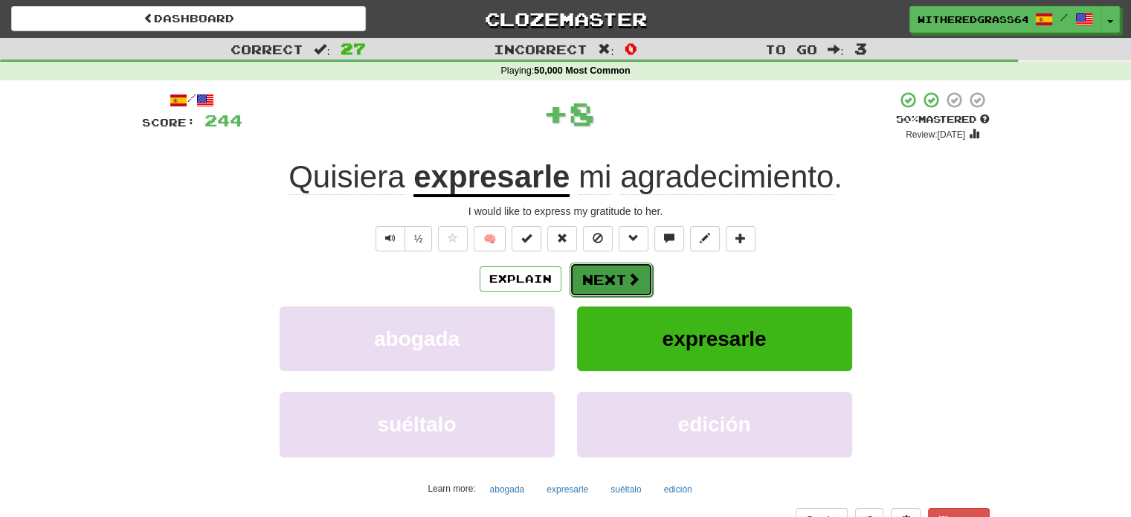
click at [608, 282] on button "Next" at bounding box center [610, 279] width 83 height 34
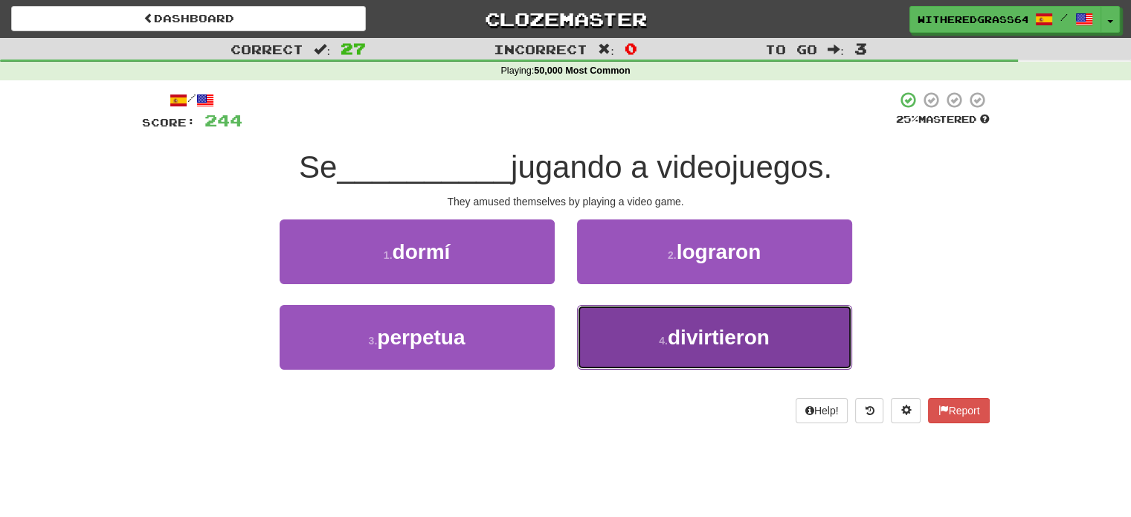
click at [618, 349] on button "4 . divirtieron" at bounding box center [714, 337] width 275 height 65
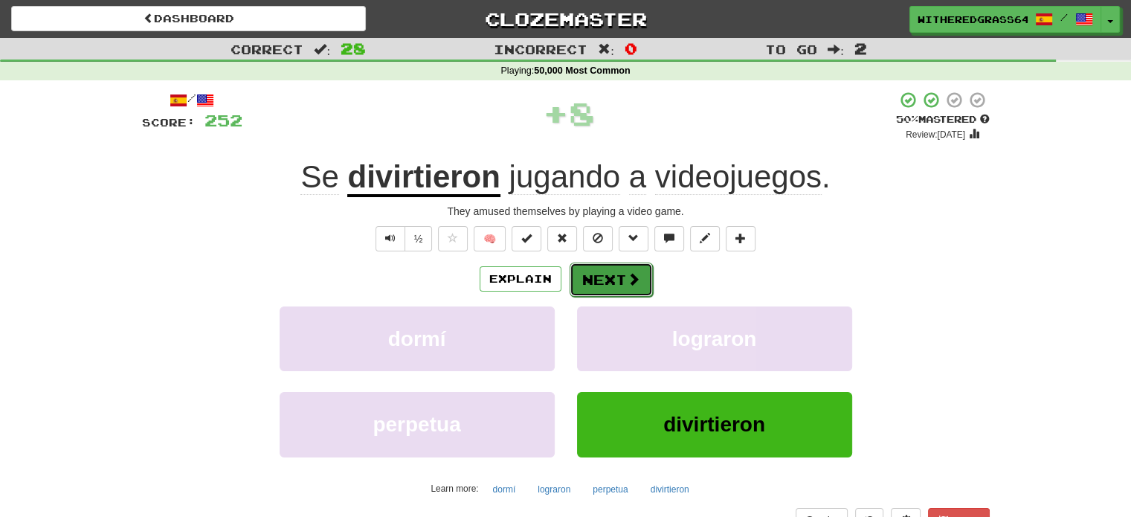
click at [598, 271] on button "Next" at bounding box center [610, 279] width 83 height 34
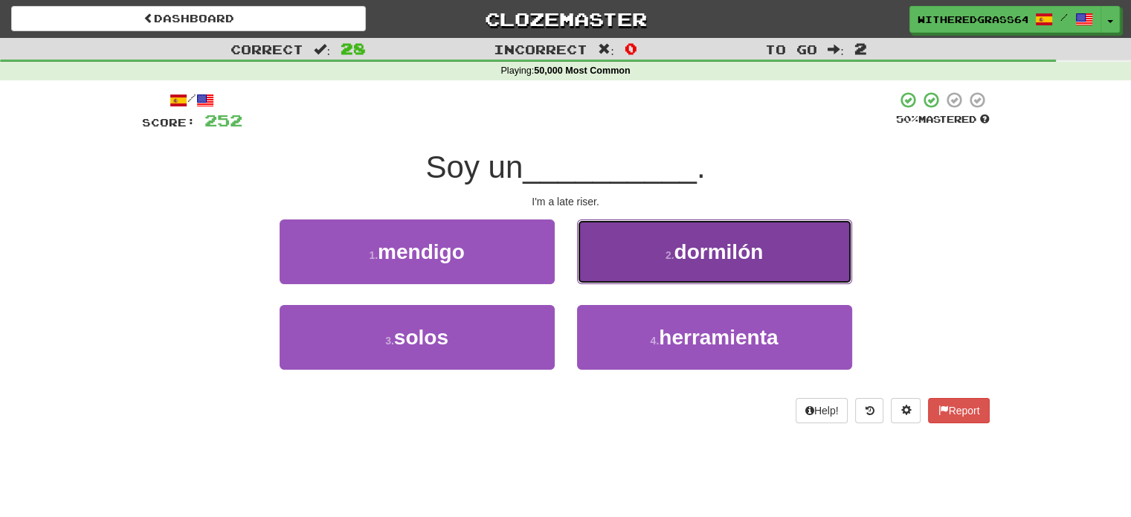
click at [651, 267] on button "2 . dormilón" at bounding box center [714, 251] width 275 height 65
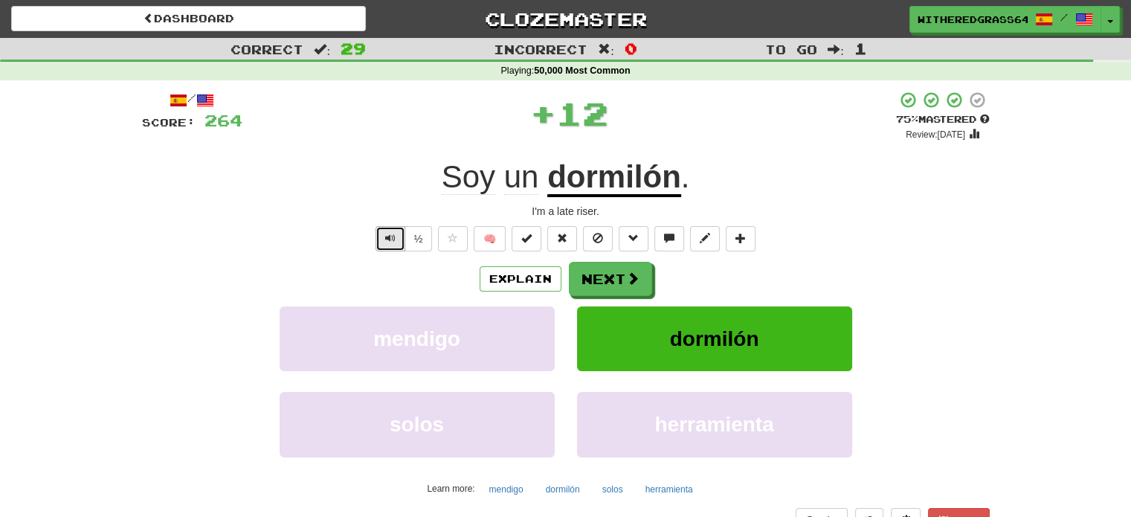
click at [398, 235] on button "Text-to-speech controls" at bounding box center [390, 238] width 30 height 25
click at [595, 282] on button "Next" at bounding box center [610, 279] width 83 height 34
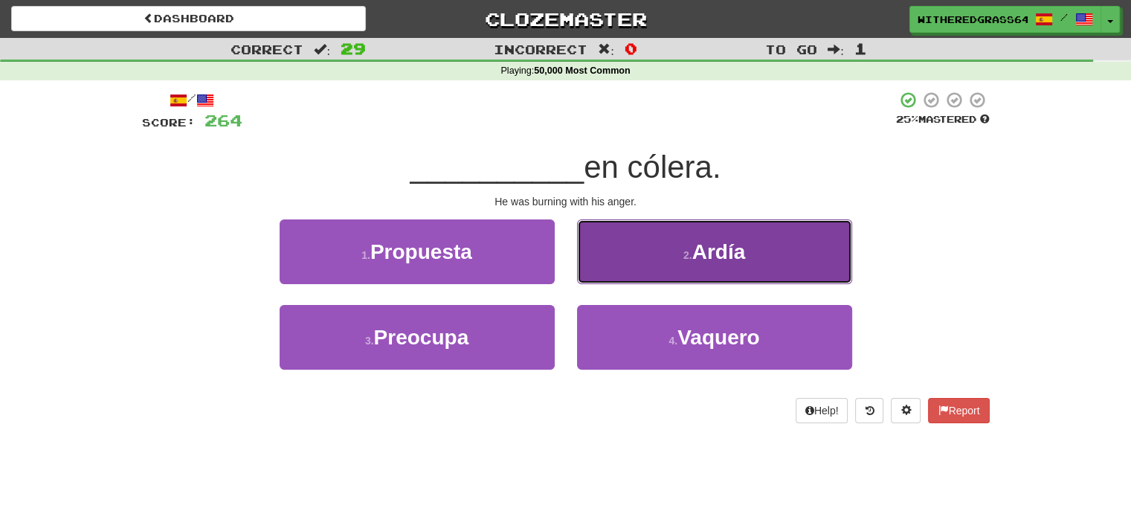
click at [645, 276] on button "2 . Ardía" at bounding box center [714, 251] width 275 height 65
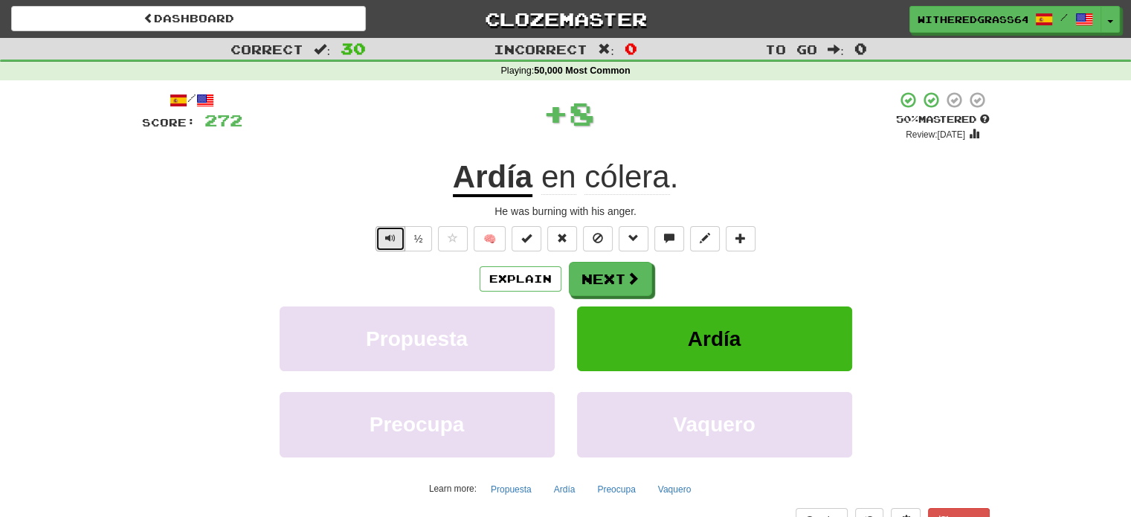
click at [395, 234] on button "Text-to-speech controls" at bounding box center [390, 238] width 30 height 25
click at [514, 279] on button "Explain" at bounding box center [520, 278] width 82 height 25
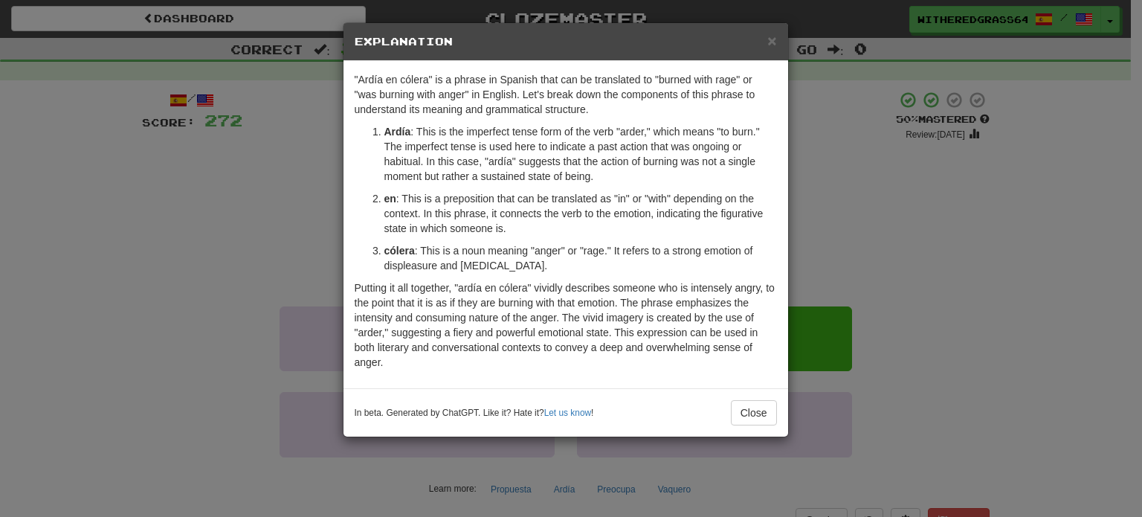
click at [193, 270] on div "× Explanation "Ardía en cólera" is a phrase in Spanish that can be translated t…" at bounding box center [571, 258] width 1142 height 517
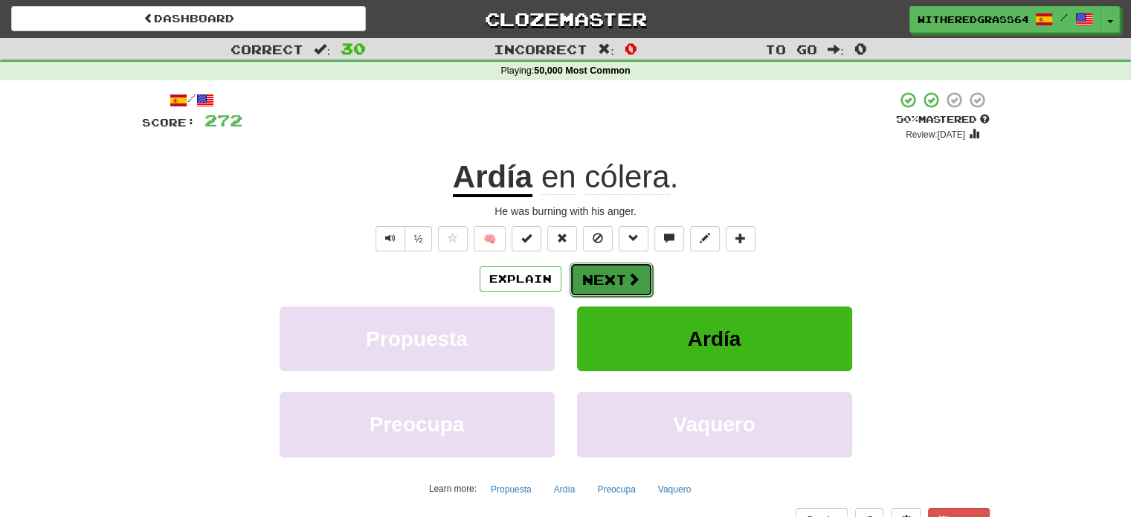
click at [615, 285] on button "Next" at bounding box center [610, 279] width 83 height 34
